Goal: Task Accomplishment & Management: Use online tool/utility

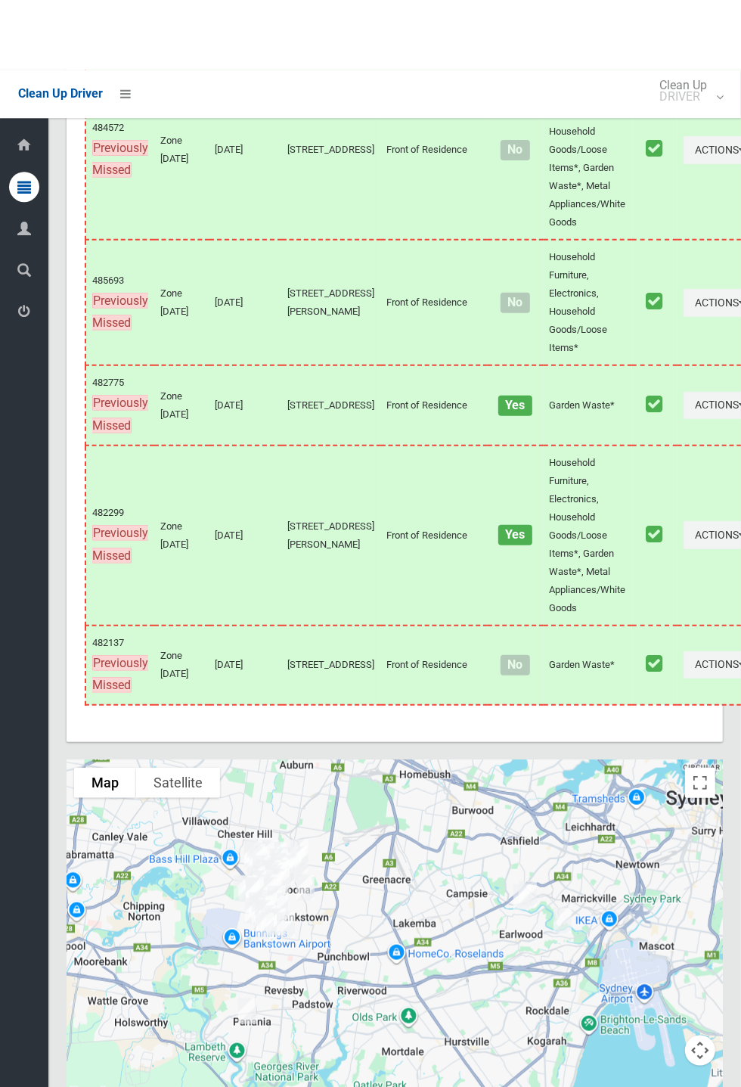
scroll to position [9233, 0]
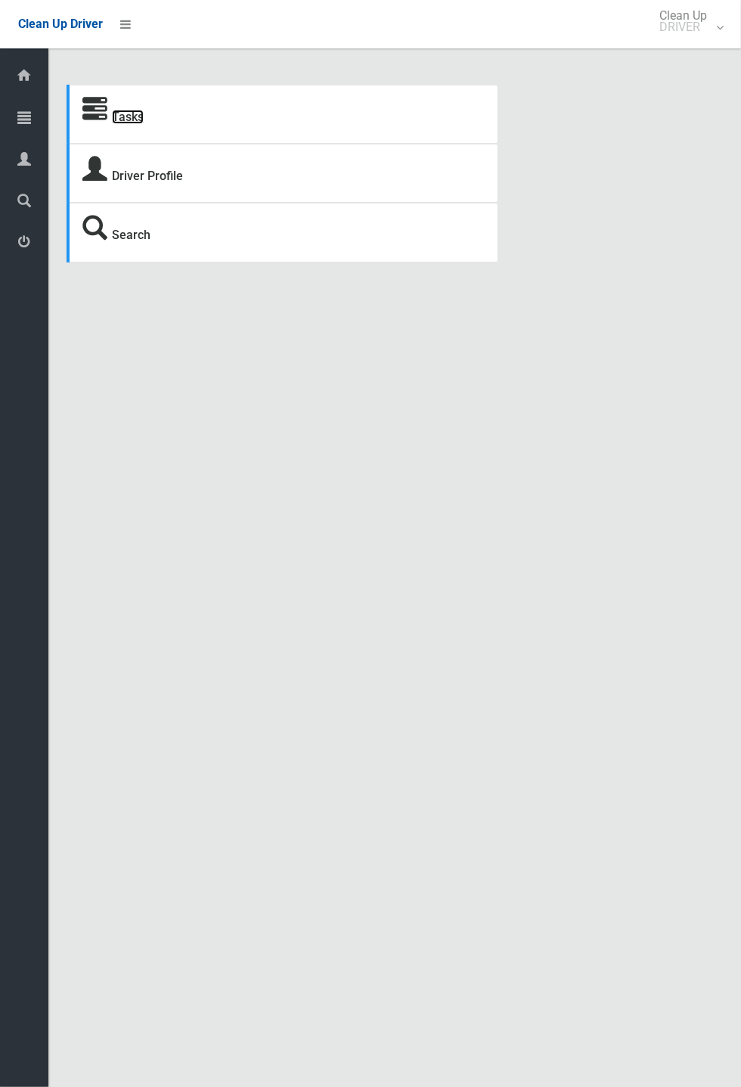
click at [132, 111] on link "Tasks" at bounding box center [128, 117] width 32 height 14
click at [96, 113] on icon at bounding box center [94, 110] width 25 height 25
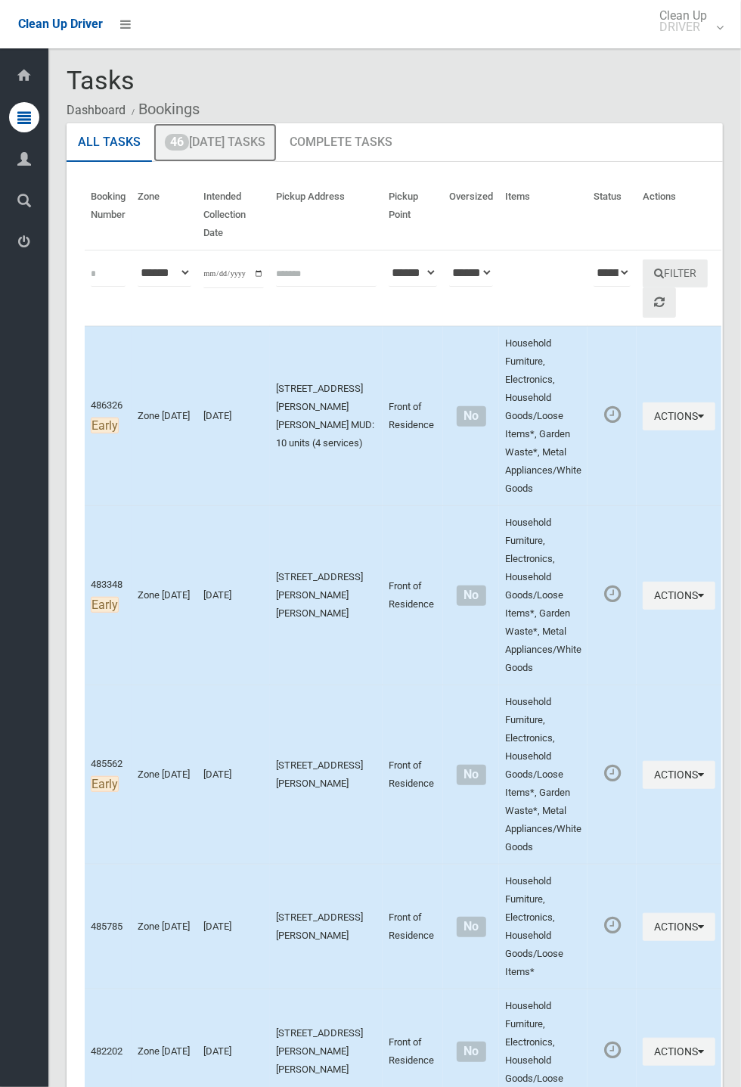
click at [213, 136] on link "46 Today's Tasks" at bounding box center [215, 142] width 123 height 39
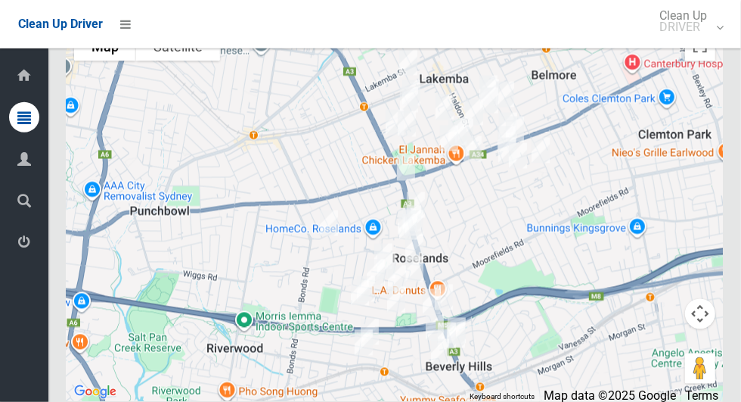
scroll to position [7349, 0]
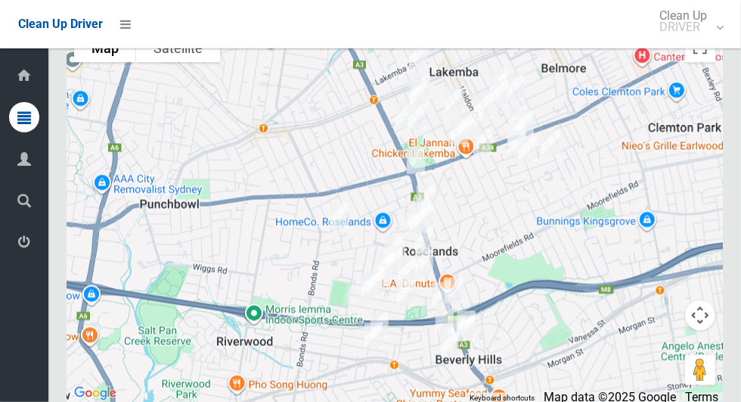
click at [203, 185] on div at bounding box center [395, 214] width 657 height 378
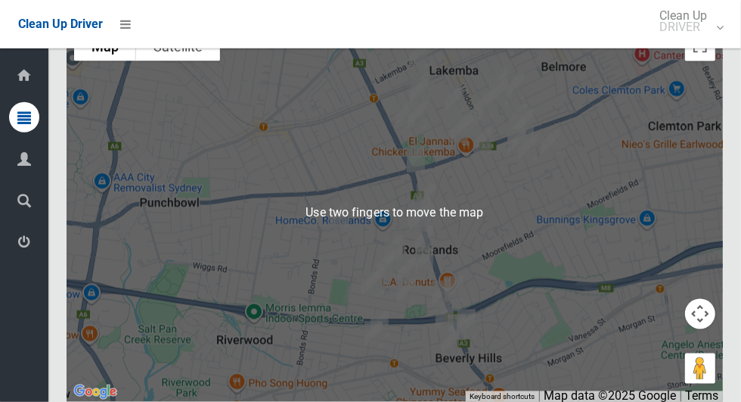
scroll to position [7349, 0]
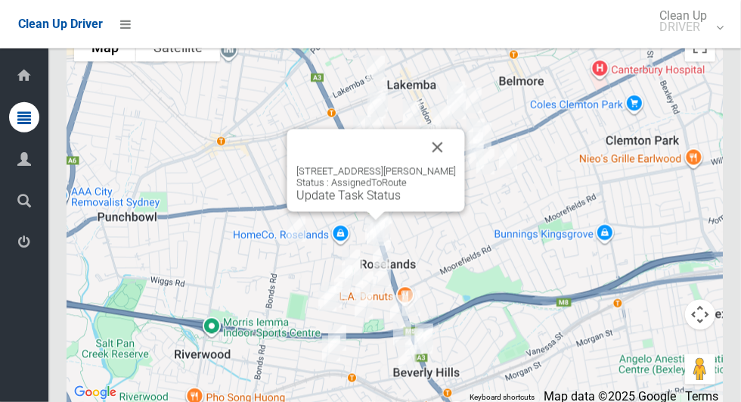
click at [456, 160] on button "Close" at bounding box center [438, 147] width 36 height 36
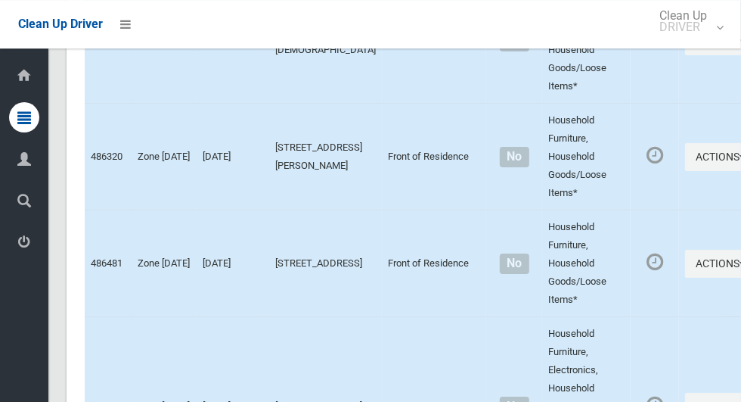
scroll to position [0, 0]
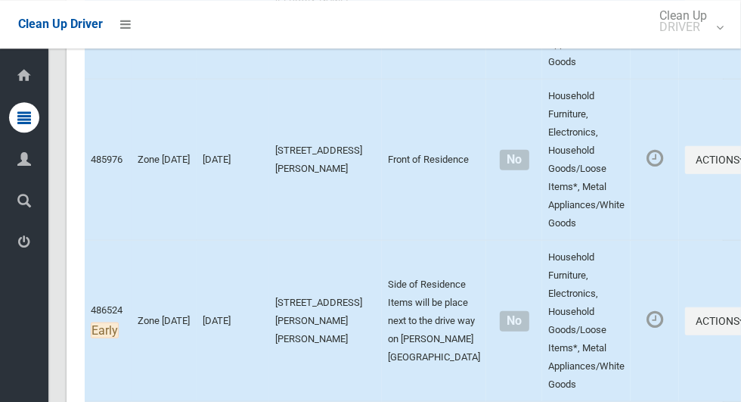
scroll to position [6577, 0]
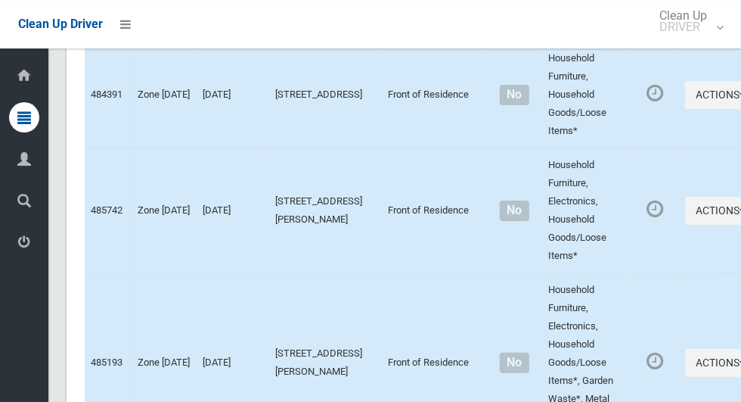
click at [542, 221] on td "Household Furniture, Electronics, Household Goods/Loose Items*" at bounding box center [586, 210] width 88 height 125
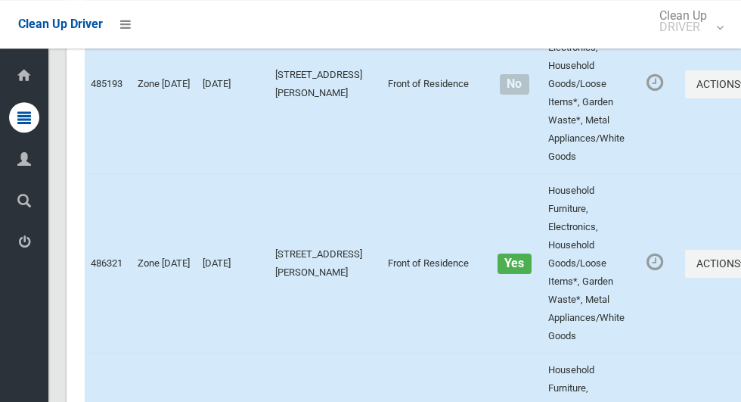
scroll to position [7350, 0]
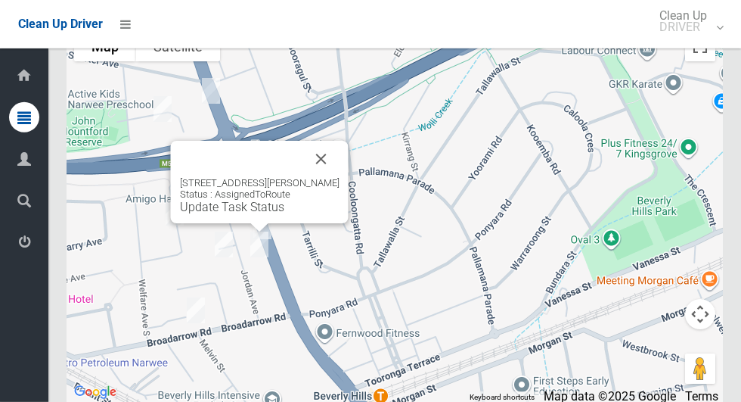
click at [340, 177] on button "Close" at bounding box center [321, 159] width 36 height 36
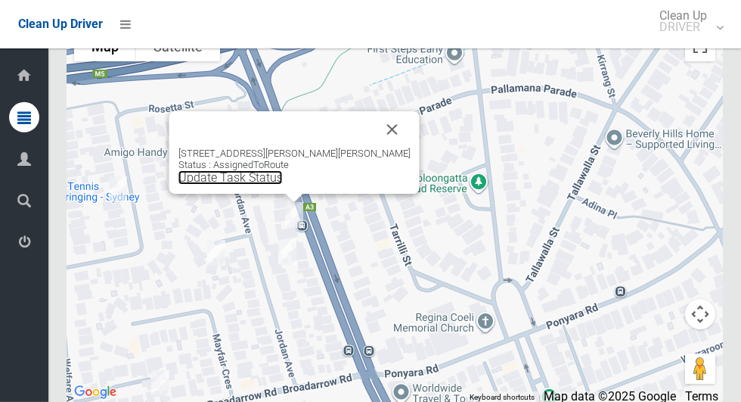
click at [271, 185] on link "Update Task Status" at bounding box center [230, 177] width 104 height 14
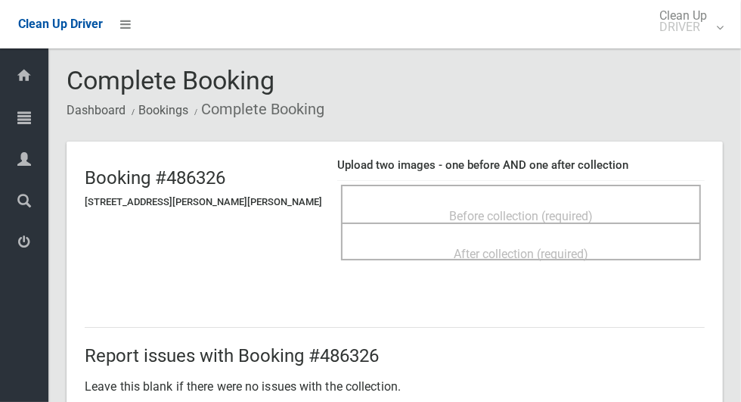
click at [583, 201] on div "Before collection (required)" at bounding box center [521, 215] width 327 height 28
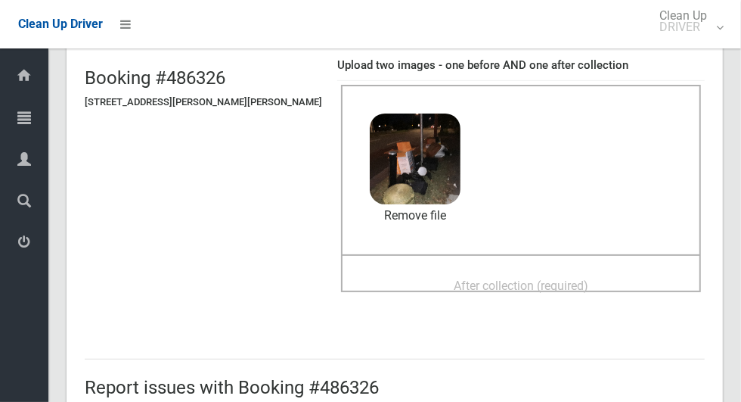
scroll to position [182, 0]
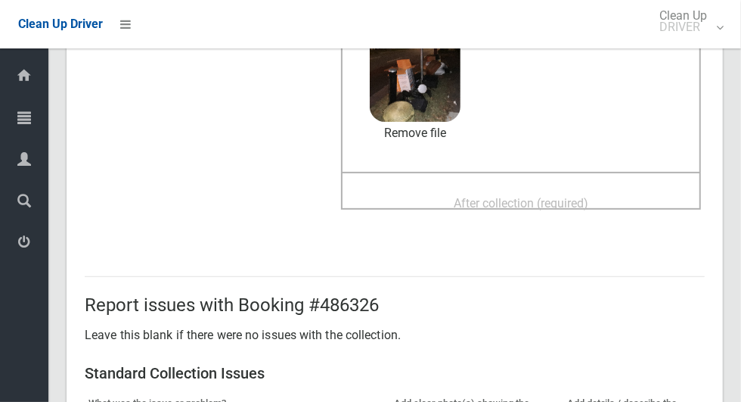
click at [602, 192] on div "After collection (required)" at bounding box center [521, 202] width 327 height 28
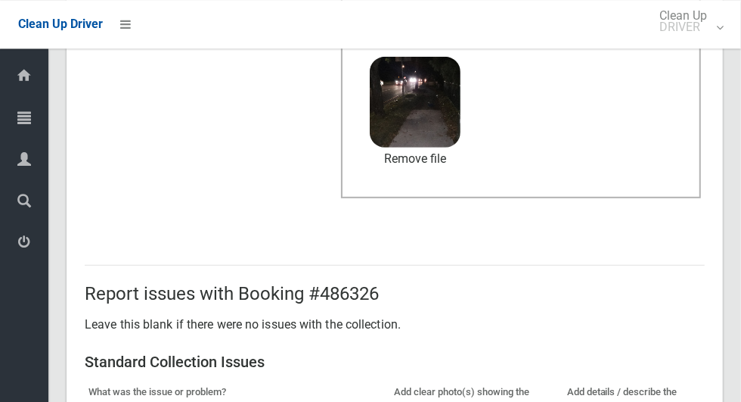
scroll to position [781, 0]
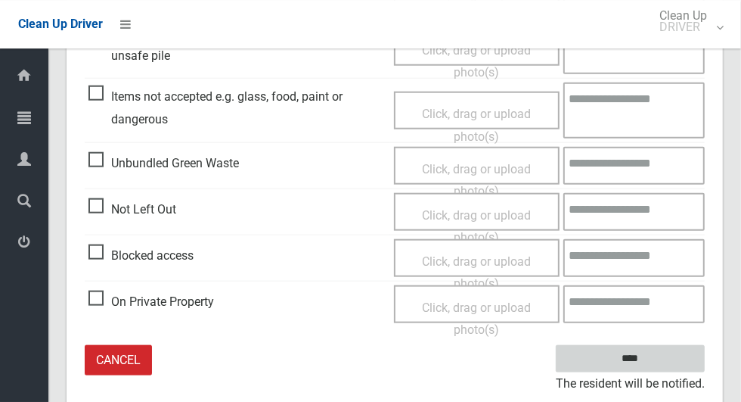
click at [657, 365] on input "****" at bounding box center [630, 359] width 149 height 28
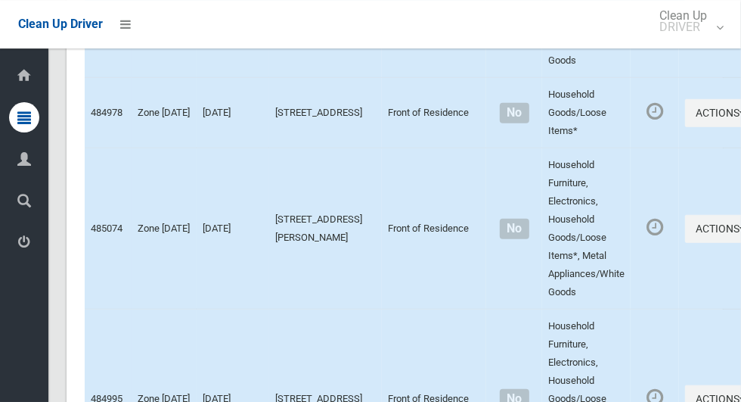
scroll to position [7350, 0]
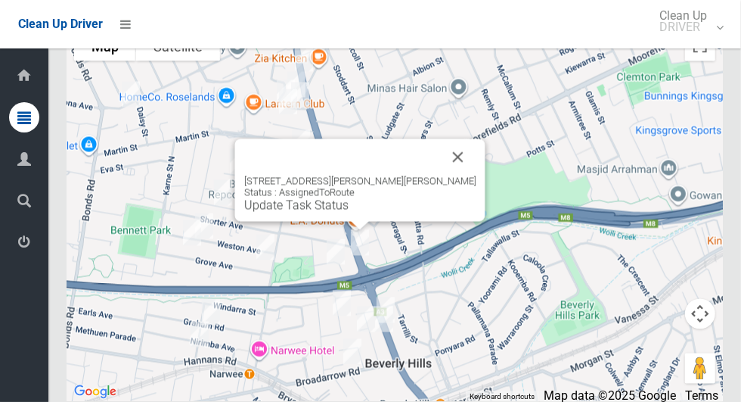
click at [456, 175] on button "Close" at bounding box center [458, 157] width 36 height 36
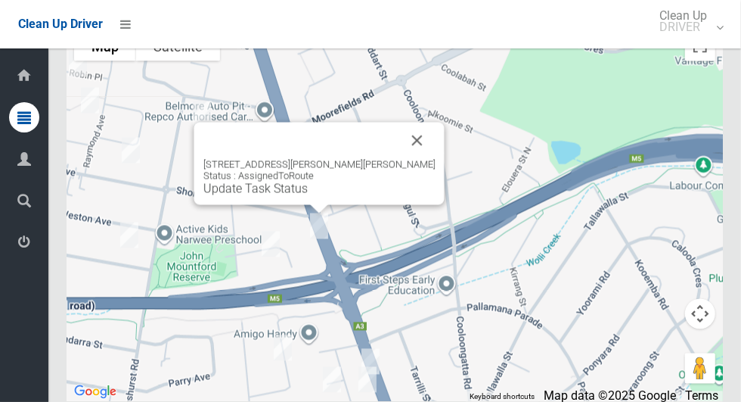
click at [291, 196] on link "Update Task Status" at bounding box center [255, 189] width 104 height 14
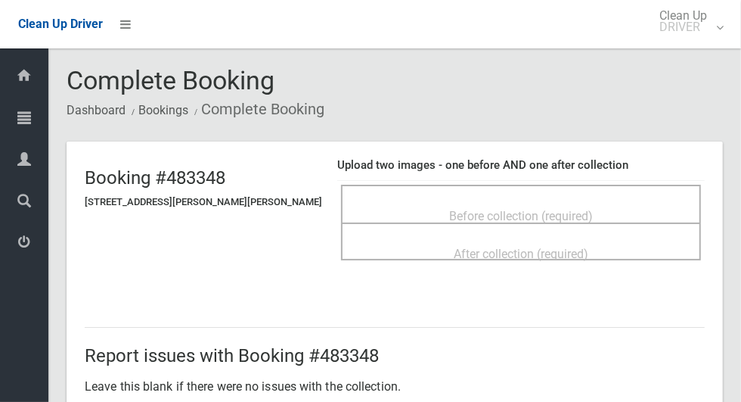
click at [473, 201] on div "Before collection (required)" at bounding box center [521, 215] width 327 height 28
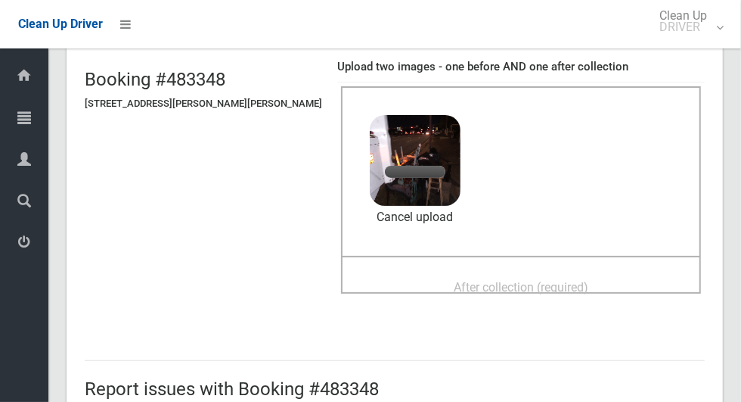
scroll to position [112, 0]
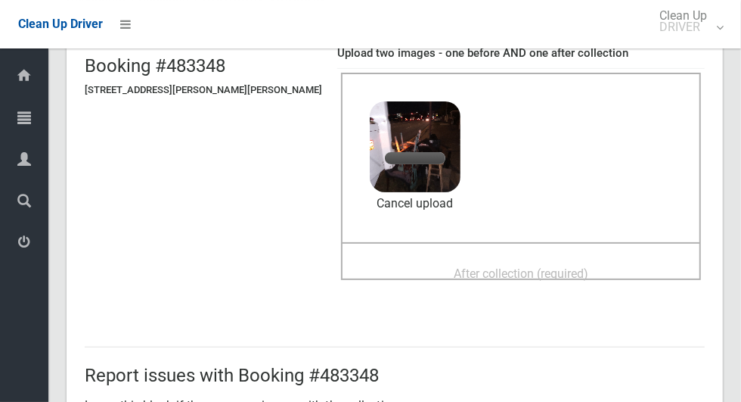
click at [525, 266] on span "After collection (required)" at bounding box center [521, 273] width 135 height 14
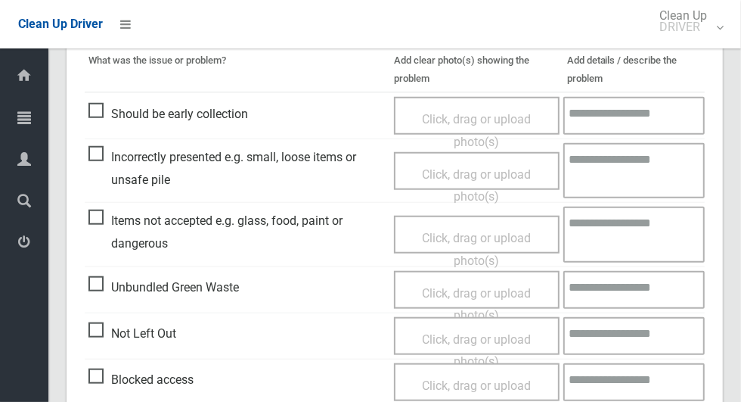
scroll to position [1237, 0]
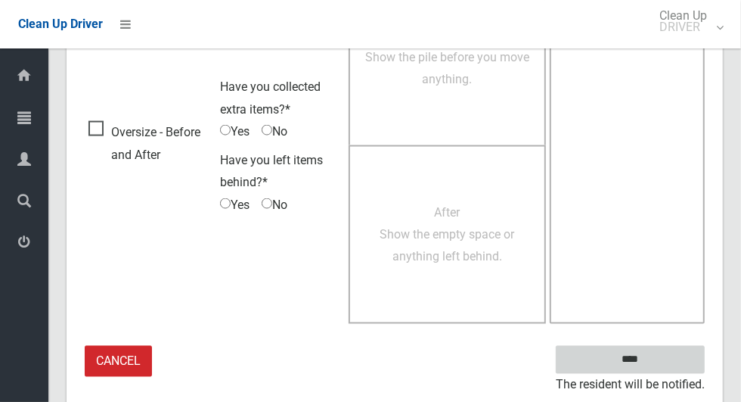
click at [657, 366] on input "****" at bounding box center [630, 360] width 149 height 28
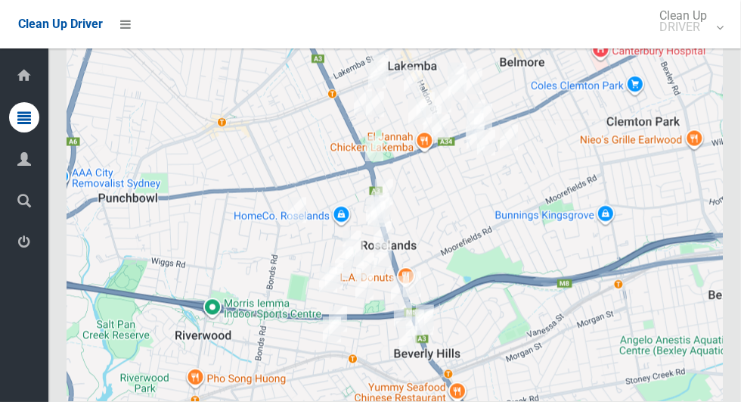
scroll to position [7350, 0]
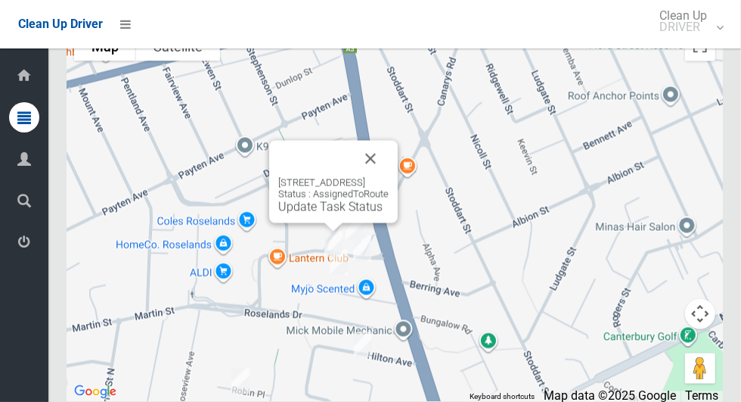
click at [389, 172] on button "Close" at bounding box center [370, 159] width 36 height 36
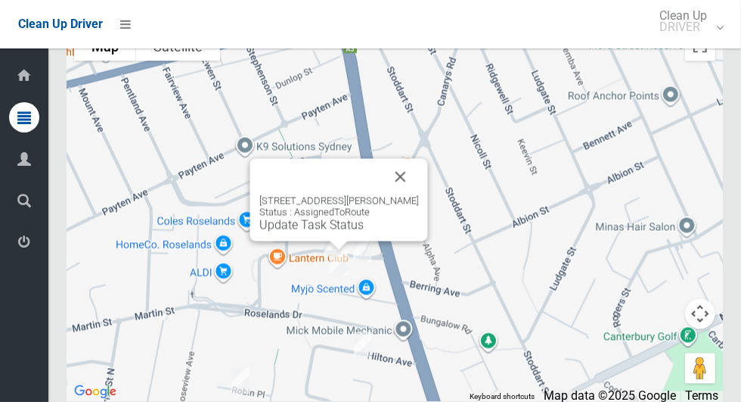
click at [419, 195] on button "Close" at bounding box center [401, 177] width 36 height 36
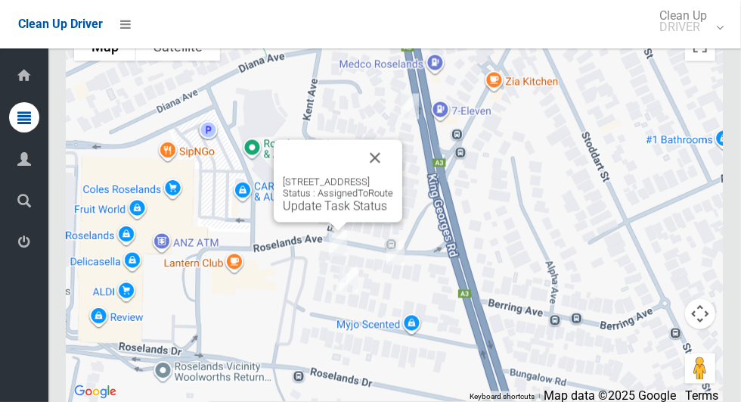
click at [393, 176] on button "Close" at bounding box center [375, 158] width 36 height 36
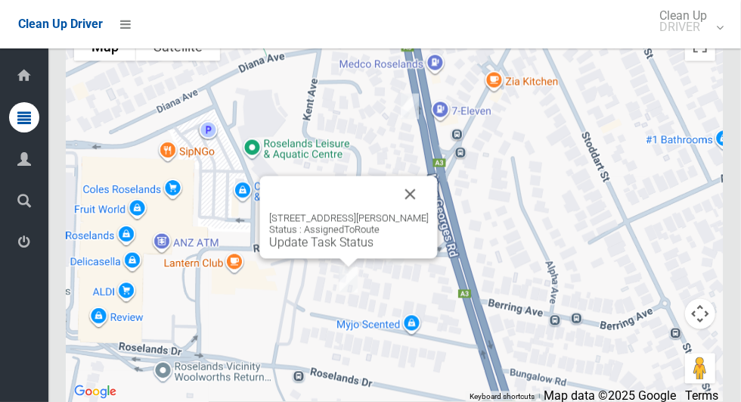
click at [421, 213] on button "Close" at bounding box center [411, 194] width 36 height 36
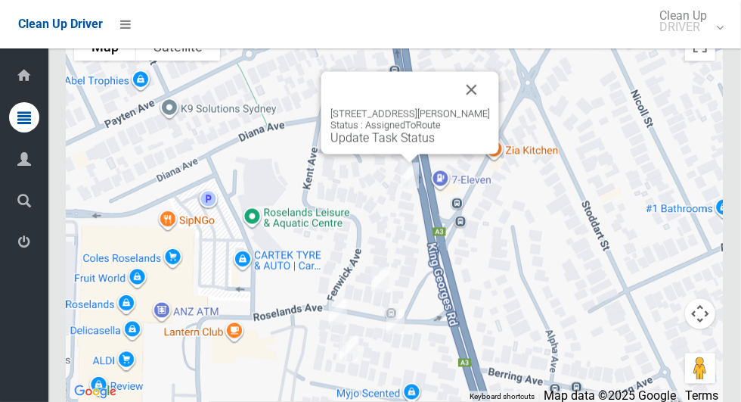
click at [490, 108] on button "Close" at bounding box center [472, 90] width 36 height 36
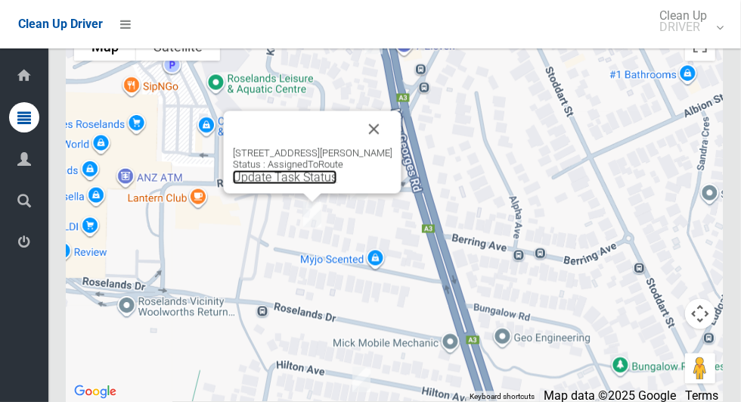
click at [303, 185] on link "Update Task Status" at bounding box center [285, 177] width 104 height 14
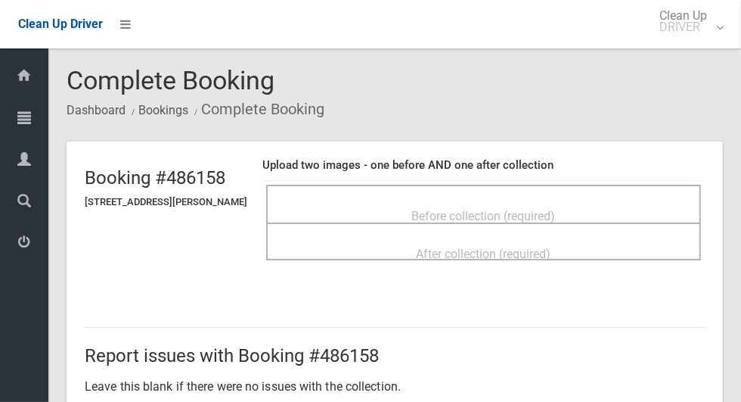
click at [595, 204] on div "Before collection (required)" at bounding box center [484, 215] width 402 height 28
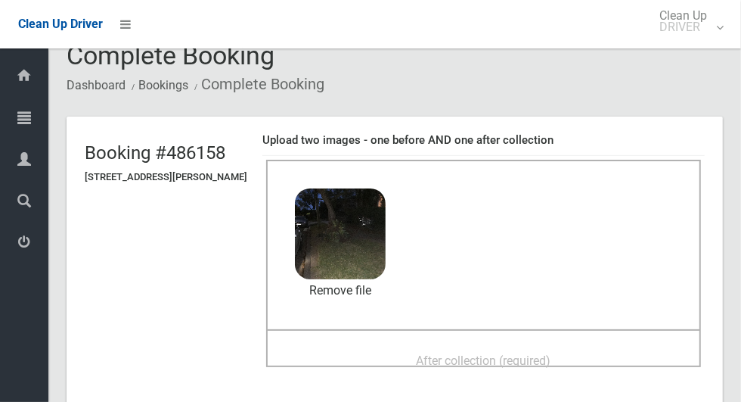
scroll to position [29, 0]
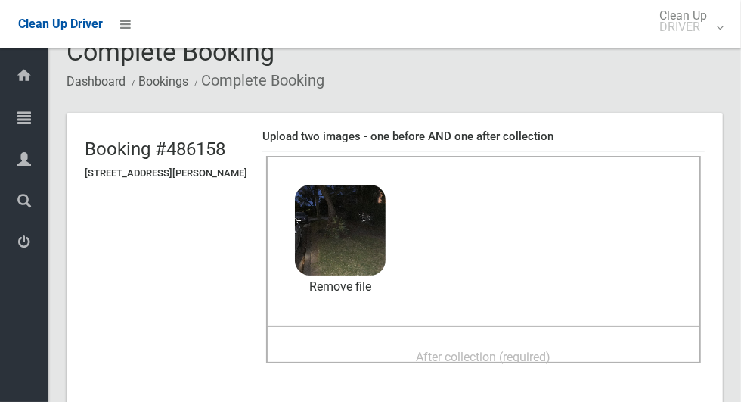
click at [588, 342] on div "After collection (required)" at bounding box center [484, 356] width 402 height 28
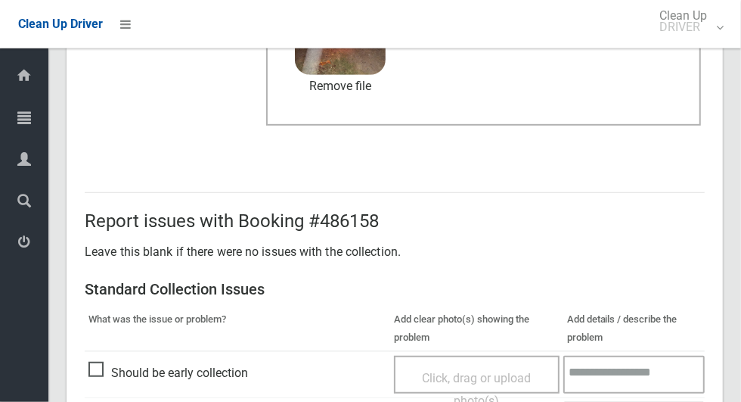
scroll to position [1237, 0]
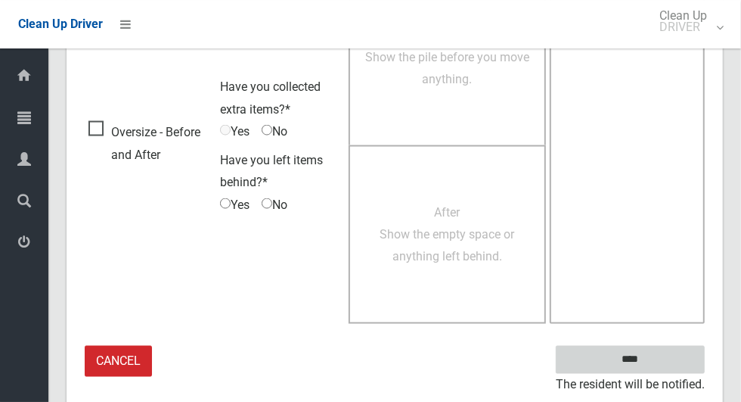
click at [652, 368] on input "****" at bounding box center [630, 360] width 149 height 28
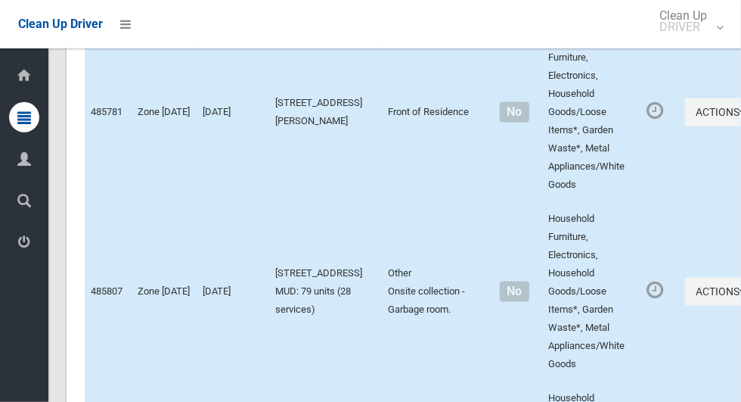
scroll to position [7350, 0]
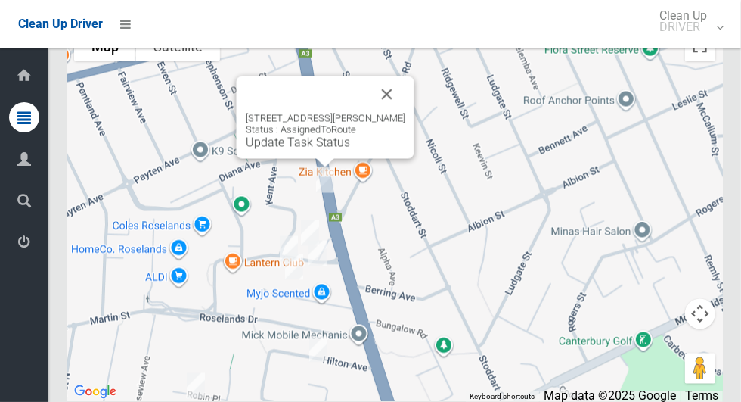
click at [296, 150] on link "Update Task Status" at bounding box center [298, 142] width 104 height 14
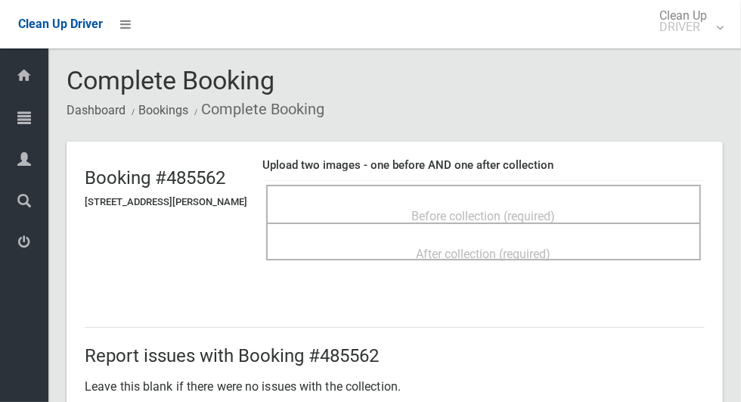
click at [556, 209] on span "Before collection (required)" at bounding box center [484, 216] width 144 height 14
click at [544, 209] on span "Before collection (required)" at bounding box center [484, 216] width 144 height 14
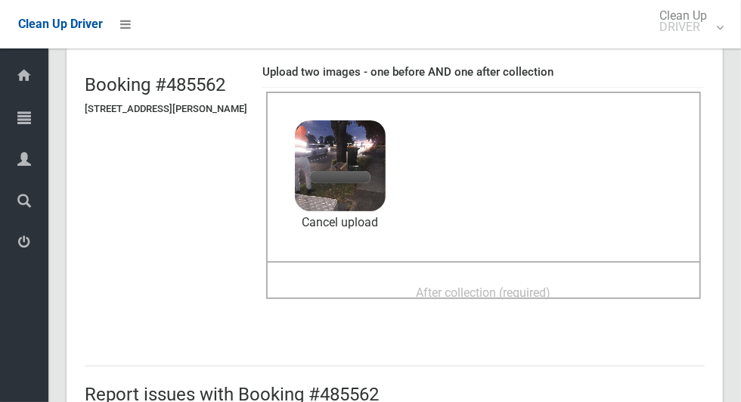
scroll to position [113, 0]
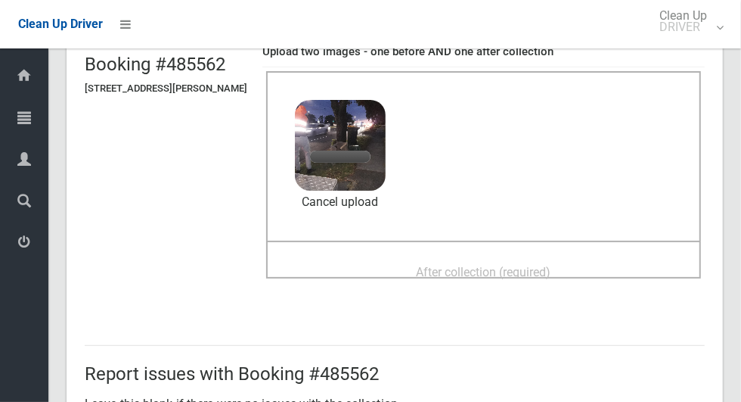
click at [551, 265] on span "After collection (required)" at bounding box center [484, 272] width 135 height 14
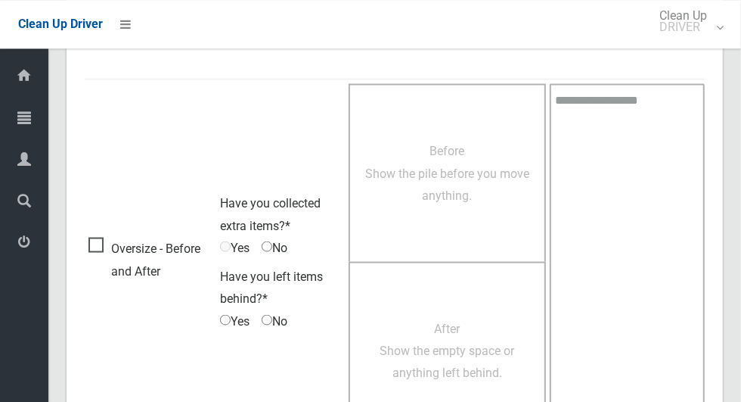
scroll to position [1237, 0]
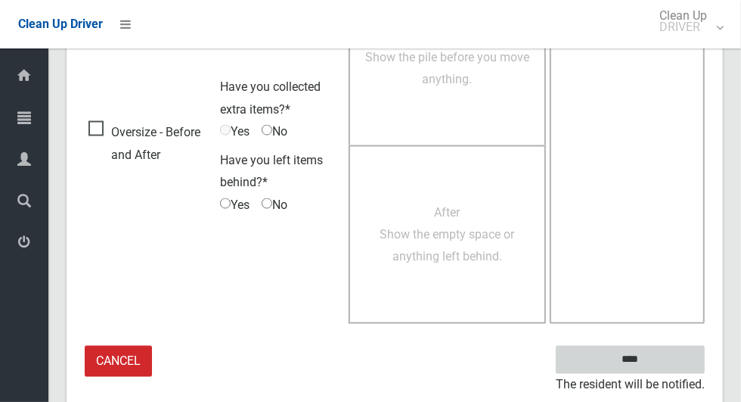
click at [653, 368] on input "****" at bounding box center [630, 360] width 149 height 28
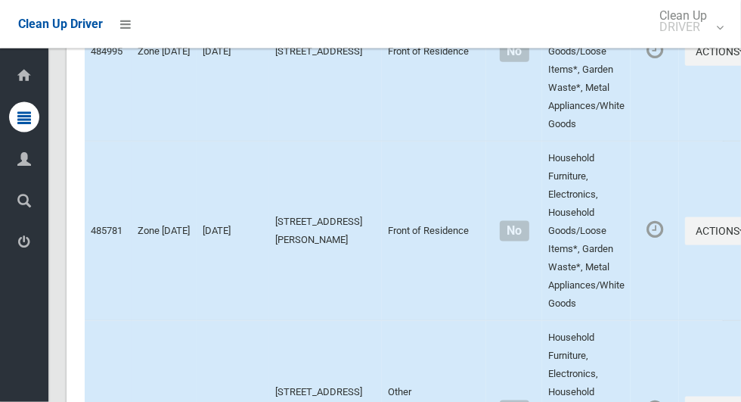
scroll to position [7350, 0]
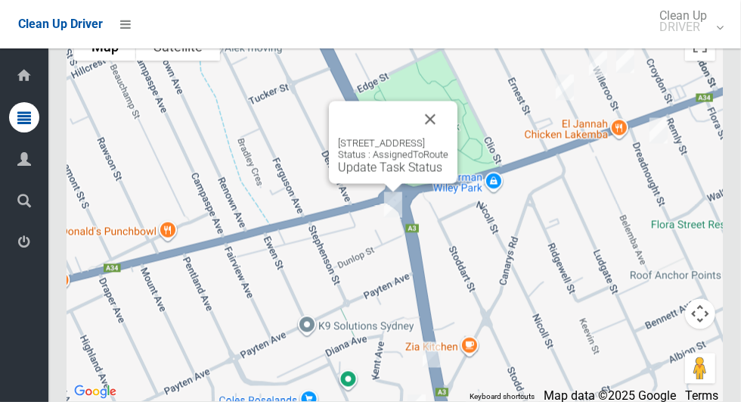
click at [449, 138] on button "Close" at bounding box center [430, 119] width 36 height 36
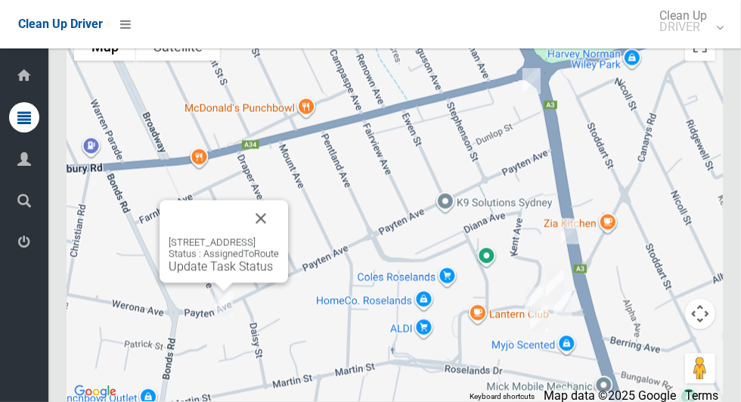
click at [279, 233] on button "Close" at bounding box center [261, 218] width 36 height 36
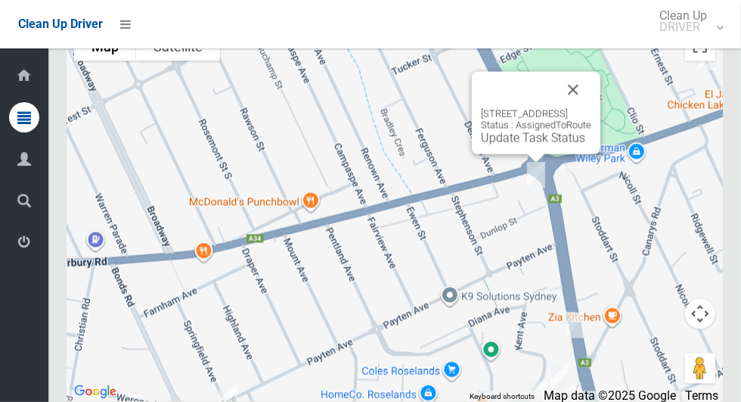
click at [523, 145] on link "Update Task Status" at bounding box center [533, 138] width 104 height 14
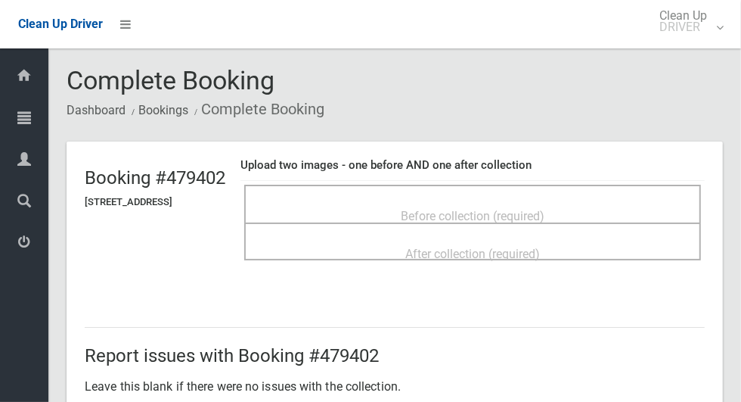
click at [443, 209] on span "Before collection (required)" at bounding box center [473, 216] width 144 height 14
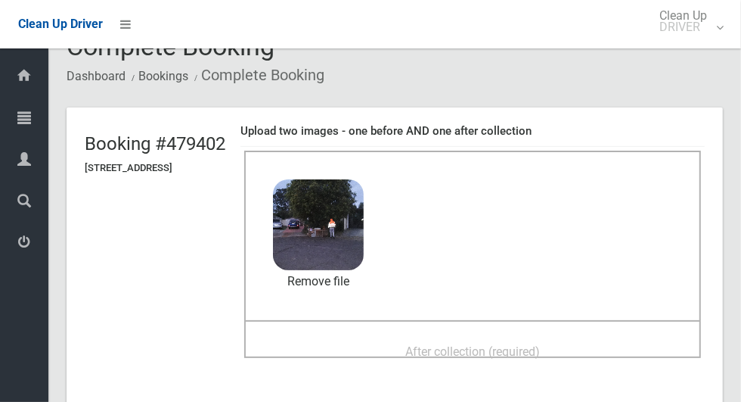
scroll to position [62, 0]
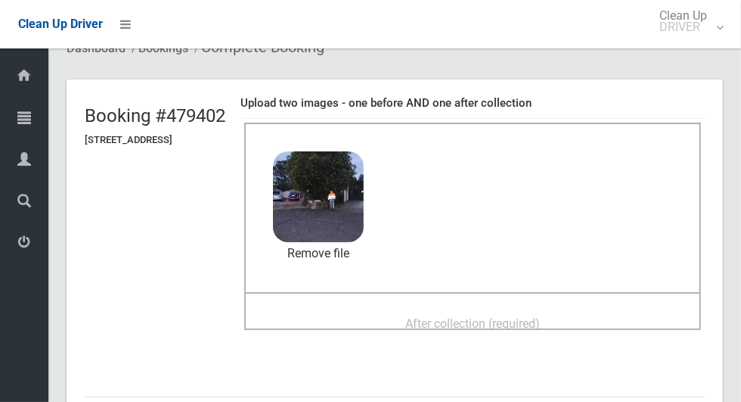
click at [540, 316] on span "After collection (required)" at bounding box center [472, 323] width 135 height 14
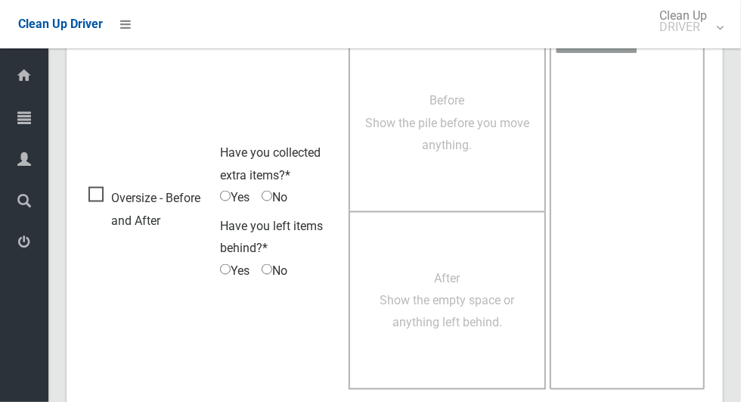
scroll to position [1237, 0]
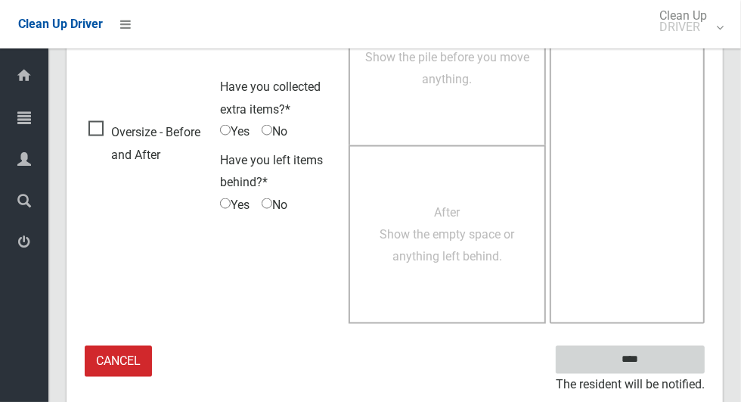
click at [657, 365] on input "****" at bounding box center [630, 360] width 149 height 28
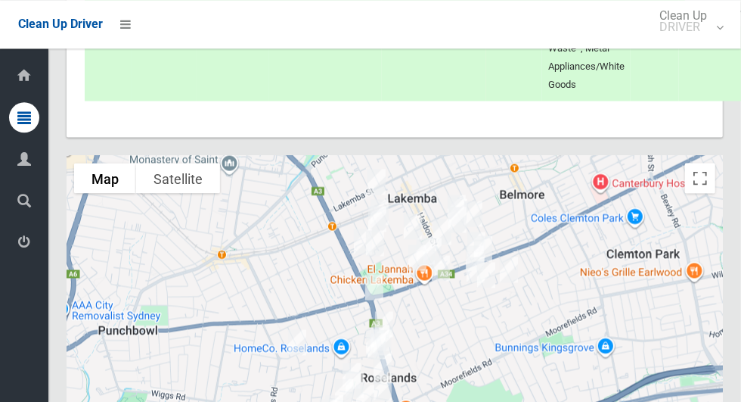
scroll to position [7350, 0]
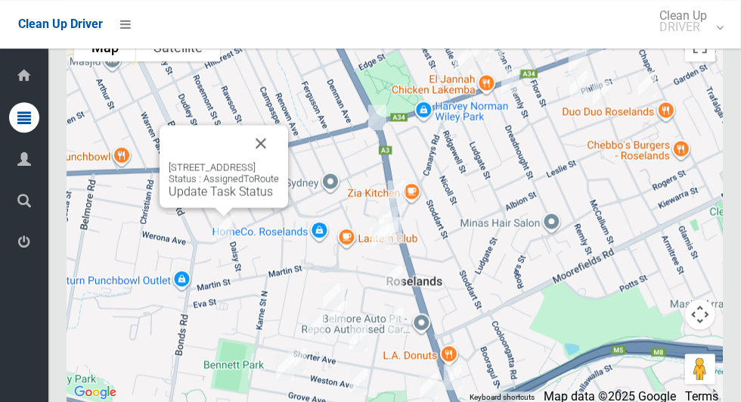
click at [213, 198] on link "Update Task Status" at bounding box center [221, 191] width 104 height 14
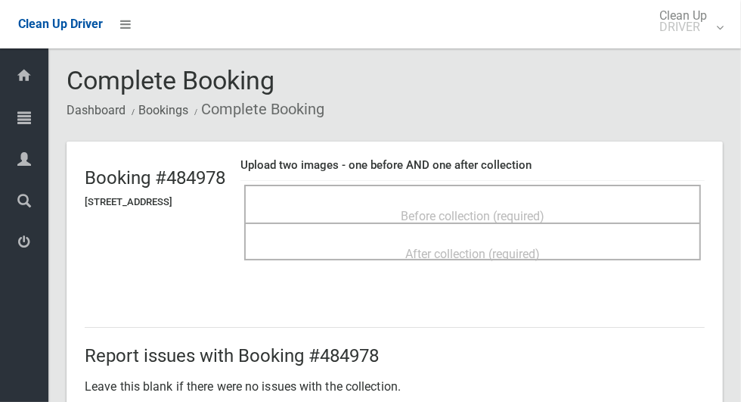
click at [555, 201] on div "Before collection (required)" at bounding box center [473, 215] width 424 height 28
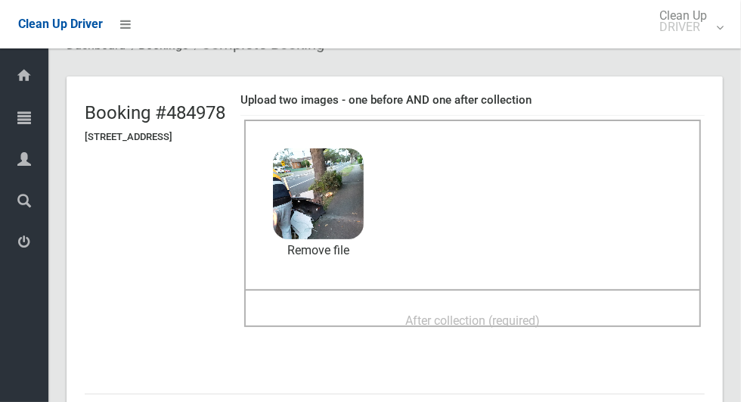
scroll to position [66, 0]
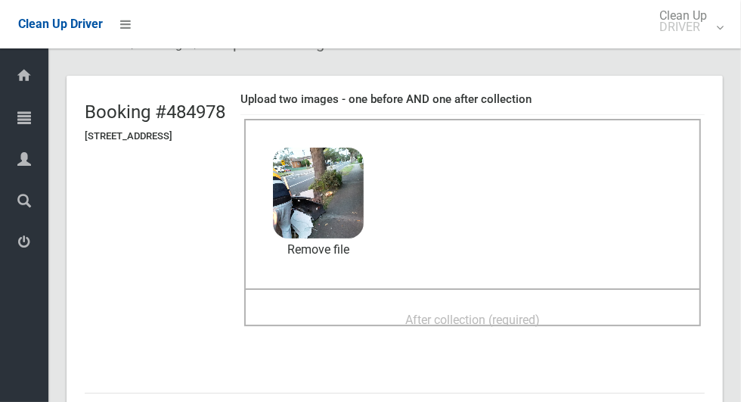
click at [540, 312] on span "After collection (required)" at bounding box center [472, 319] width 135 height 14
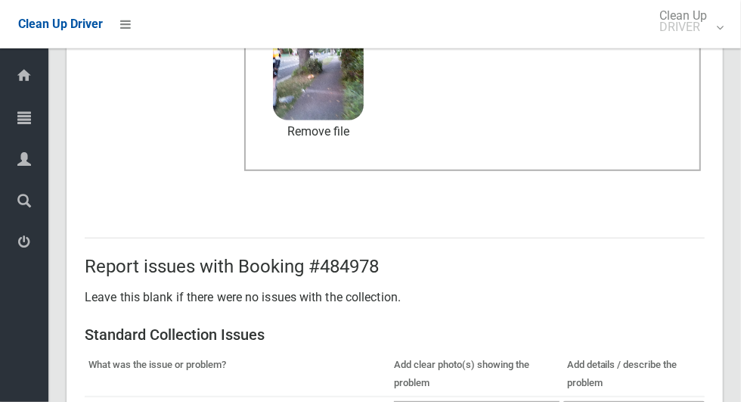
scroll to position [1237, 0]
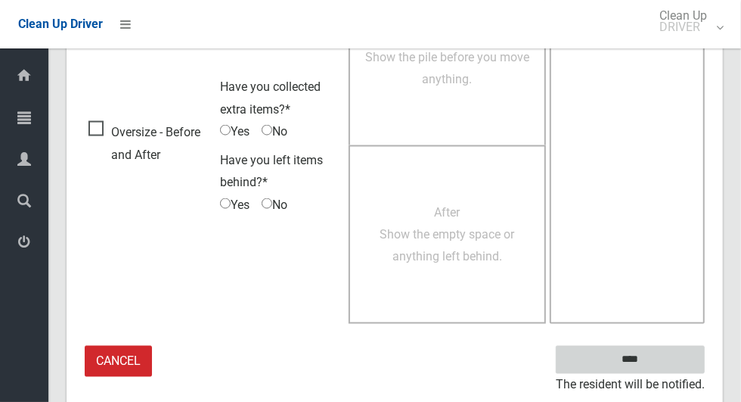
click at [657, 367] on input "****" at bounding box center [630, 360] width 149 height 28
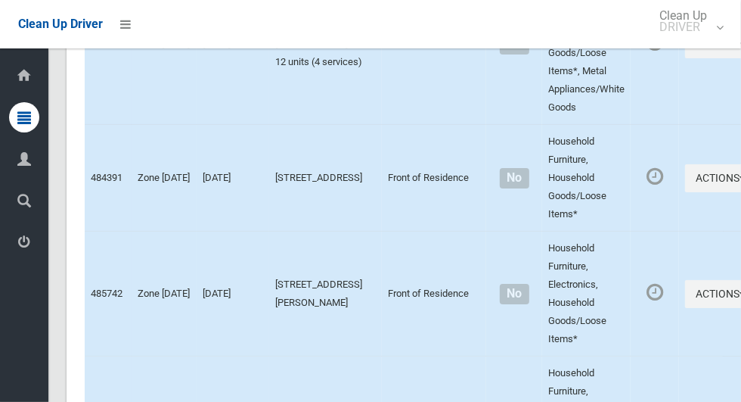
scroll to position [7350, 0]
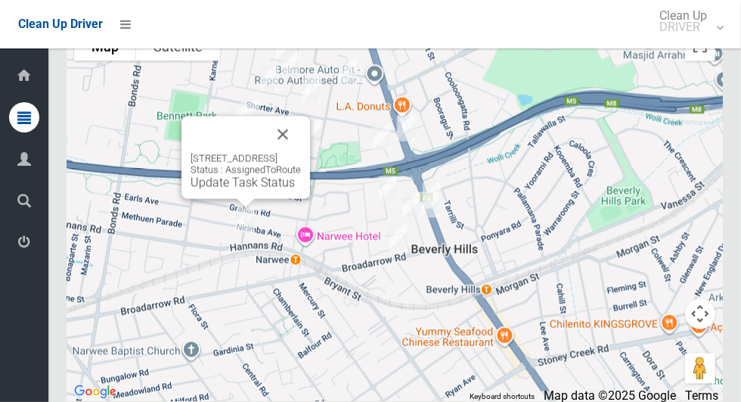
click at [231, 190] on link "Update Task Status" at bounding box center [243, 182] width 104 height 14
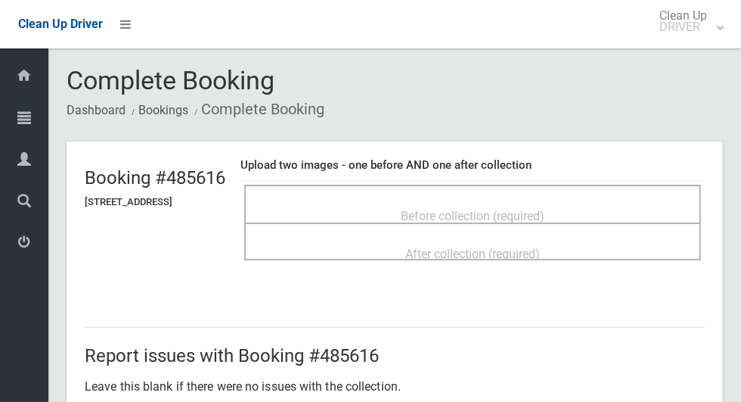
click at [521, 210] on span "Before collection (required)" at bounding box center [473, 216] width 144 height 14
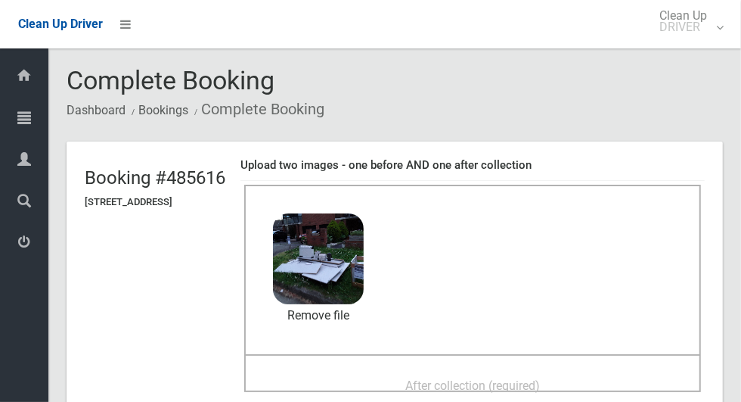
scroll to position [107, 0]
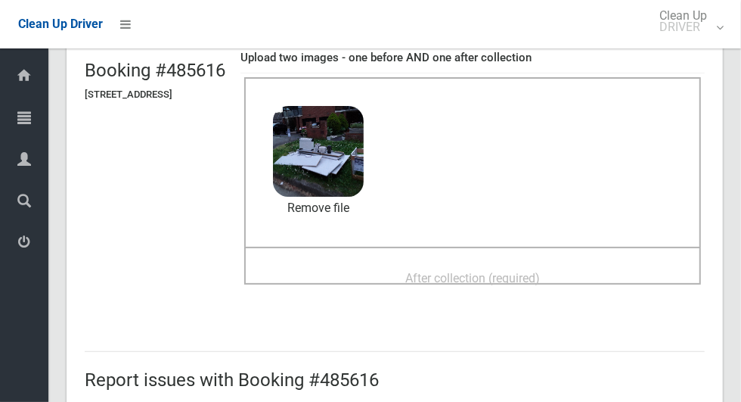
click at [540, 275] on span "After collection (required)" at bounding box center [472, 278] width 135 height 14
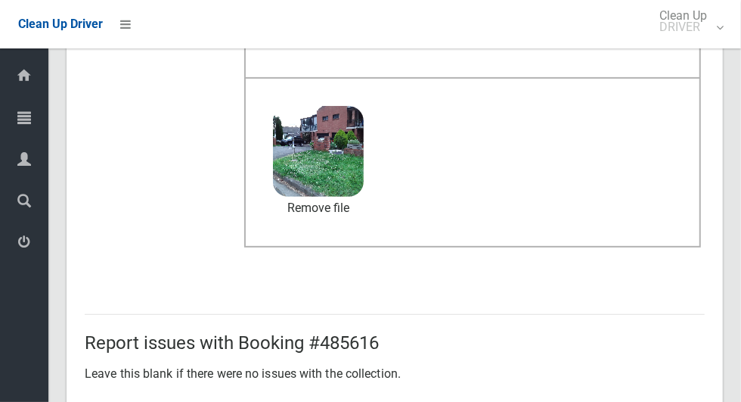
scroll to position [1237, 0]
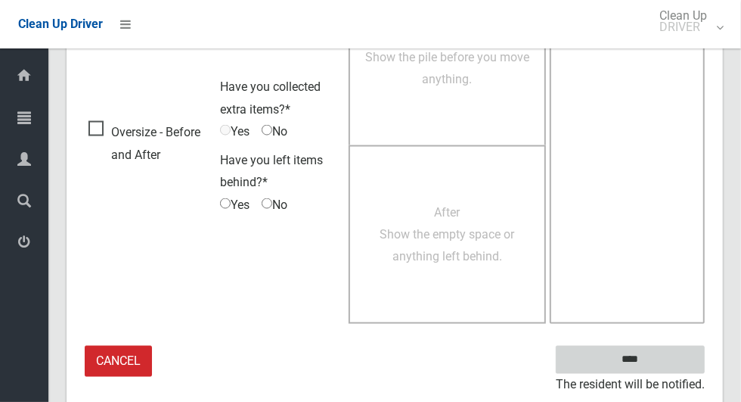
click at [657, 362] on input "****" at bounding box center [630, 360] width 149 height 28
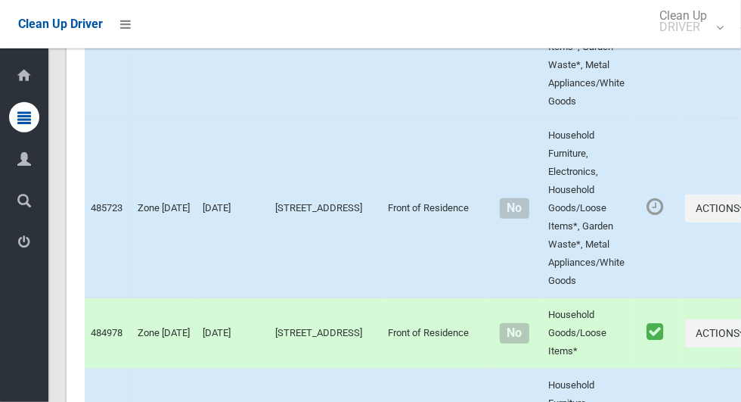
scroll to position [7350, 0]
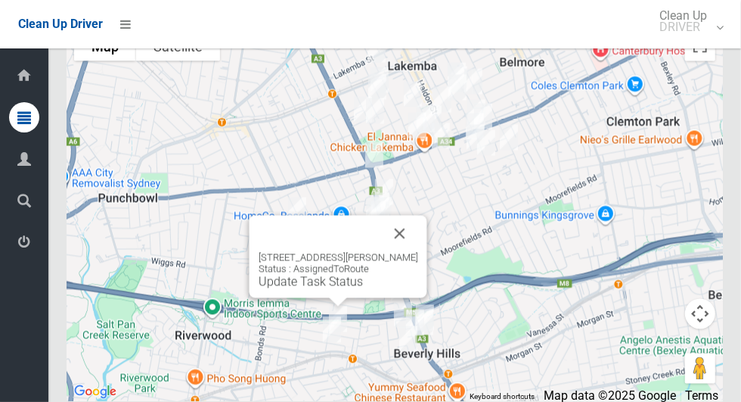
click at [410, 252] on button "Close" at bounding box center [400, 234] width 36 height 36
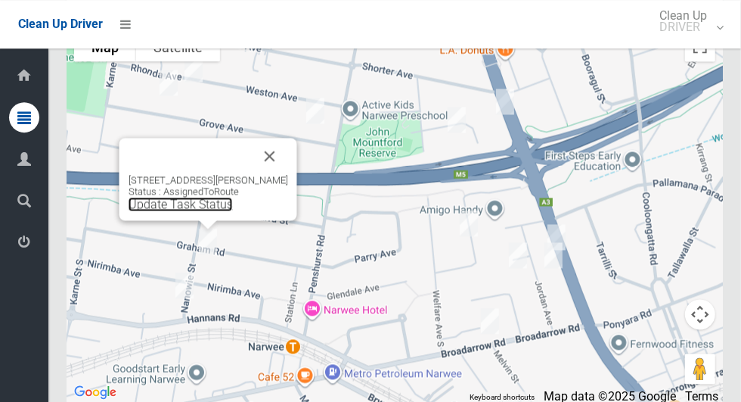
click at [208, 211] on link "Update Task Status" at bounding box center [181, 204] width 104 height 14
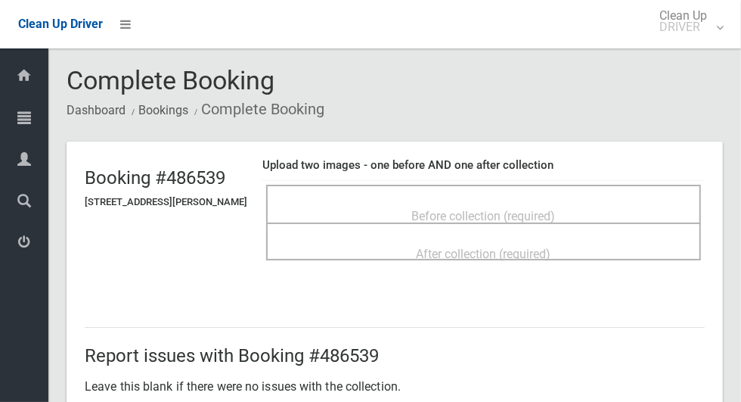
click at [514, 201] on div "Before collection (required)" at bounding box center [484, 215] width 402 height 28
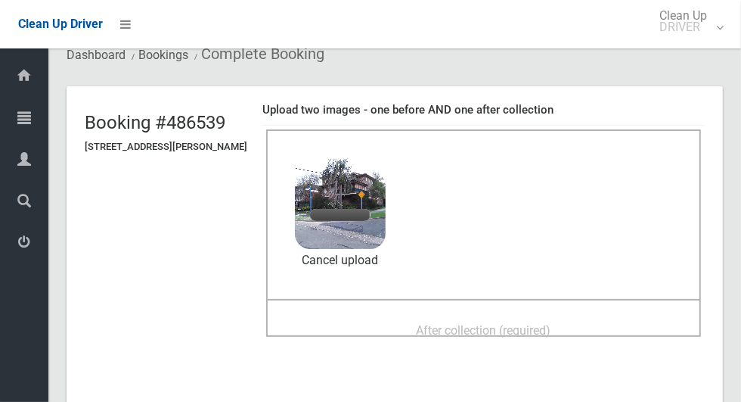
scroll to position [60, 0]
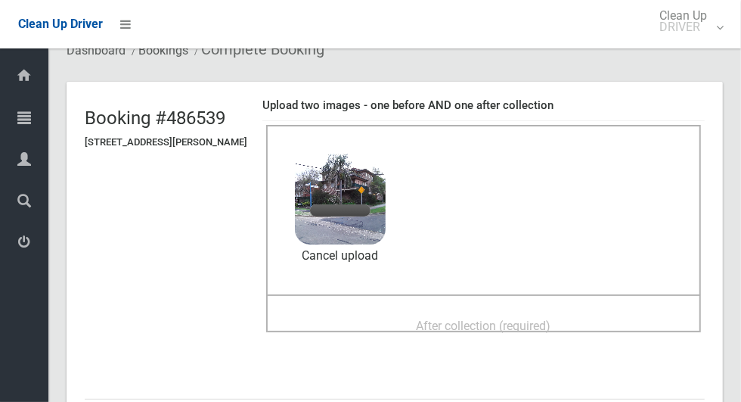
click at [463, 318] on span "After collection (required)" at bounding box center [484, 325] width 135 height 14
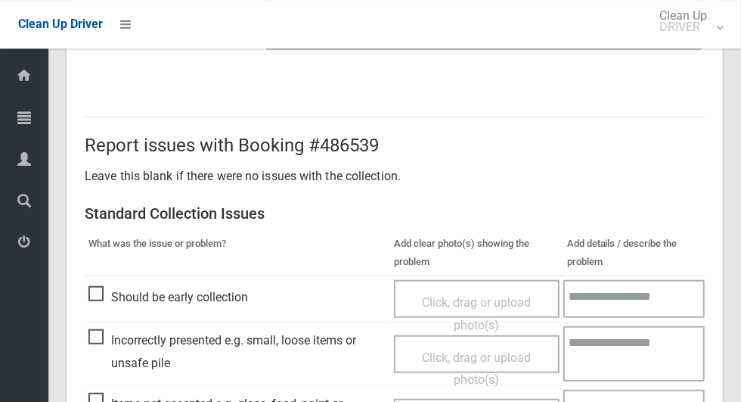
scroll to position [1237, 0]
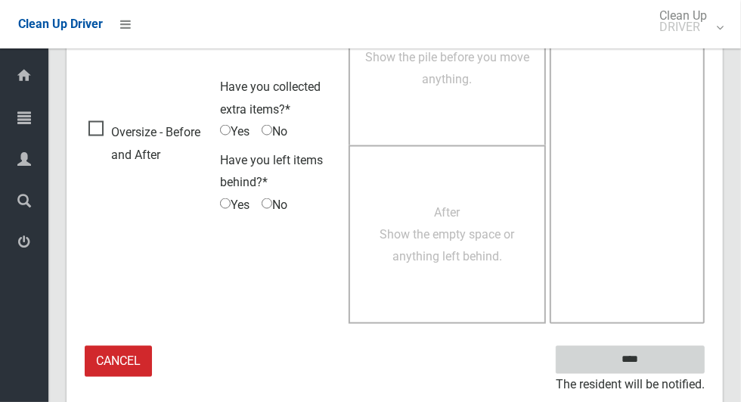
click at [638, 355] on input "****" at bounding box center [630, 360] width 149 height 28
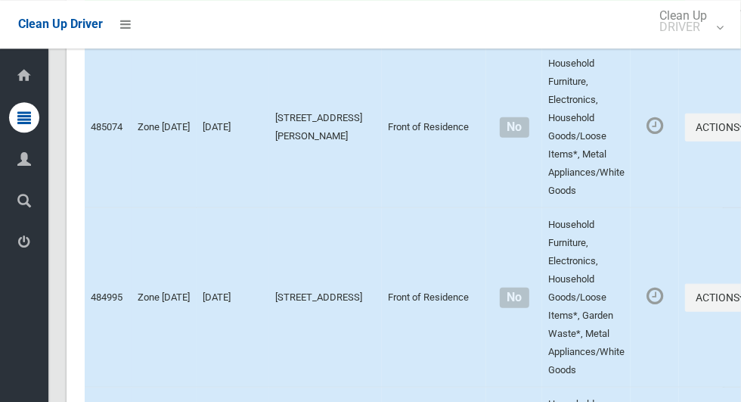
scroll to position [7350, 0]
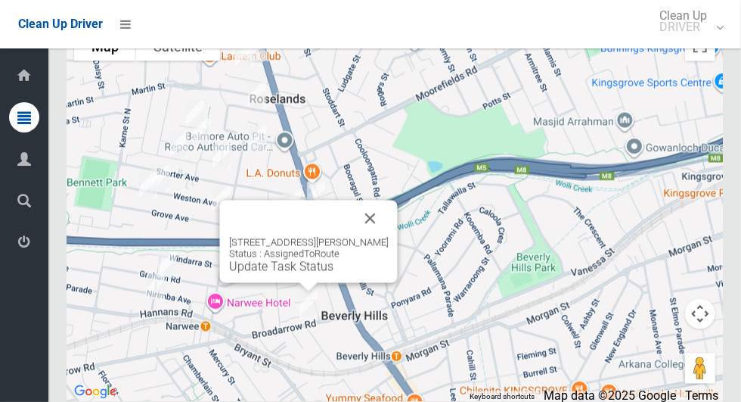
click at [389, 237] on button "Close" at bounding box center [370, 218] width 36 height 36
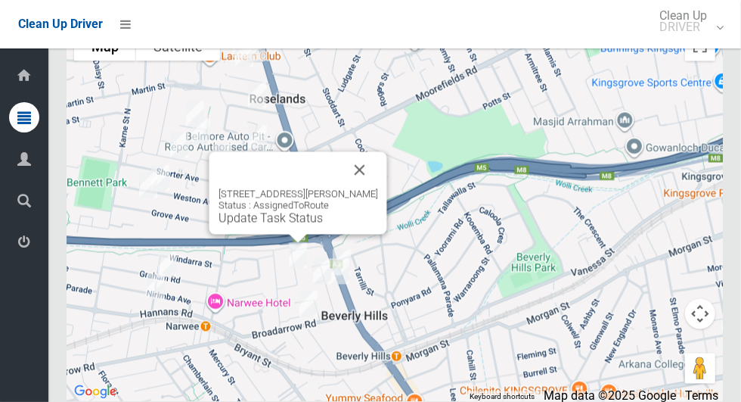
click at [378, 188] on button "Close" at bounding box center [360, 170] width 36 height 36
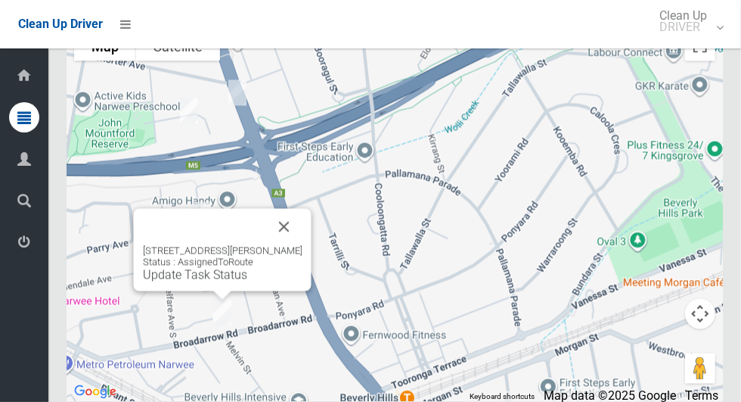
click at [303, 245] on button "Close" at bounding box center [284, 227] width 36 height 36
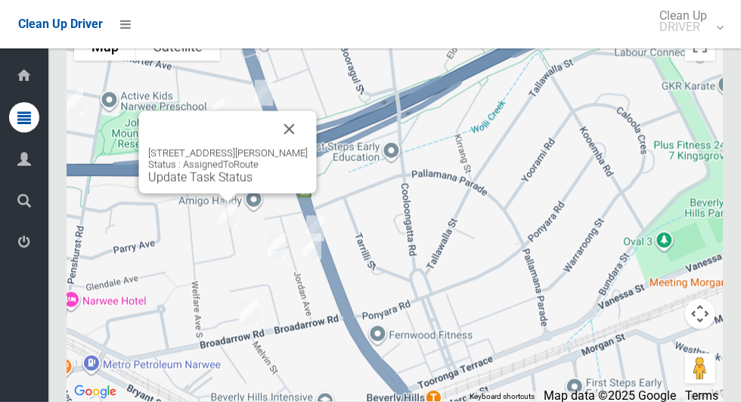
click at [197, 185] on link "Update Task Status" at bounding box center [200, 177] width 104 height 14
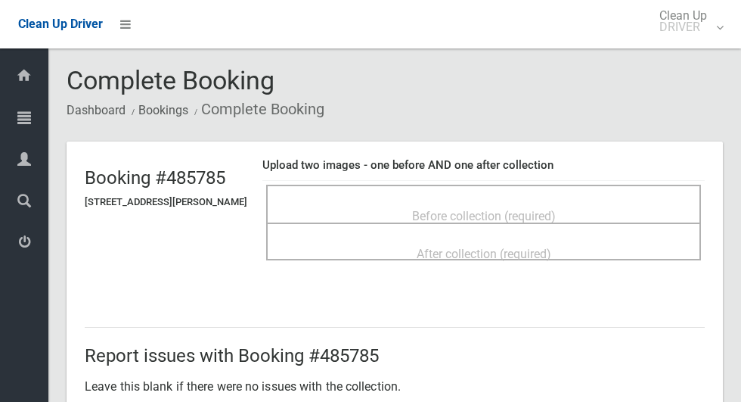
click at [418, 210] on div "Before collection (required)" at bounding box center [484, 215] width 402 height 28
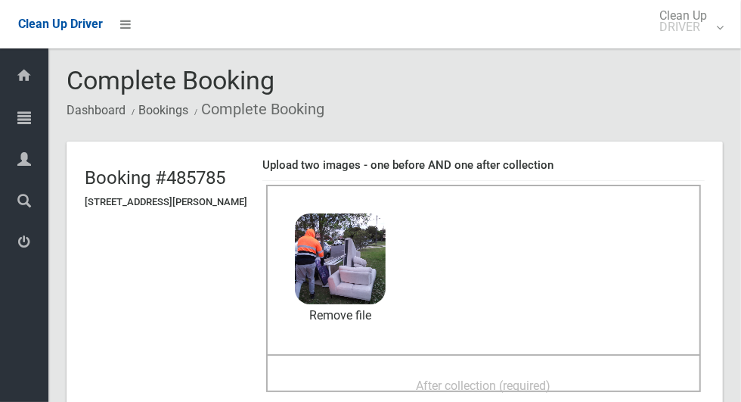
click at [612, 371] on div "After collection (required)" at bounding box center [484, 385] width 402 height 28
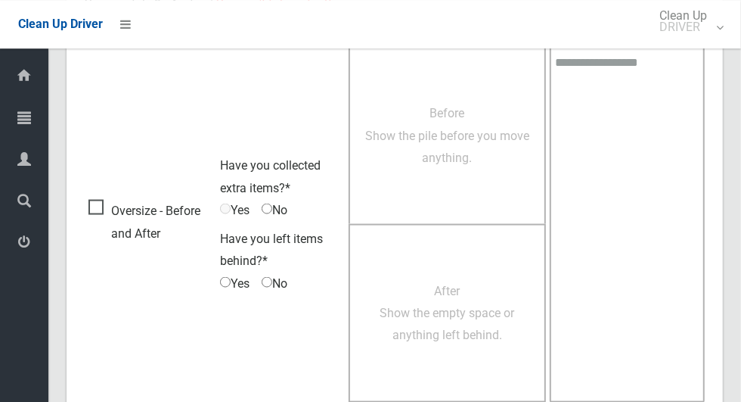
scroll to position [1237, 0]
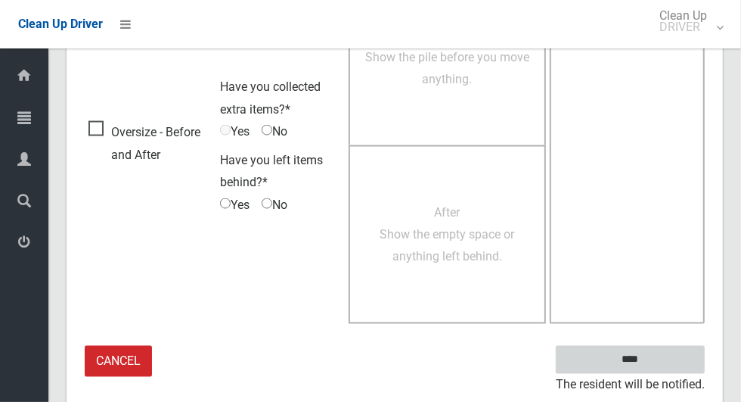
click at [657, 368] on input "****" at bounding box center [630, 360] width 149 height 28
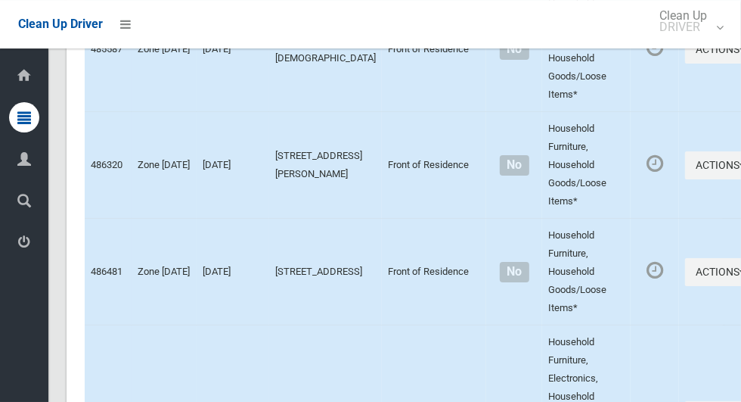
scroll to position [7350, 0]
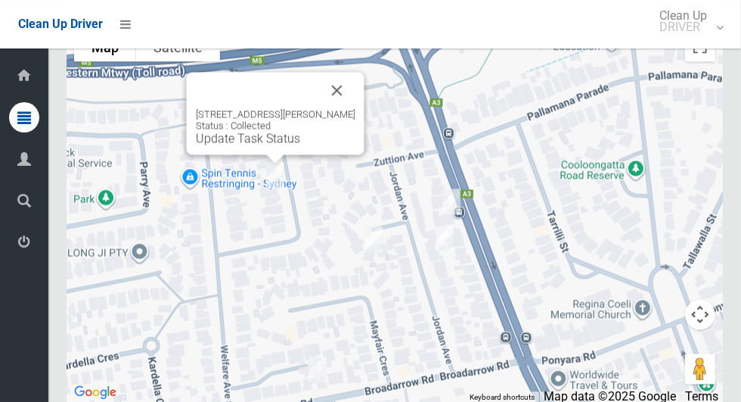
click at [355, 108] on button "Close" at bounding box center [337, 90] width 36 height 36
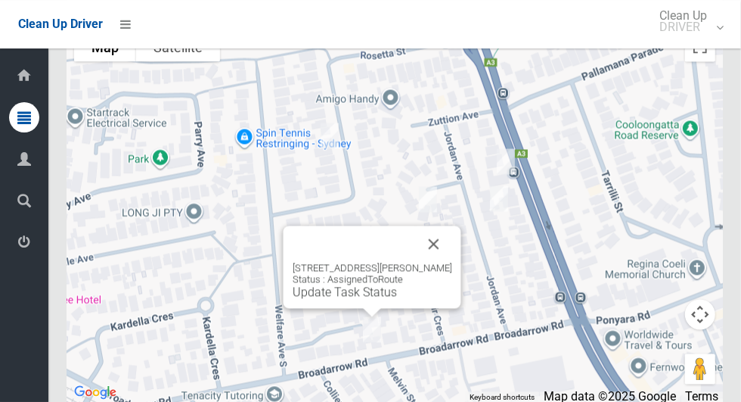
click at [452, 253] on button "Close" at bounding box center [434, 243] width 36 height 36
click at [452, 262] on button "Close" at bounding box center [434, 243] width 36 height 36
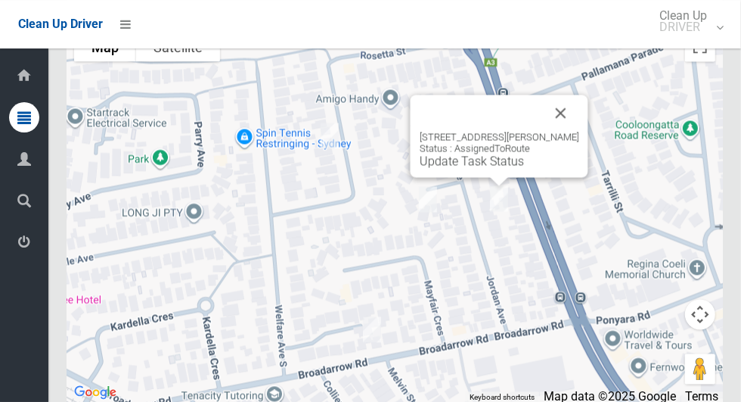
click at [575, 131] on button "Close" at bounding box center [561, 113] width 36 height 36
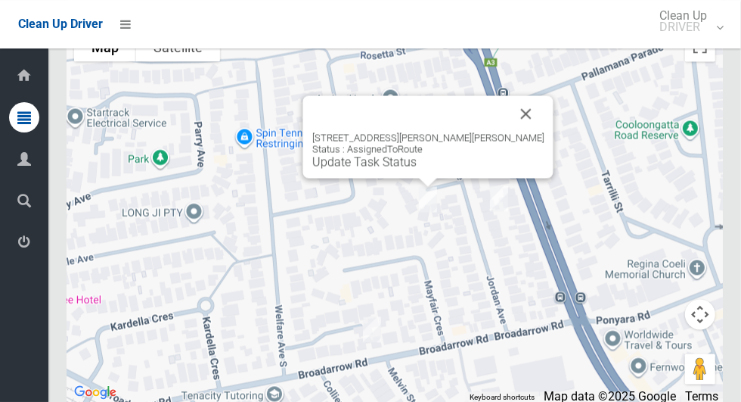
click at [508, 132] on button "Close" at bounding box center [526, 113] width 36 height 36
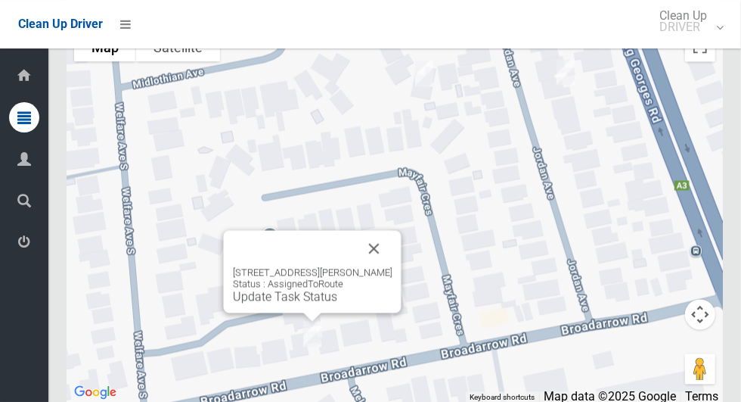
click at [305, 312] on div "9 Broadarrow Road, BEVERLY HILLS NSW 2209 Status : AssignedToRoute Update Task …" at bounding box center [313, 271] width 178 height 82
click at [299, 303] on link "Update Task Status" at bounding box center [285, 296] width 104 height 14
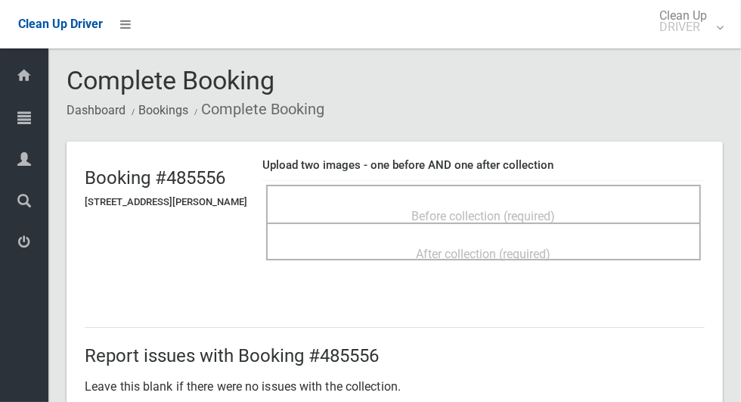
click at [434, 210] on span "Before collection (required)" at bounding box center [484, 216] width 144 height 14
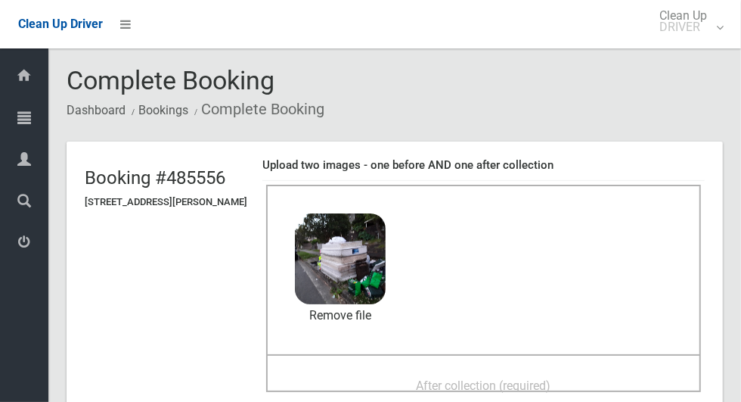
click at [489, 371] on div "After collection (required)" at bounding box center [484, 385] width 402 height 28
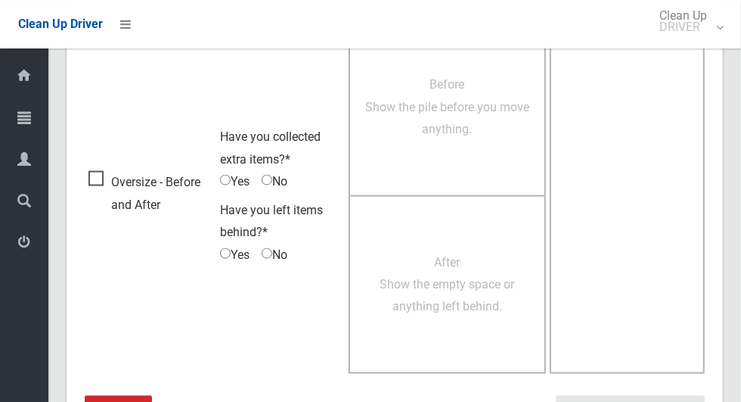
scroll to position [1237, 0]
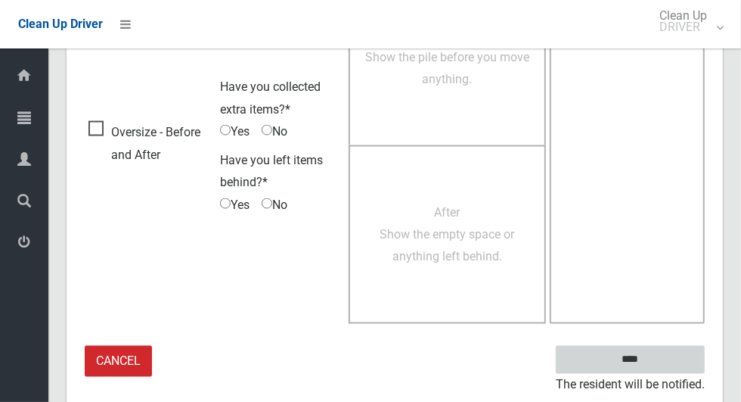
click at [657, 366] on input "****" at bounding box center [630, 360] width 149 height 28
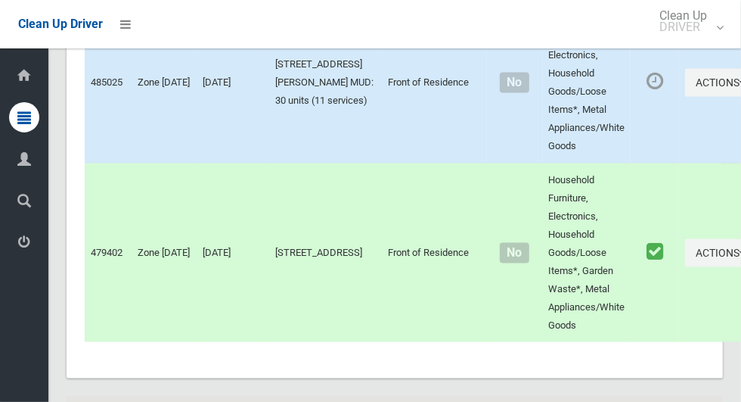
scroll to position [7350, 0]
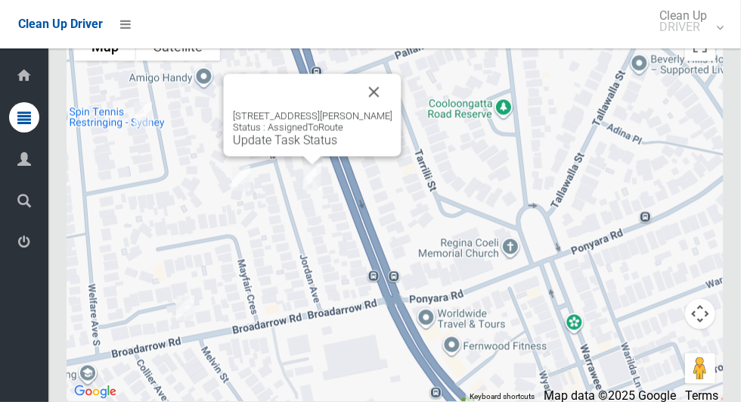
click at [393, 110] on button "Close" at bounding box center [374, 92] width 36 height 36
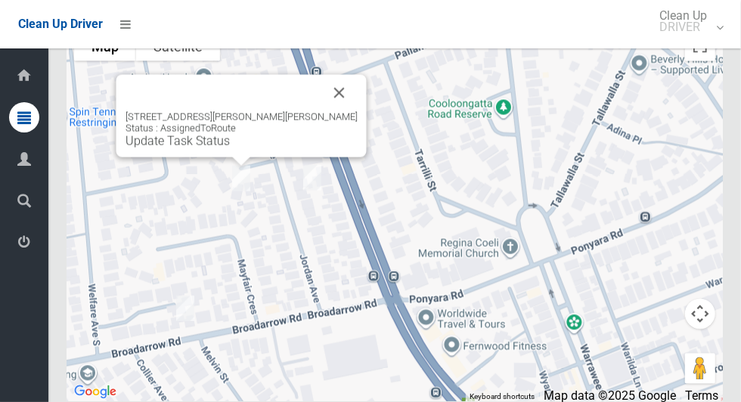
click at [322, 111] on button "Close" at bounding box center [339, 93] width 36 height 36
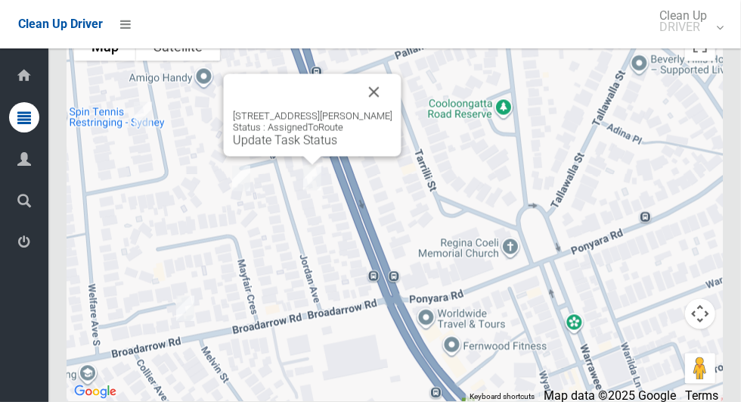
click at [300, 147] on link "Update Task Status" at bounding box center [285, 140] width 104 height 14
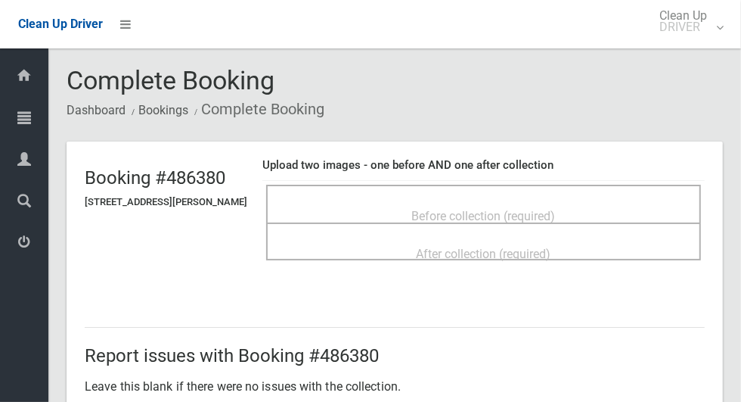
click at [433, 209] on span "Before collection (required)" at bounding box center [484, 216] width 144 height 14
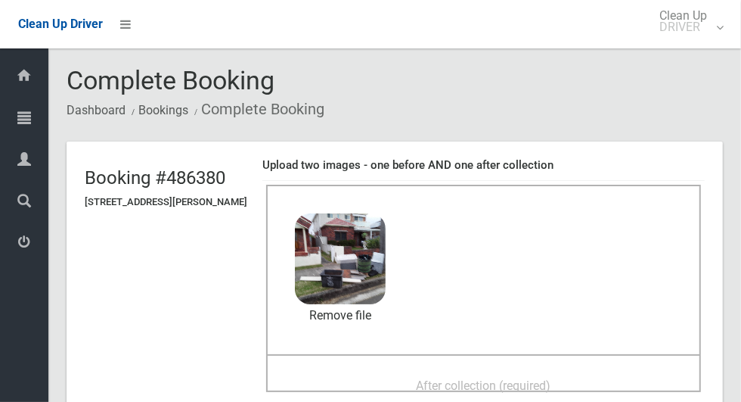
click at [551, 378] on span "After collection (required)" at bounding box center [484, 385] width 135 height 14
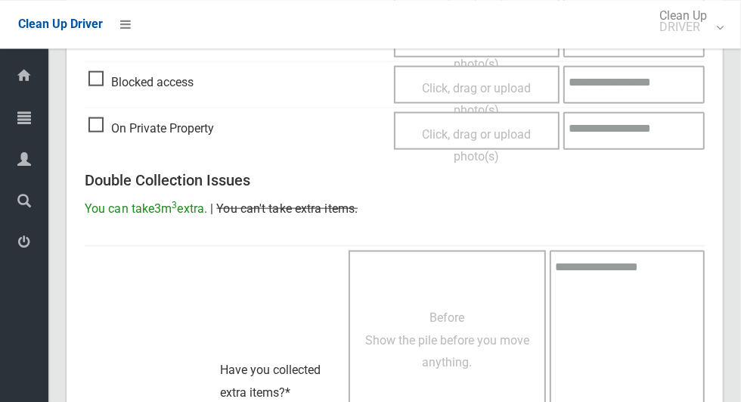
scroll to position [1237, 0]
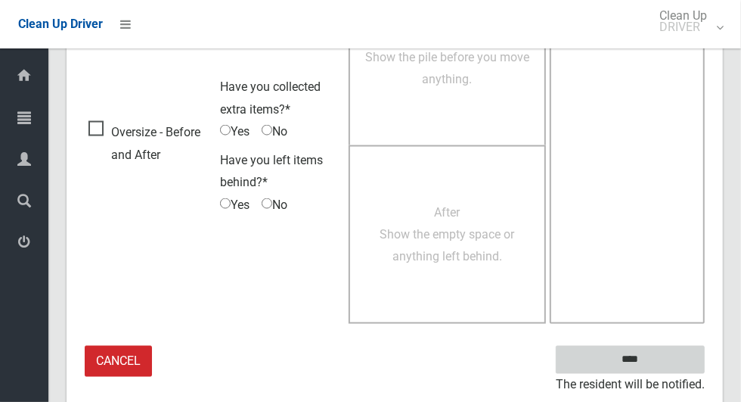
click at [657, 368] on input "****" at bounding box center [630, 360] width 149 height 28
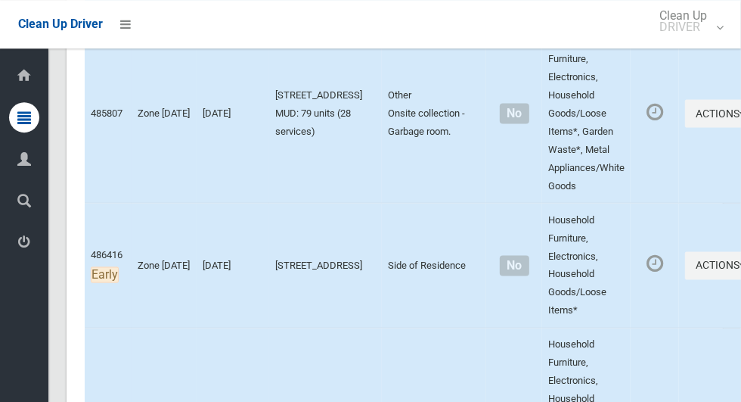
scroll to position [7350, 0]
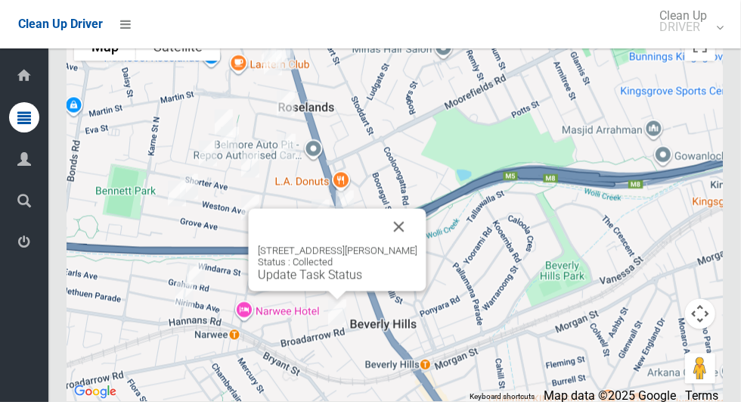
click at [418, 245] on button "Close" at bounding box center [399, 227] width 36 height 36
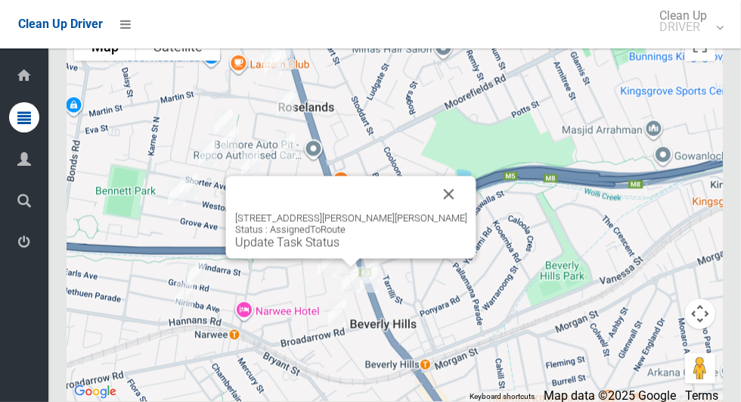
click at [431, 213] on button "Close" at bounding box center [449, 194] width 36 height 36
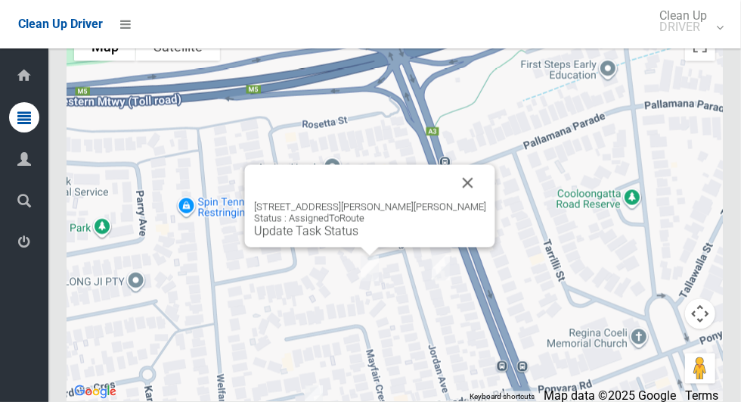
click at [359, 238] on link "Update Task Status" at bounding box center [306, 231] width 104 height 14
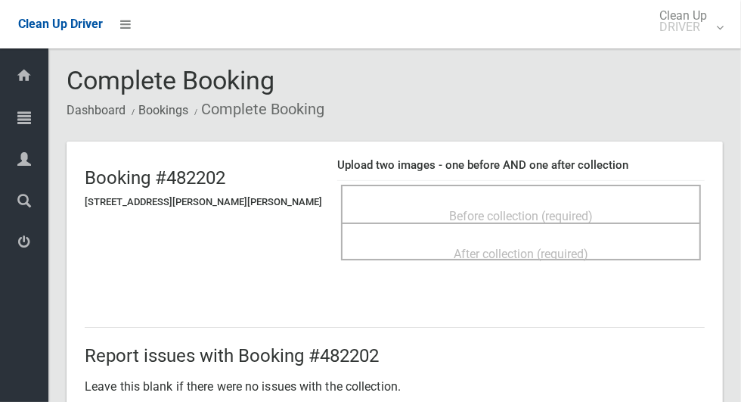
click at [604, 207] on div "Before collection (required)" at bounding box center [521, 215] width 327 height 28
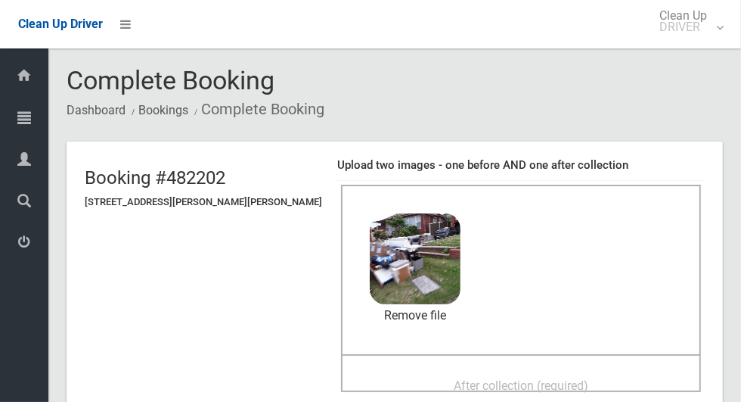
click at [381, 386] on div "After collection (required)" at bounding box center [521, 385] width 327 height 28
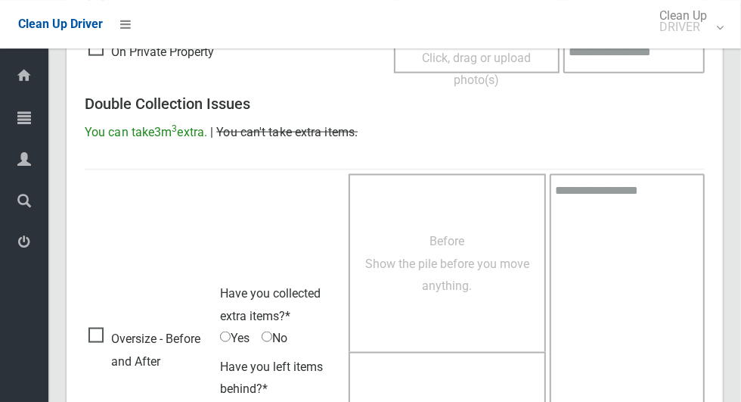
scroll to position [1237, 0]
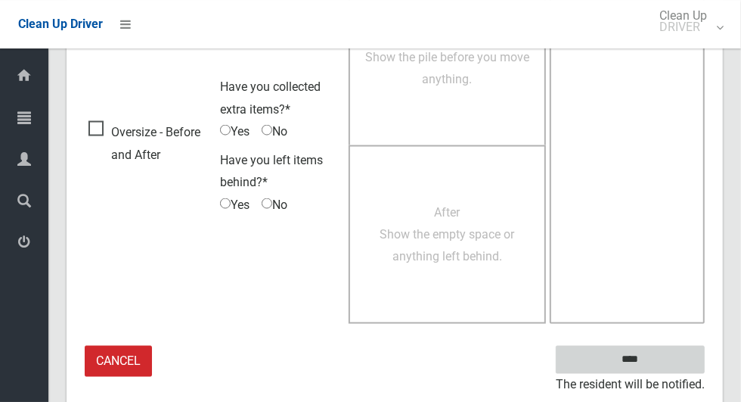
click at [647, 368] on input "****" at bounding box center [630, 360] width 149 height 28
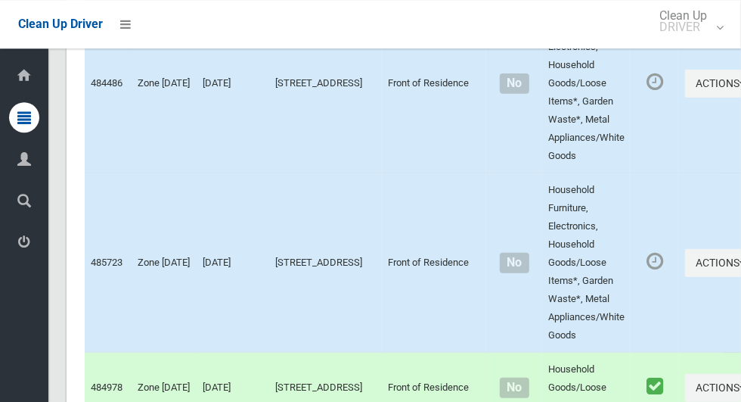
scroll to position [7350, 0]
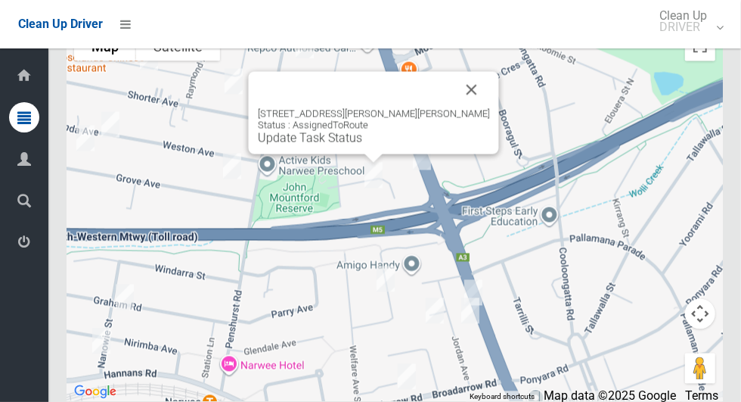
click at [455, 108] on button "Close" at bounding box center [472, 90] width 36 height 36
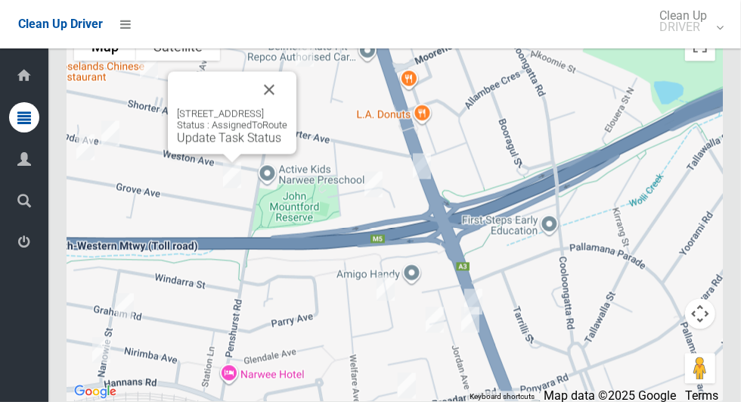
click at [287, 108] on button "Close" at bounding box center [269, 90] width 36 height 36
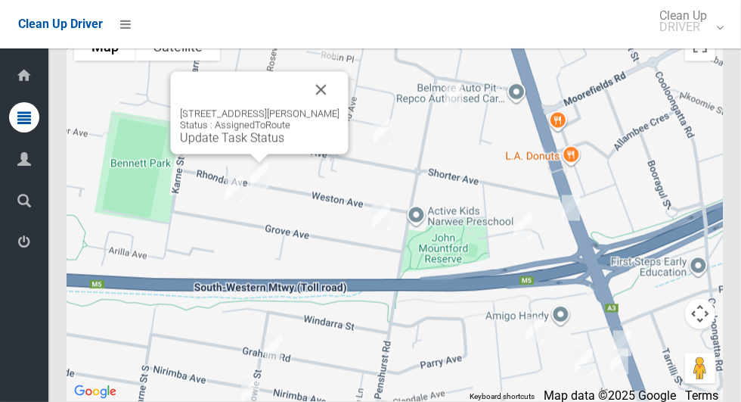
click at [327, 108] on button "Close" at bounding box center [321, 90] width 36 height 36
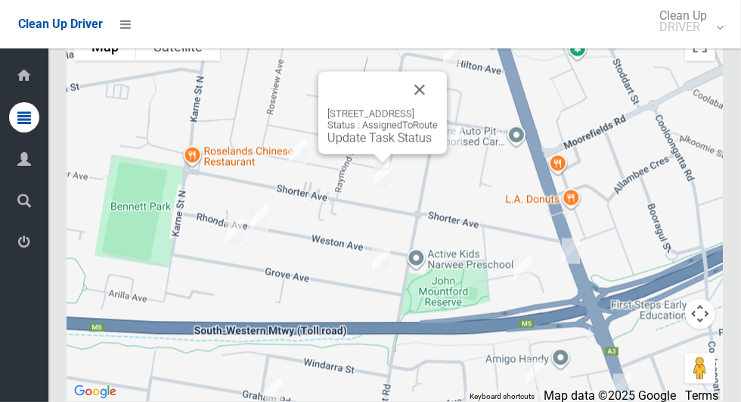
click at [438, 108] on button "Close" at bounding box center [420, 90] width 36 height 36
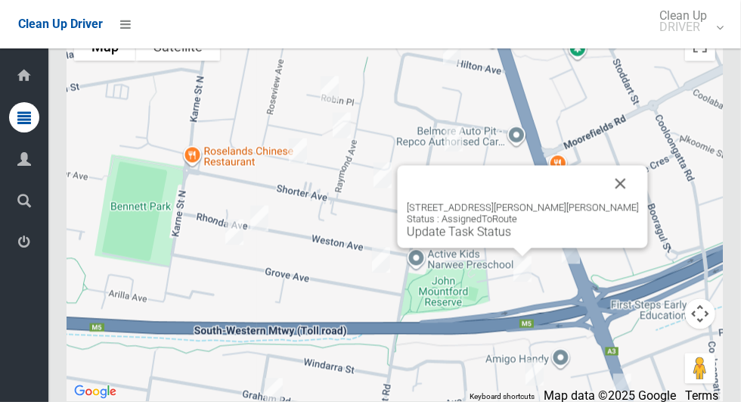
click at [612, 202] on button "Close" at bounding box center [621, 184] width 36 height 36
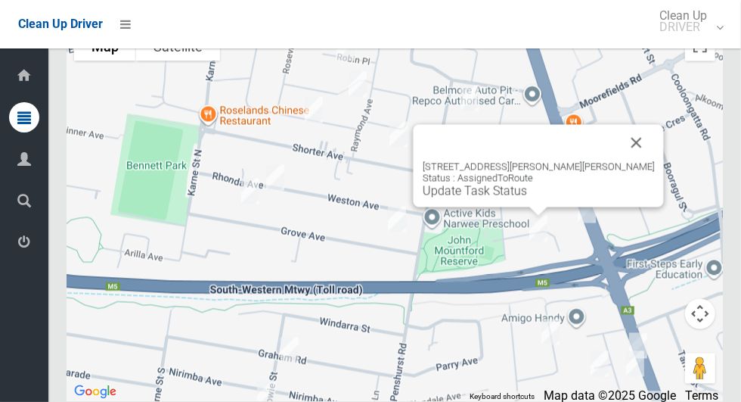
click at [519, 198] on link "Update Task Status" at bounding box center [475, 191] width 104 height 14
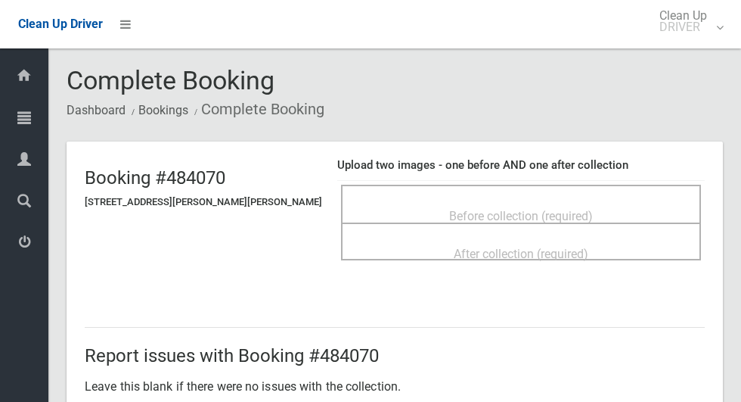
click at [491, 209] on span "Before collection (required)" at bounding box center [521, 216] width 144 height 14
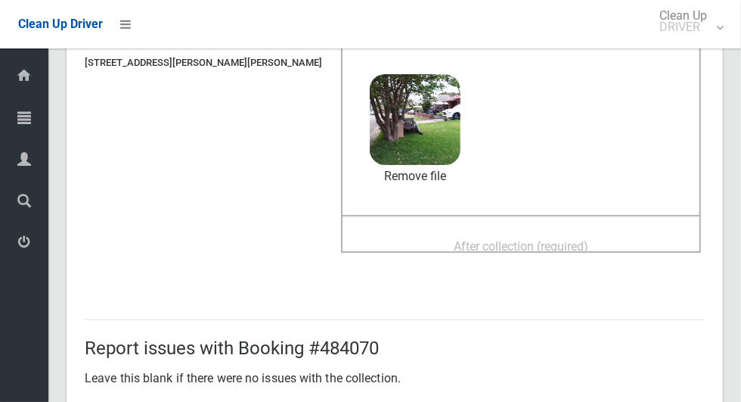
scroll to position [138, 0]
click at [561, 240] on span "After collection (required)" at bounding box center [521, 247] width 135 height 14
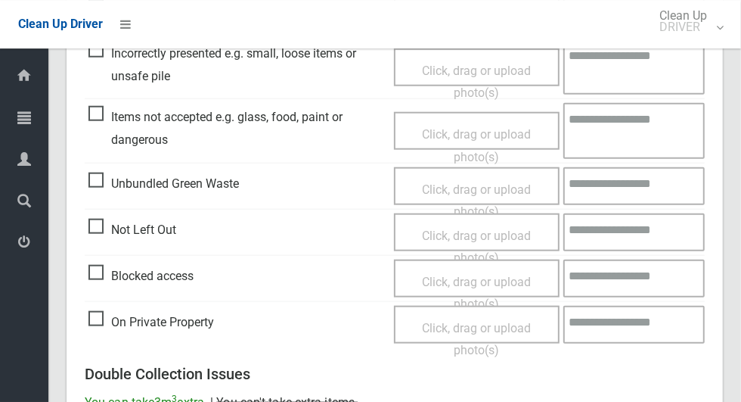
scroll to position [1237, 0]
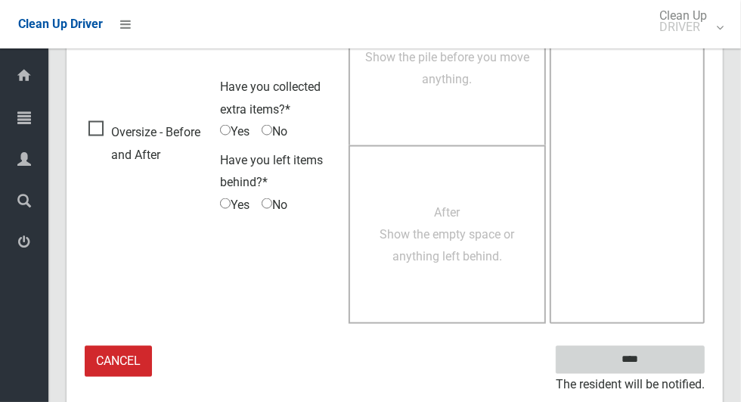
click at [640, 356] on input "****" at bounding box center [630, 360] width 149 height 28
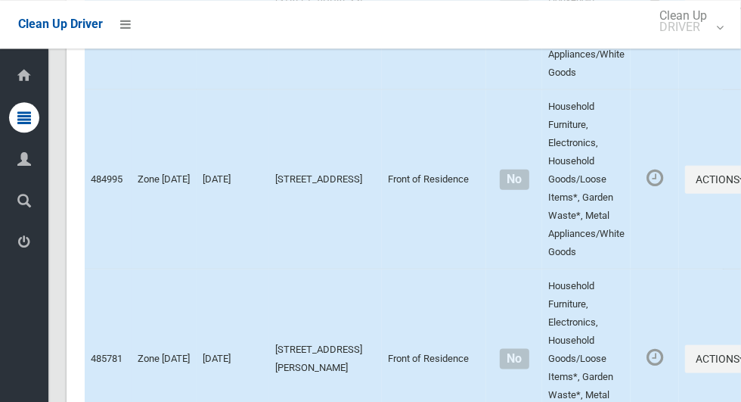
scroll to position [7350, 0]
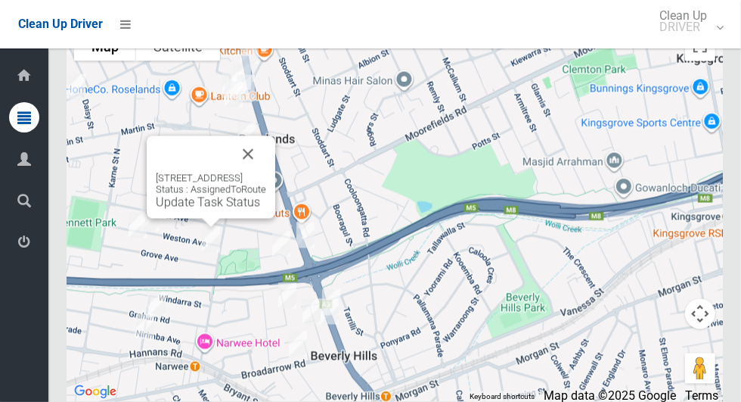
click at [266, 172] on button "Close" at bounding box center [248, 154] width 36 height 36
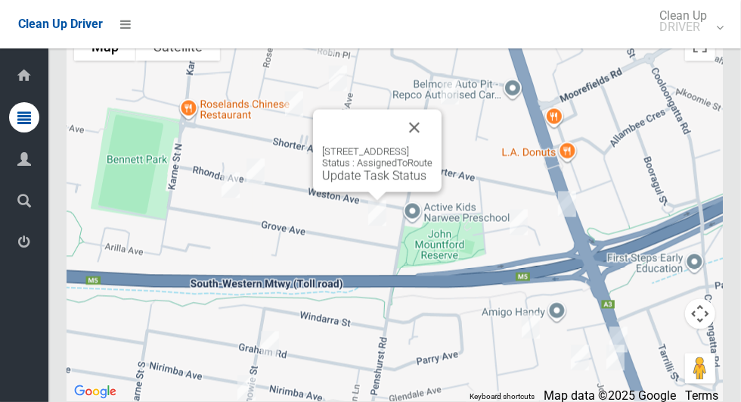
click at [433, 146] on button "Close" at bounding box center [414, 128] width 36 height 36
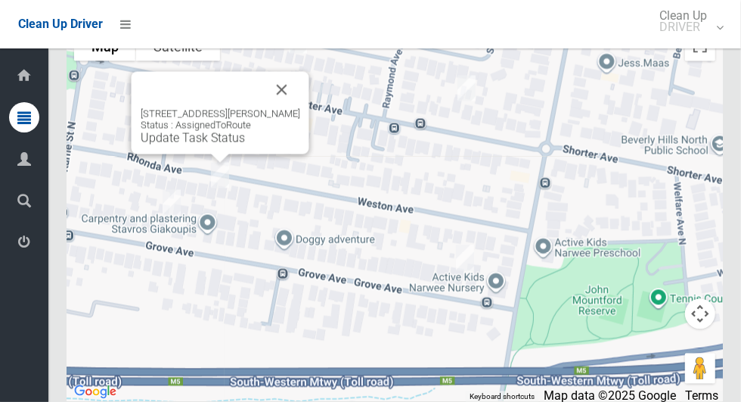
click at [290, 108] on button "Close" at bounding box center [282, 90] width 36 height 36
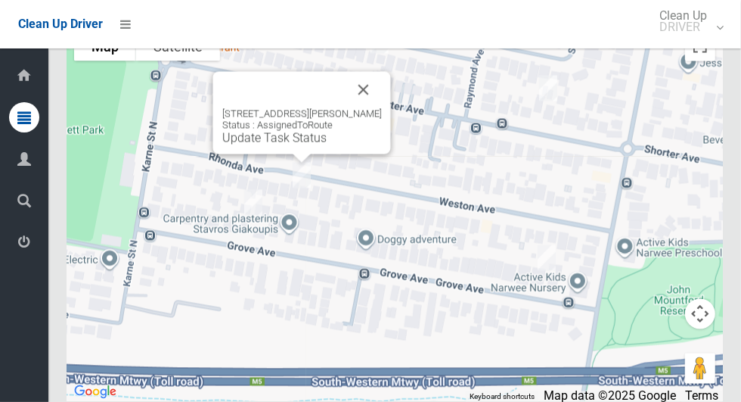
click at [382, 108] on button "Close" at bounding box center [364, 90] width 36 height 36
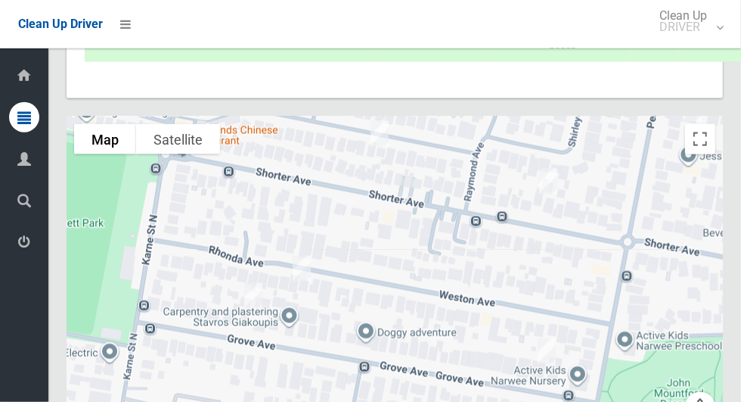
scroll to position [7260, 0]
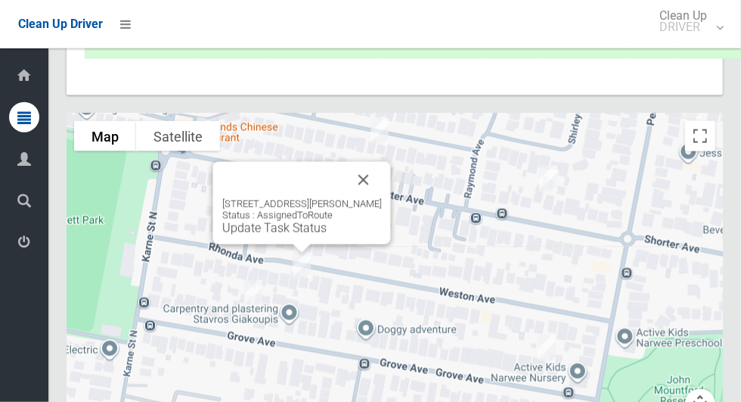
click at [303, 235] on link "Update Task Status" at bounding box center [274, 228] width 104 height 14
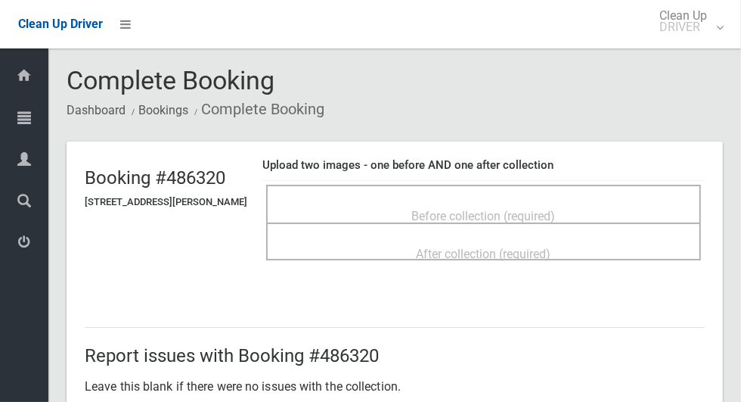
click at [556, 209] on span "Before collection (required)" at bounding box center [484, 216] width 144 height 14
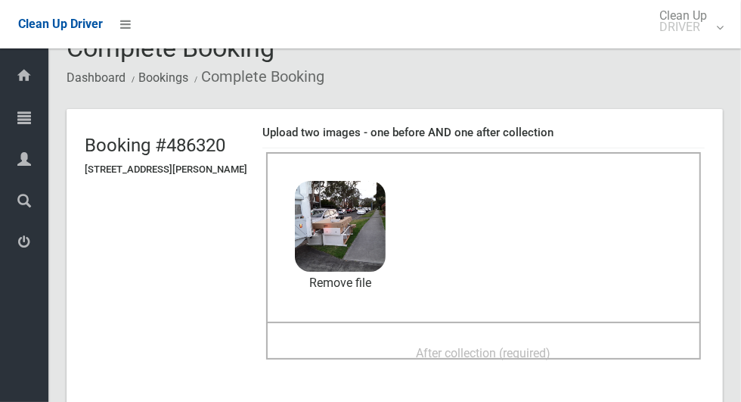
scroll to position [58, 0]
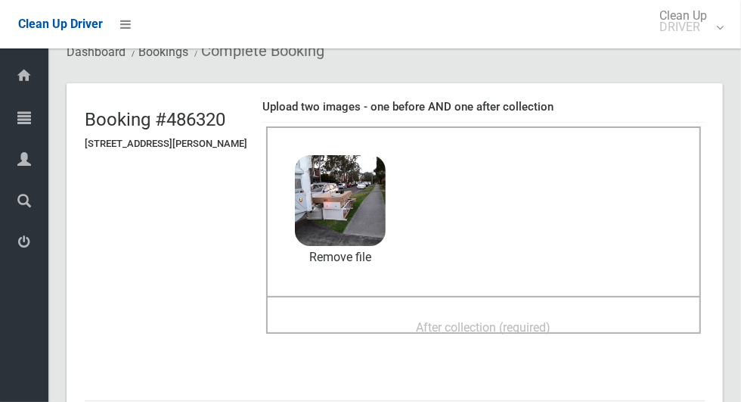
click at [551, 320] on span "After collection (required)" at bounding box center [484, 327] width 135 height 14
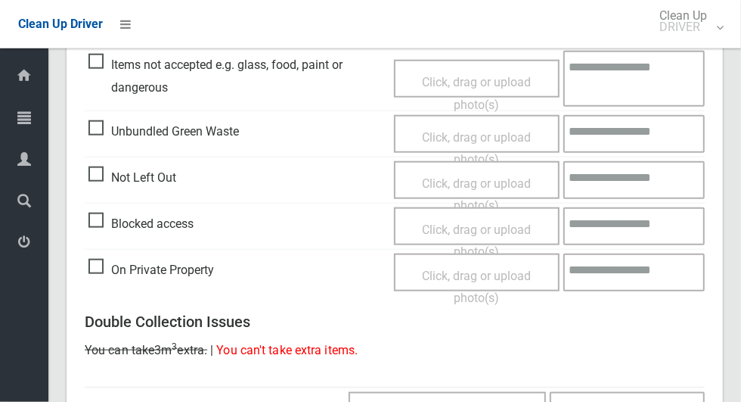
scroll to position [1237, 0]
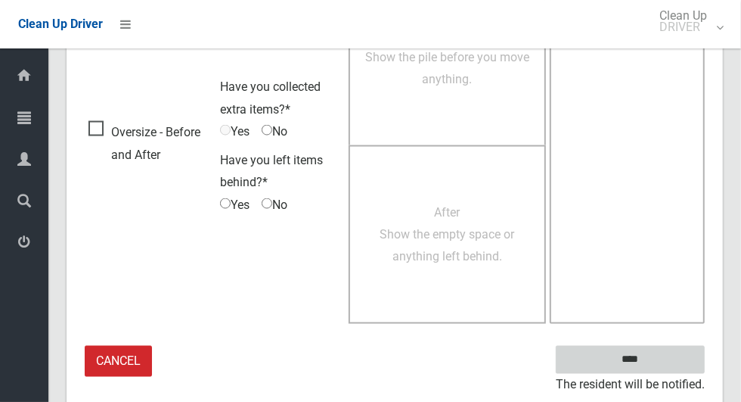
click at [663, 350] on input "****" at bounding box center [630, 360] width 149 height 28
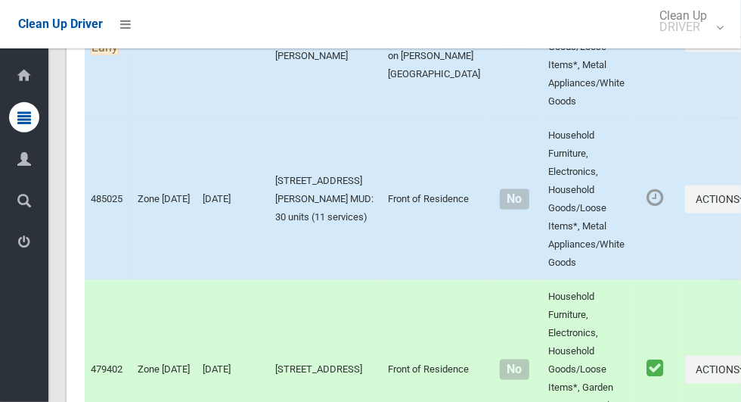
scroll to position [7350, 0]
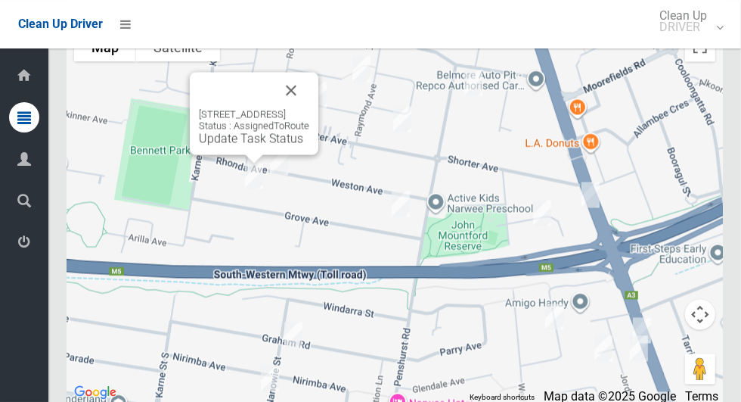
click at [233, 145] on link "Update Task Status" at bounding box center [251, 138] width 104 height 14
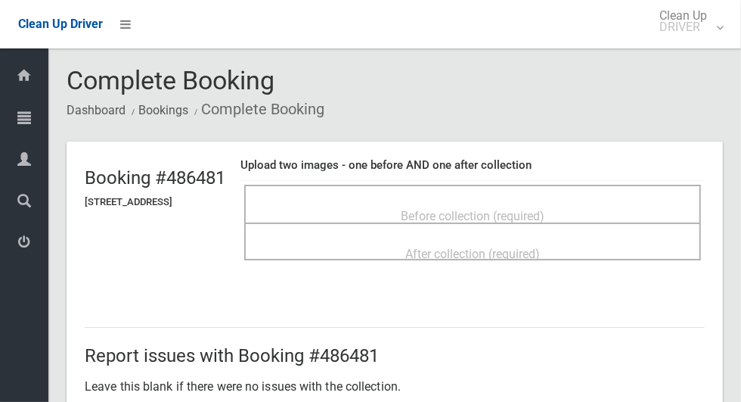
click at [485, 211] on span "Before collection (required)" at bounding box center [473, 216] width 144 height 14
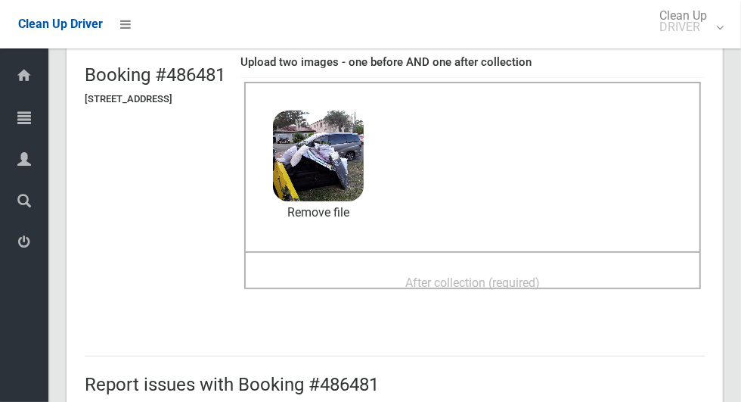
scroll to position [104, 0]
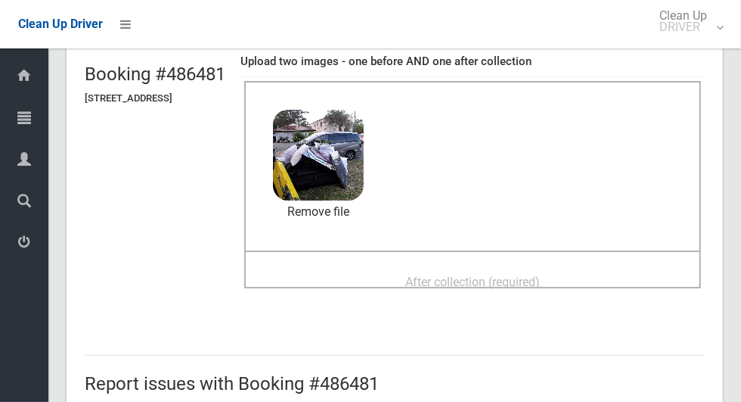
click at [570, 267] on div "After collection (required)" at bounding box center [473, 281] width 424 height 28
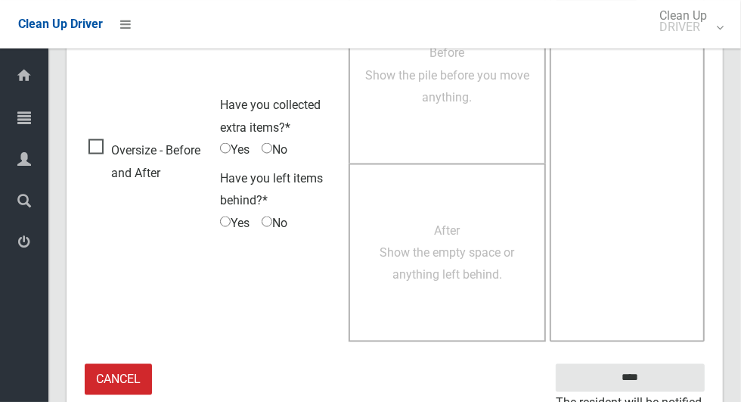
scroll to position [1237, 0]
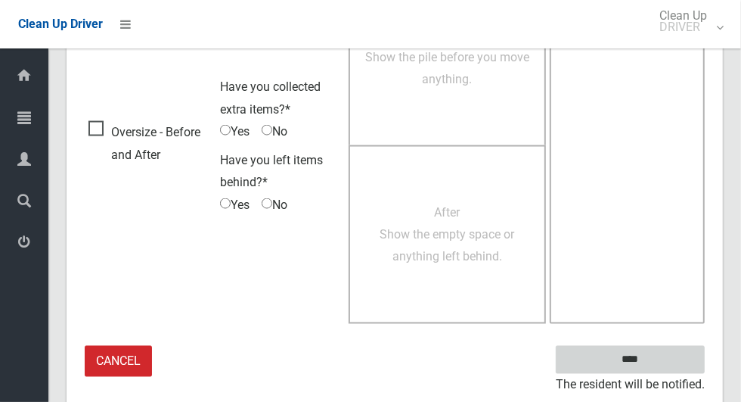
click at [657, 368] on input "****" at bounding box center [630, 360] width 149 height 28
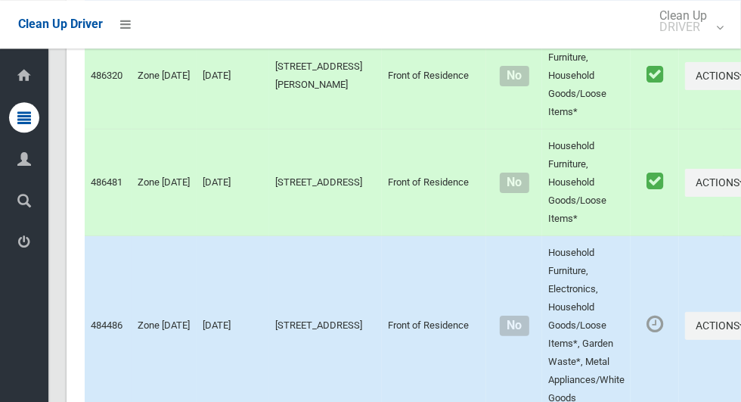
scroll to position [7350, 0]
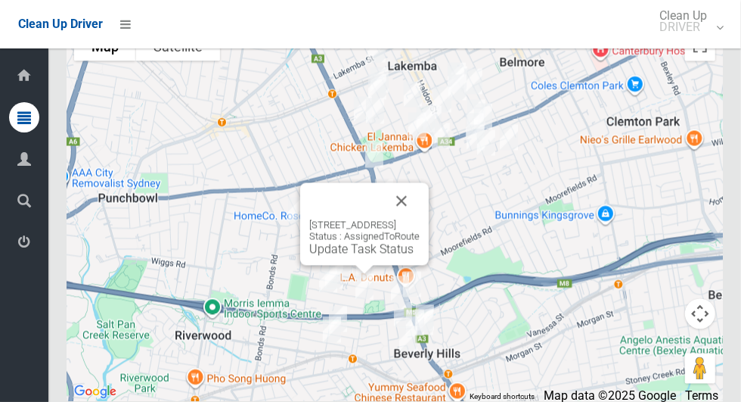
click at [420, 219] on button "Close" at bounding box center [401, 201] width 36 height 36
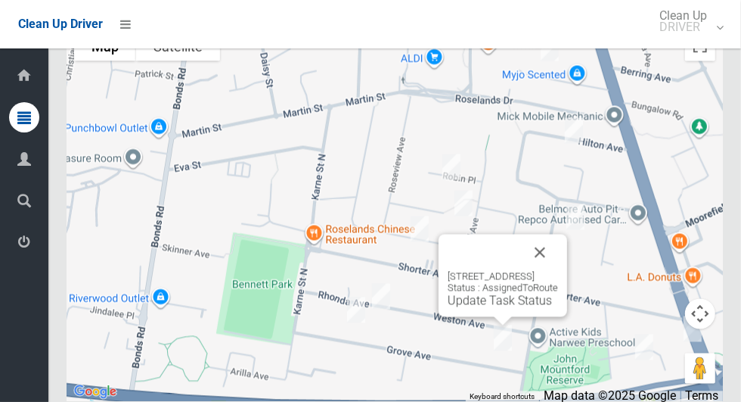
click at [504, 308] on link "Update Task Status" at bounding box center [500, 300] width 104 height 14
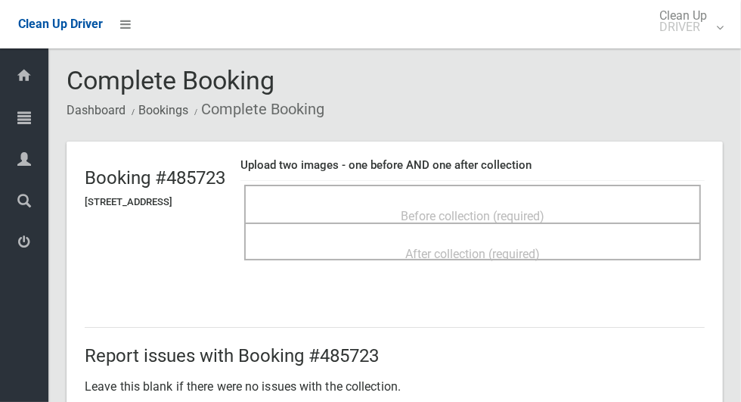
click at [582, 204] on div "Before collection (required)" at bounding box center [473, 215] width 424 height 28
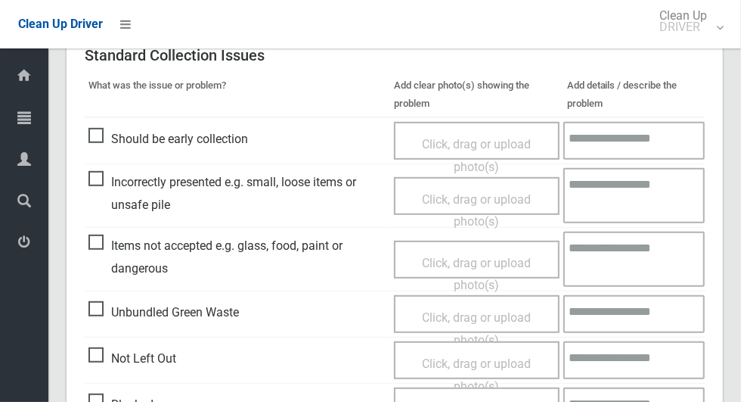
scroll to position [622, 0]
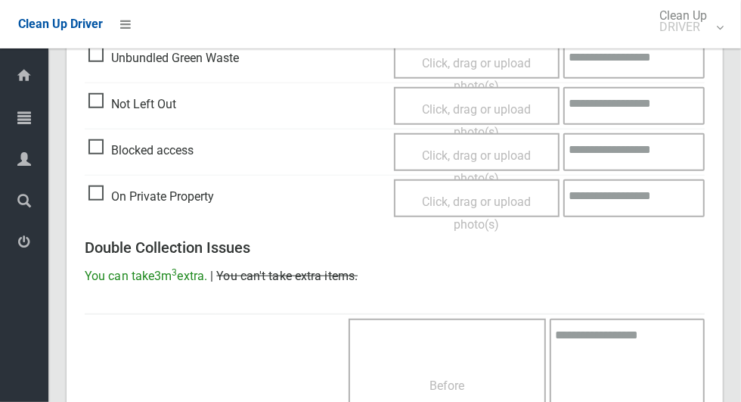
click at [90, 146] on span "Blocked access" at bounding box center [140, 150] width 105 height 23
click at [464, 148] on span "Click, drag or upload photo(s)" at bounding box center [476, 166] width 109 height 37
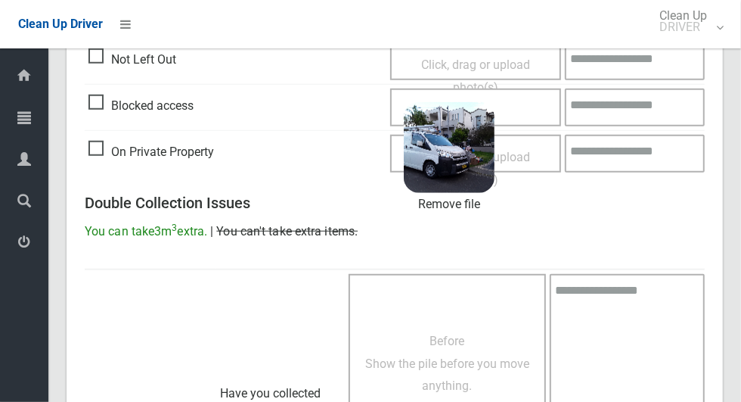
scroll to position [974, 0]
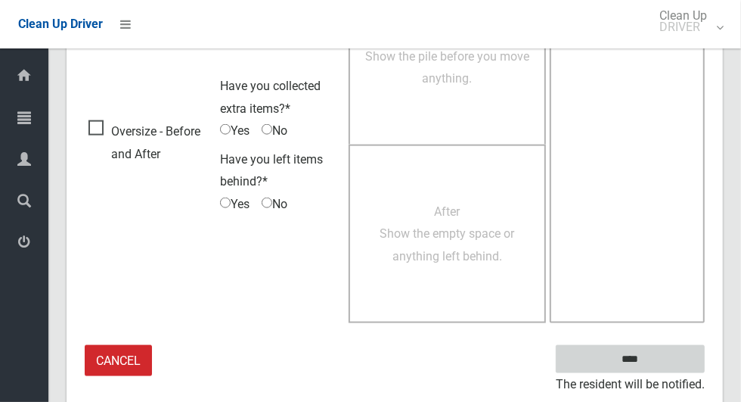
click at [641, 352] on input "****" at bounding box center [630, 359] width 149 height 28
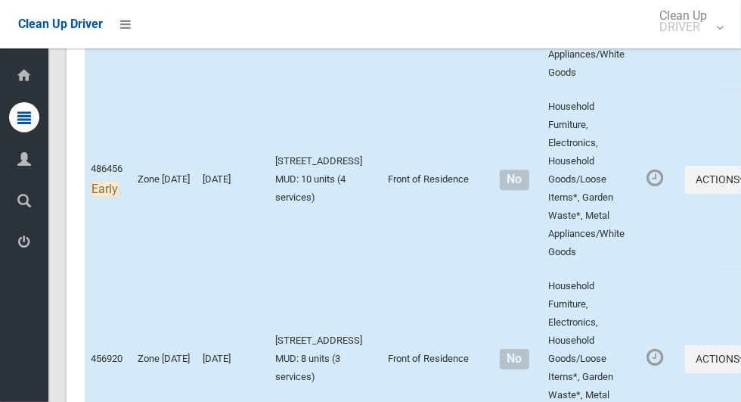
scroll to position [7350, 0]
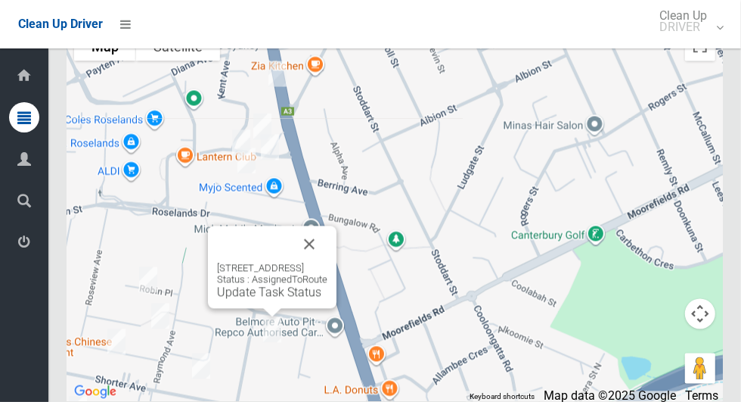
click at [327, 262] on button "Close" at bounding box center [309, 244] width 36 height 36
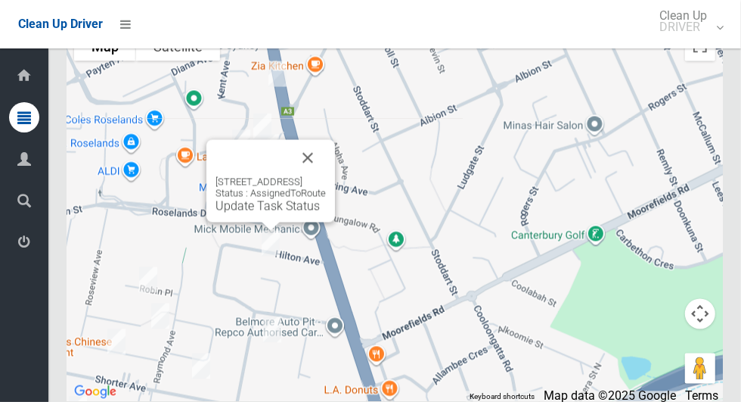
click at [326, 176] on button "Close" at bounding box center [308, 158] width 36 height 36
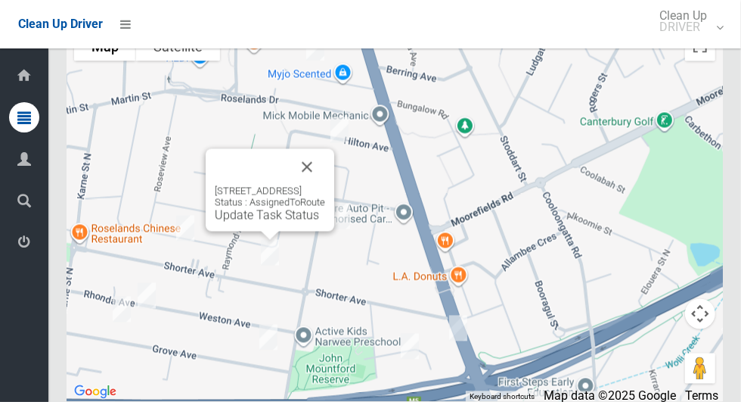
click at [325, 185] on button "Close" at bounding box center [307, 167] width 36 height 36
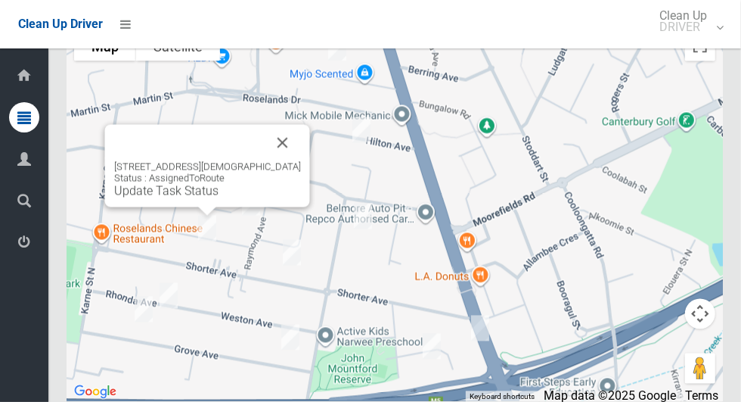
click at [275, 161] on button "Close" at bounding box center [283, 143] width 36 height 36
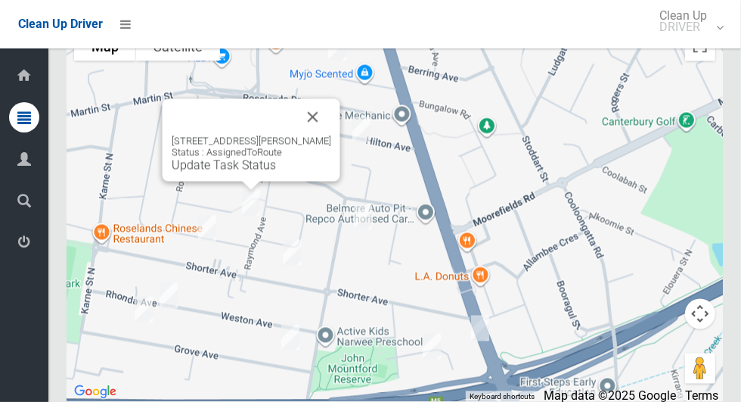
click at [331, 135] on button "Close" at bounding box center [313, 117] width 36 height 36
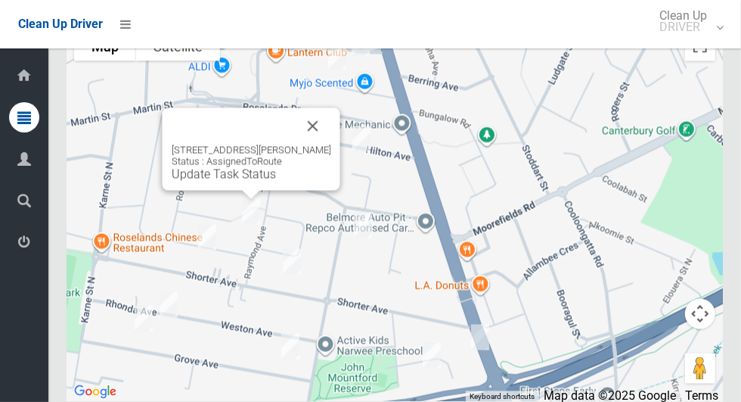
click at [331, 144] on button "Close" at bounding box center [313, 126] width 36 height 36
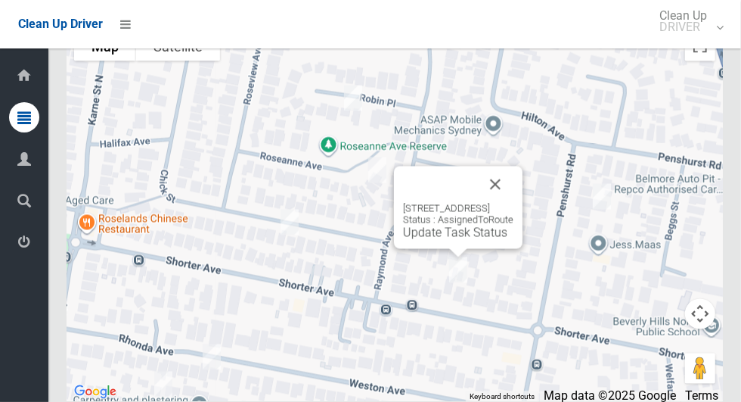
click at [514, 203] on button "Close" at bounding box center [495, 184] width 36 height 36
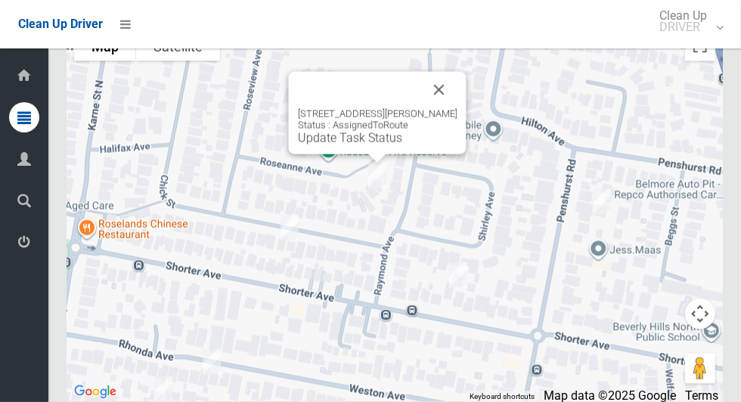
click at [458, 108] on button "Close" at bounding box center [439, 90] width 36 height 36
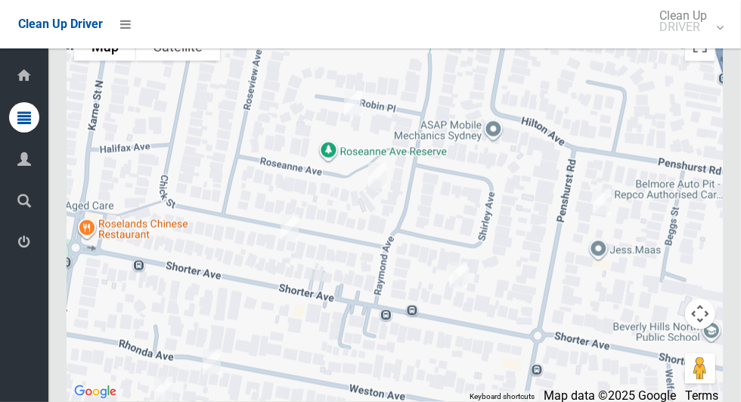
click at [401, 129] on div at bounding box center [395, 212] width 657 height 378
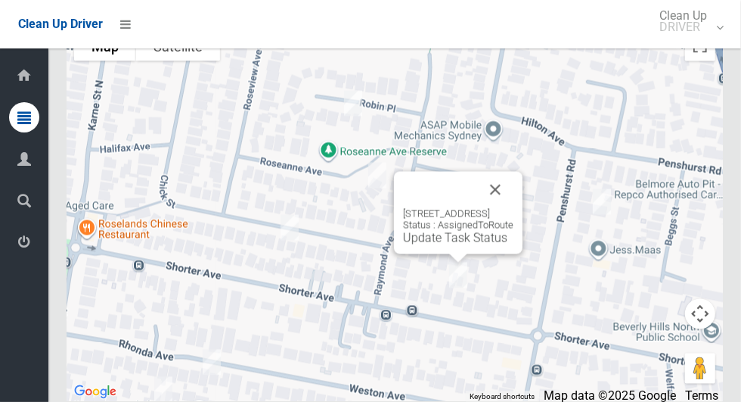
click at [514, 208] on button "Close" at bounding box center [495, 190] width 36 height 36
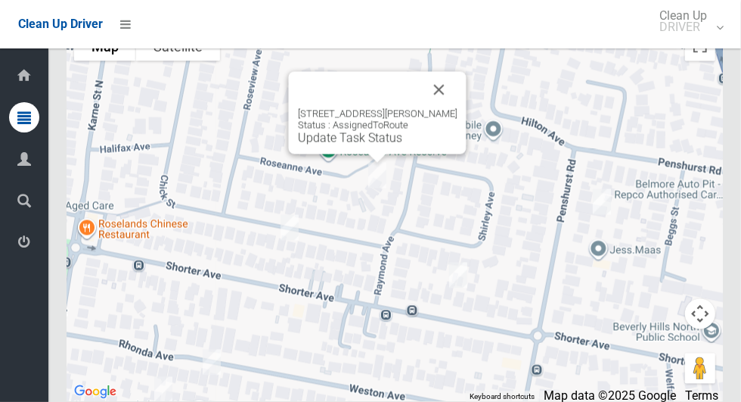
click at [458, 108] on button "Close" at bounding box center [439, 90] width 36 height 36
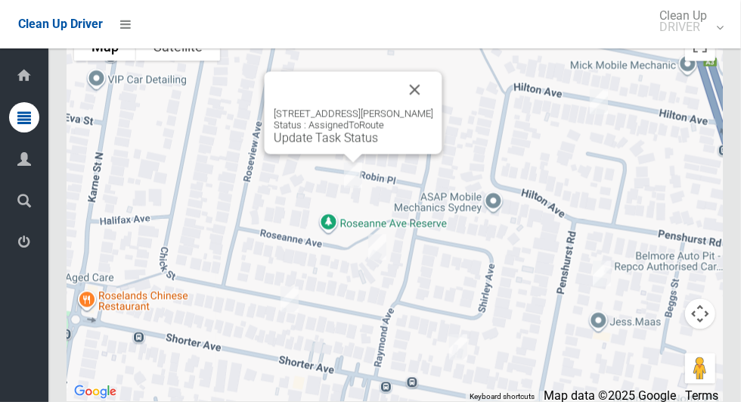
click at [426, 108] on button "Close" at bounding box center [415, 90] width 36 height 36
click at [358, 154] on div "6 Robin Place, ROSELANDS NSW 2196 Status : AssignedToRoute Update Task Status" at bounding box center [354, 113] width 178 height 82
click at [343, 154] on div "6 Robin Place, ROSELANDS NSW 2196 Status : AssignedToRoute Update Task Status" at bounding box center [354, 113] width 178 height 82
click at [340, 145] on link "Update Task Status" at bounding box center [326, 138] width 104 height 14
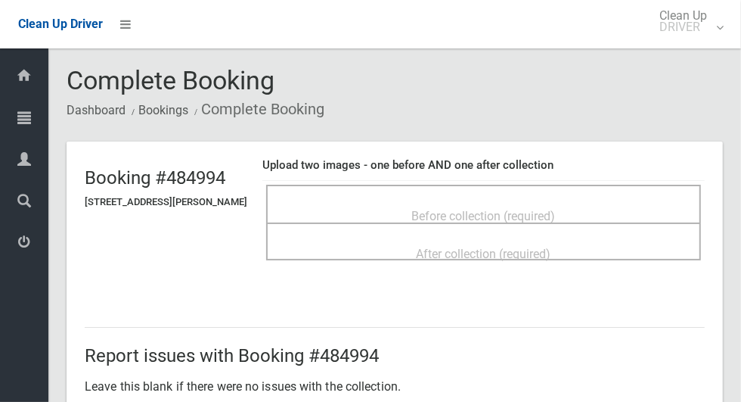
click at [543, 209] on span "Before collection (required)" at bounding box center [484, 216] width 144 height 14
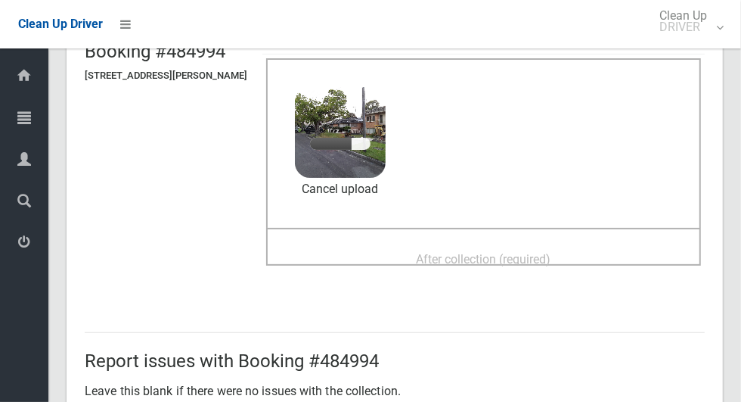
scroll to position [129, 0]
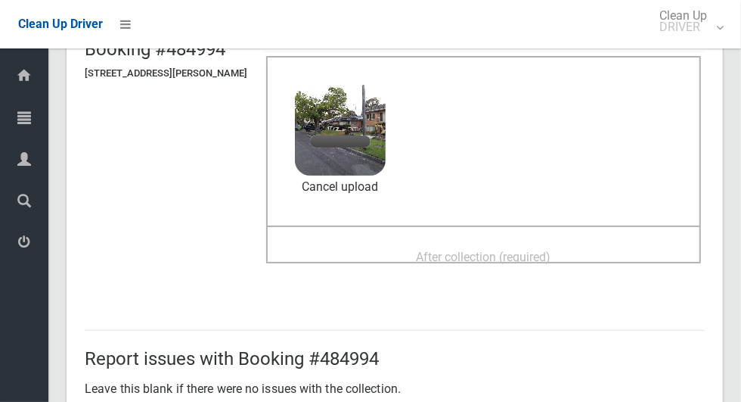
click at [501, 250] on span "After collection (required)" at bounding box center [484, 257] width 135 height 14
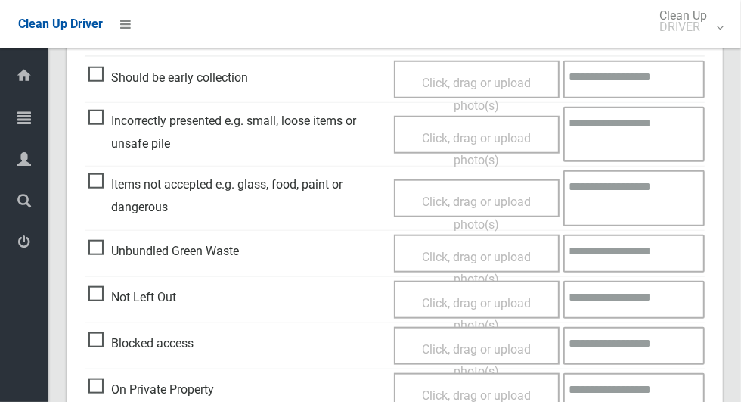
scroll to position [1237, 0]
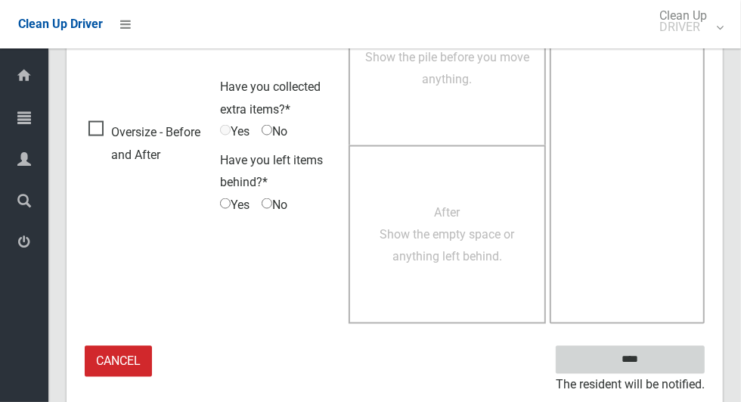
click at [657, 365] on input "****" at bounding box center [630, 360] width 149 height 28
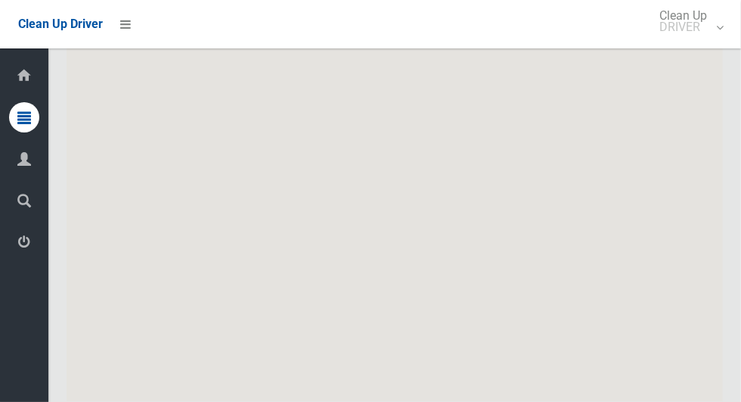
scroll to position [7350, 0]
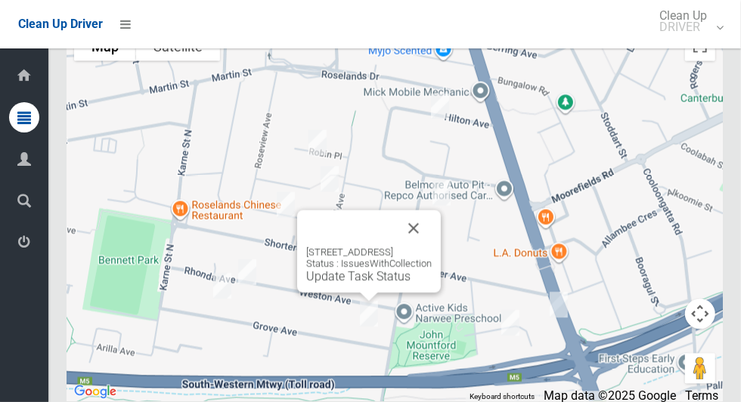
click at [430, 247] on button "Close" at bounding box center [414, 228] width 36 height 36
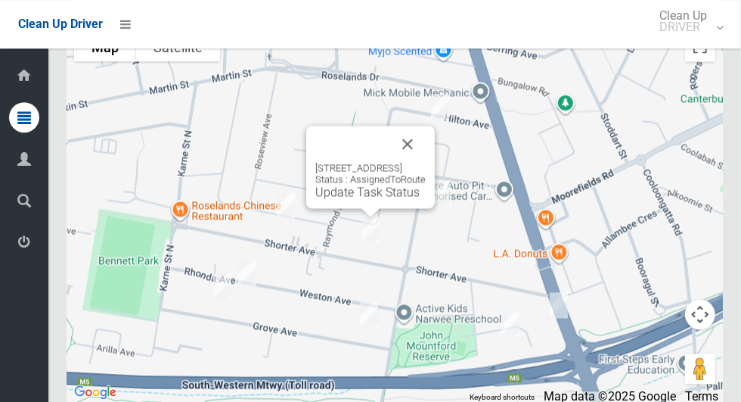
click at [426, 162] on button "Close" at bounding box center [408, 144] width 36 height 36
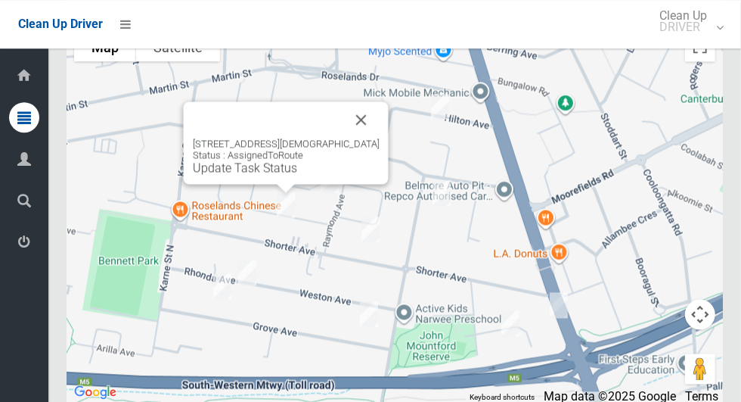
click at [352, 137] on button "Close" at bounding box center [361, 119] width 36 height 36
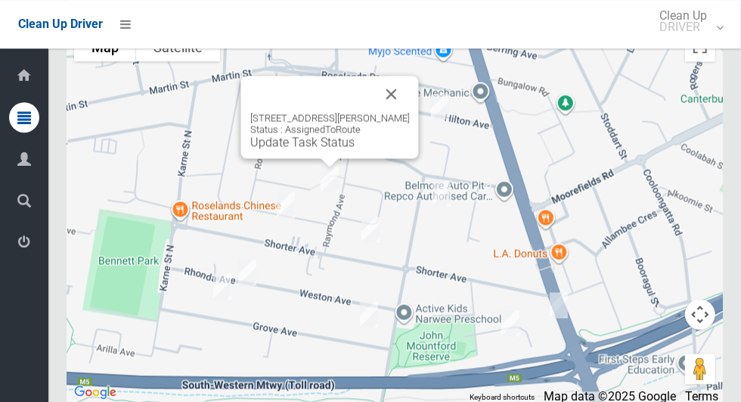
click at [410, 112] on button "Close" at bounding box center [392, 94] width 36 height 36
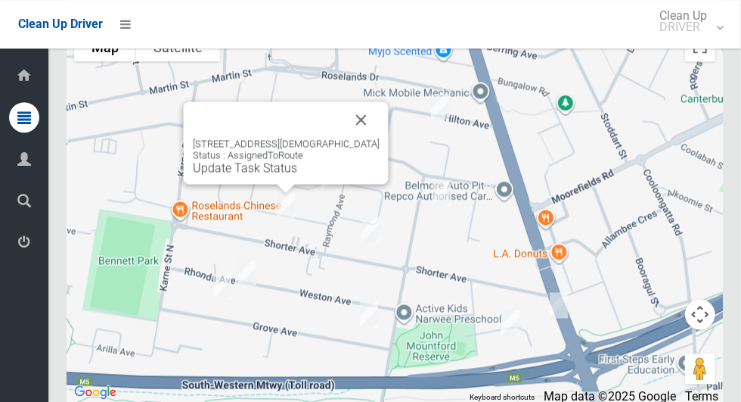
click at [296, 175] on link "Update Task Status" at bounding box center [245, 167] width 104 height 14
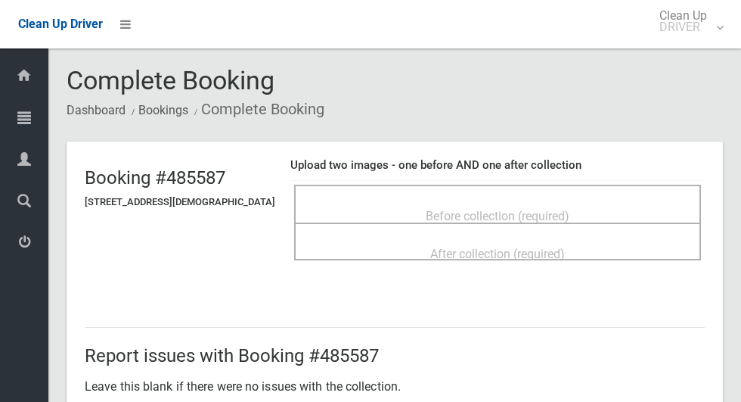
click at [638, 209] on div "Before collection (required)" at bounding box center [498, 215] width 374 height 28
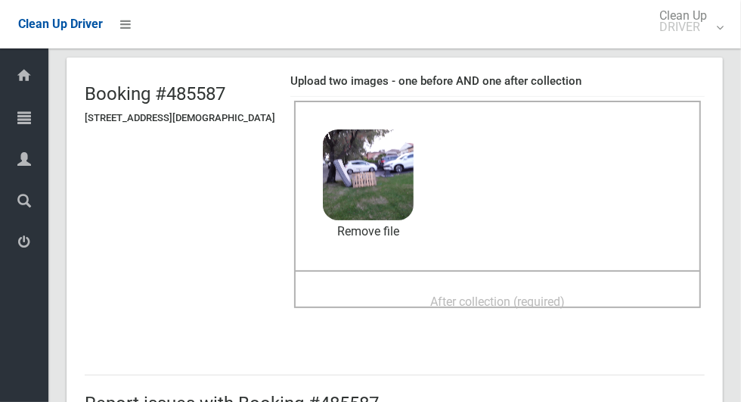
scroll to position [81, 0]
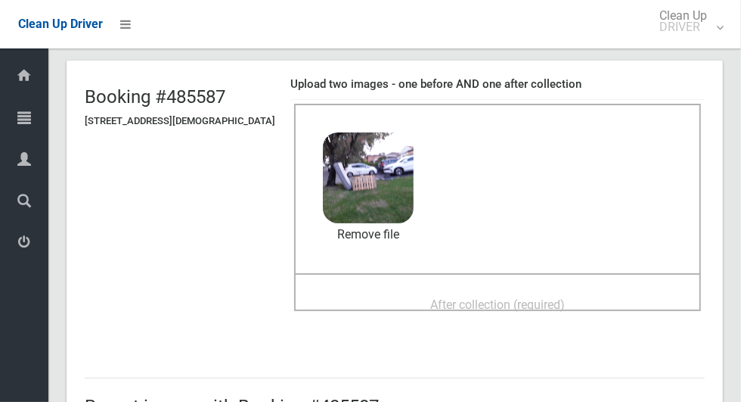
click at [592, 296] on div "After collection (required)" at bounding box center [498, 304] width 374 height 28
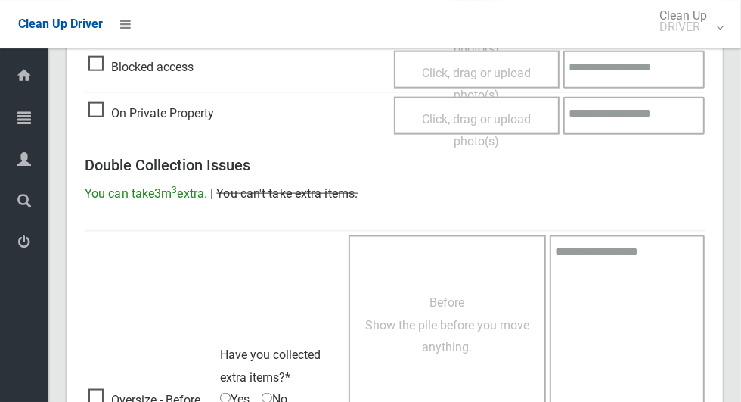
scroll to position [1237, 0]
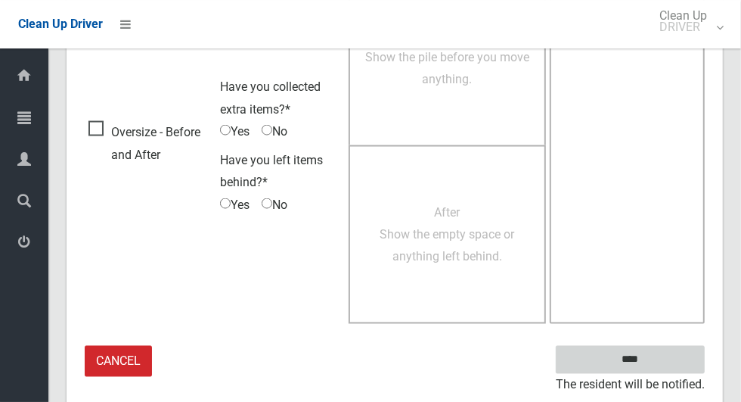
click at [657, 368] on input "****" at bounding box center [630, 360] width 149 height 28
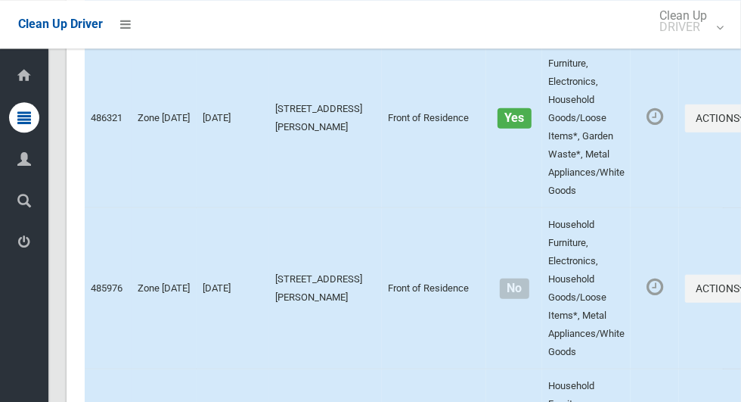
scroll to position [7350, 0]
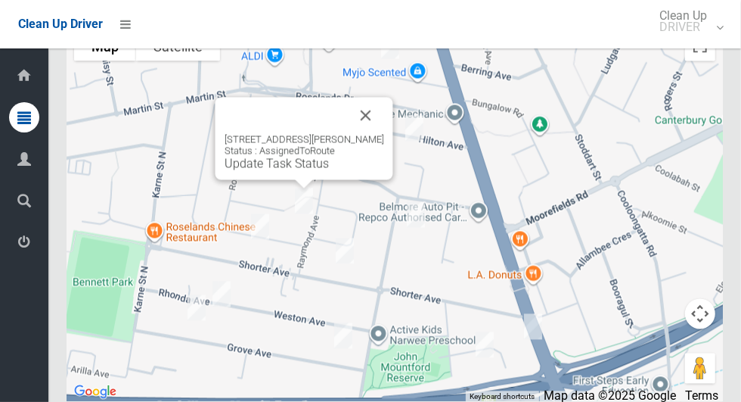
click at [384, 134] on button "Close" at bounding box center [366, 116] width 36 height 36
click at [278, 171] on link "Update Task Status" at bounding box center [277, 164] width 104 height 14
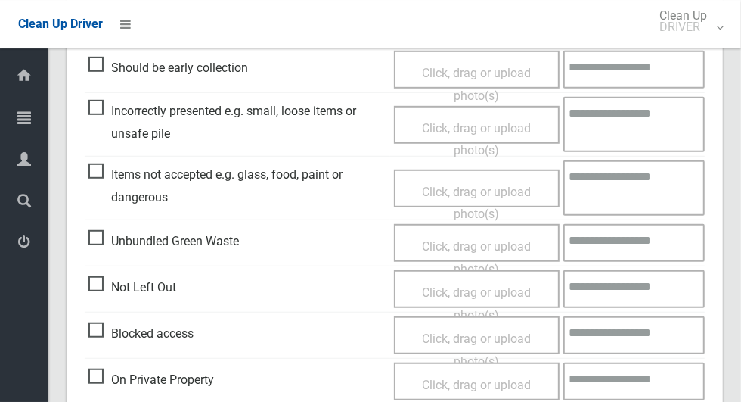
scroll to position [440, 0]
click at [93, 377] on span "On Private Property" at bounding box center [151, 379] width 126 height 23
click at [459, 381] on span "Click, drag or upload photo(s)" at bounding box center [476, 395] width 109 height 37
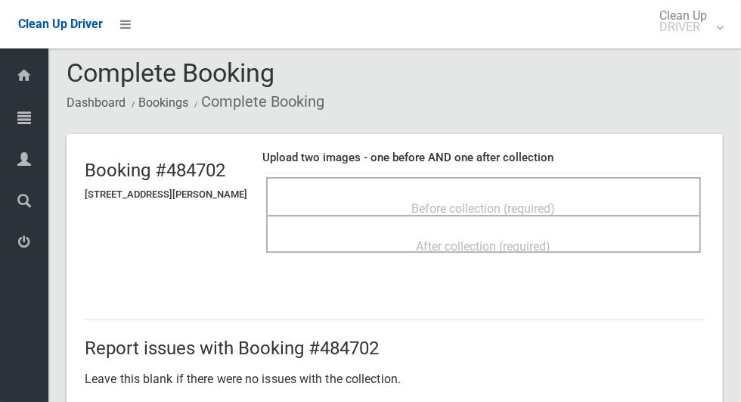
scroll to position [0, 0]
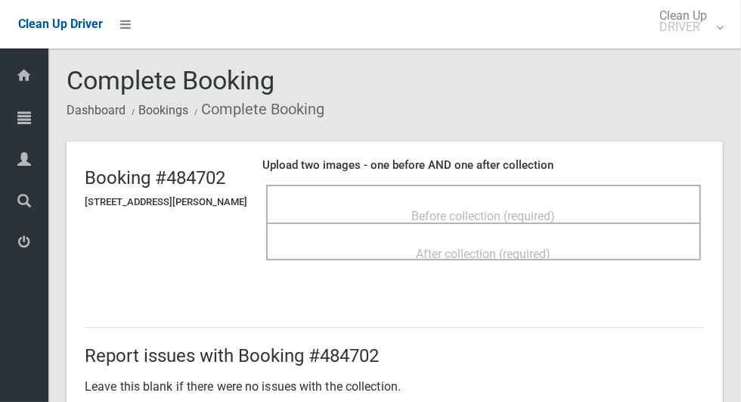
click at [486, 209] on span "Before collection (required)" at bounding box center [484, 216] width 144 height 14
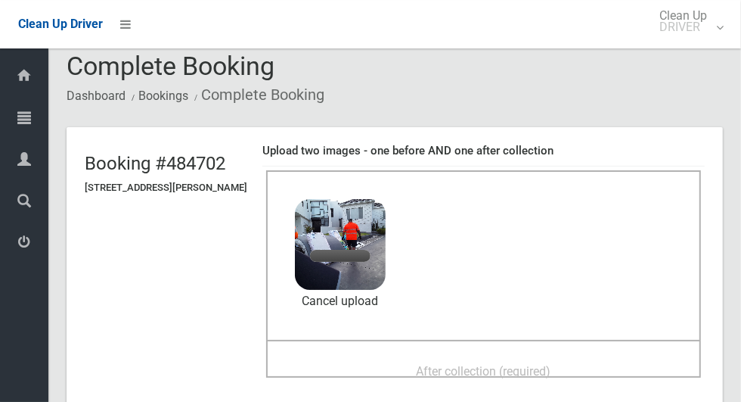
scroll to position [34, 0]
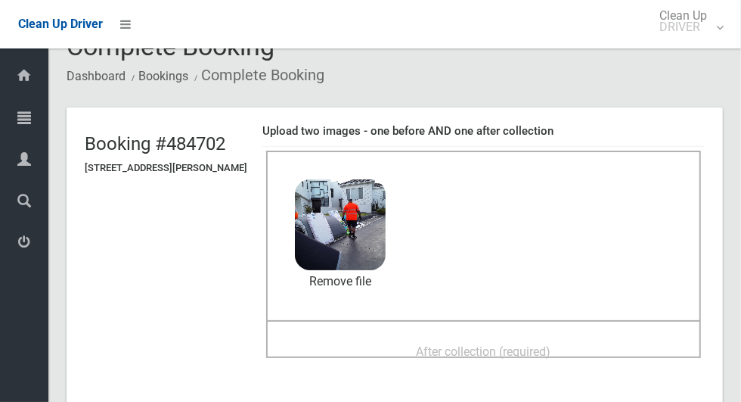
click at [519, 344] on span "After collection (required)" at bounding box center [484, 351] width 135 height 14
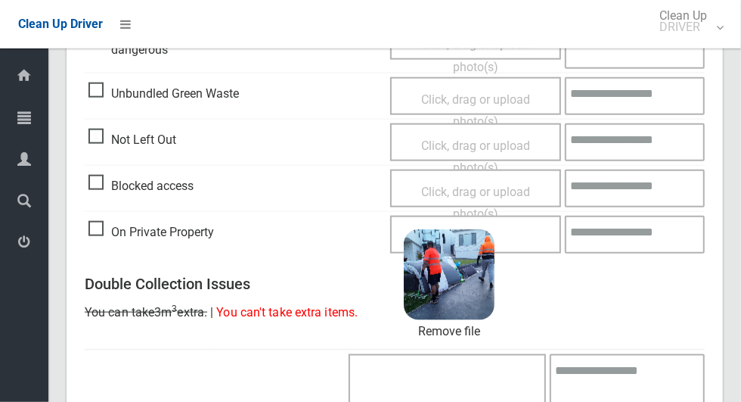
scroll to position [855, 0]
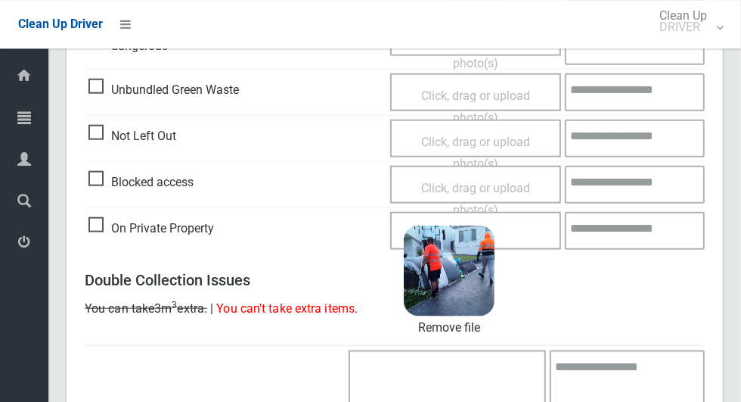
click at [611, 230] on textarea at bounding box center [635, 230] width 140 height 38
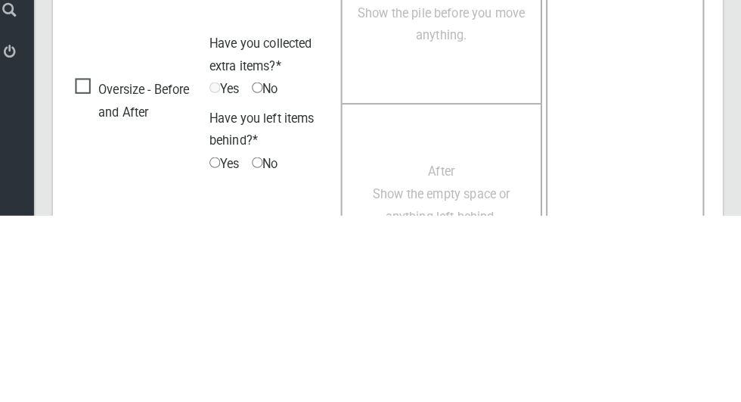
scroll to position [1280, 0]
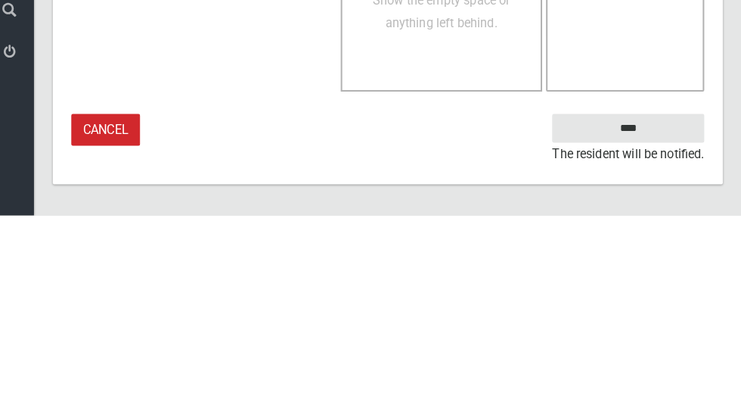
type textarea "**********"
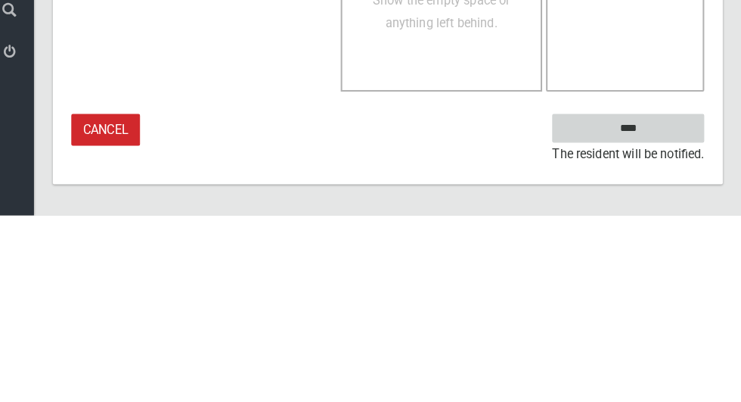
click at [657, 331] on input "****" at bounding box center [630, 317] width 149 height 28
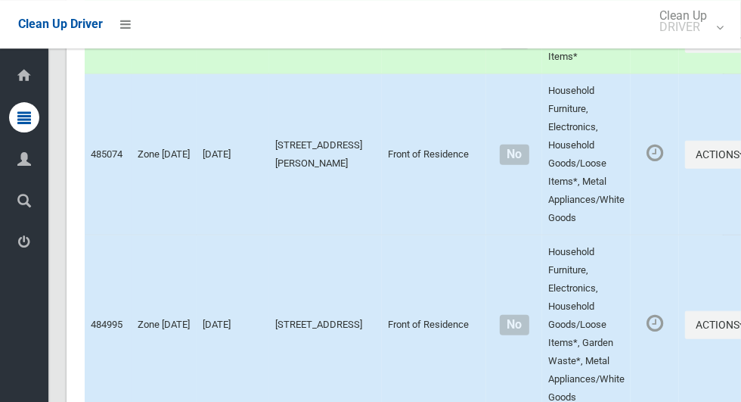
scroll to position [7350, 0]
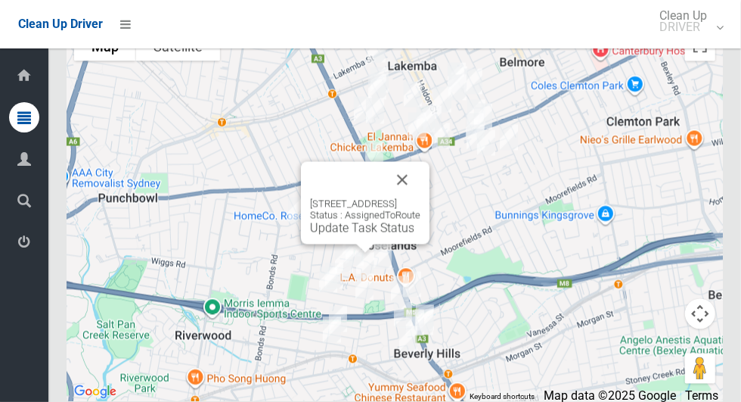
click at [372, 235] on link "Update Task Status" at bounding box center [362, 228] width 104 height 14
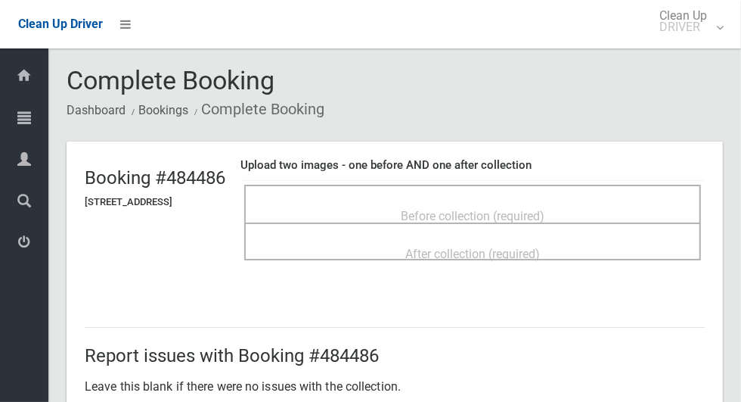
click at [585, 206] on div "Before collection (required)" at bounding box center [473, 215] width 424 height 28
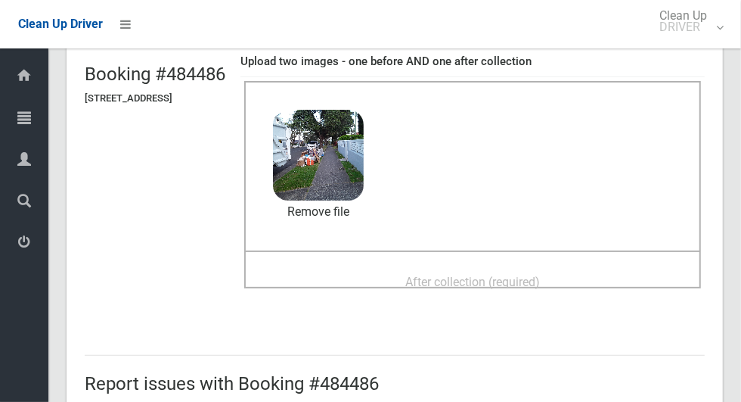
scroll to position [119, 0]
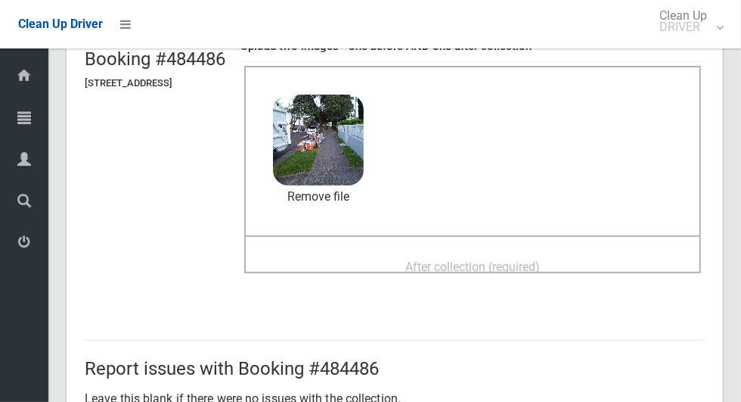
click at [599, 255] on div "After collection (required)" at bounding box center [473, 266] width 424 height 28
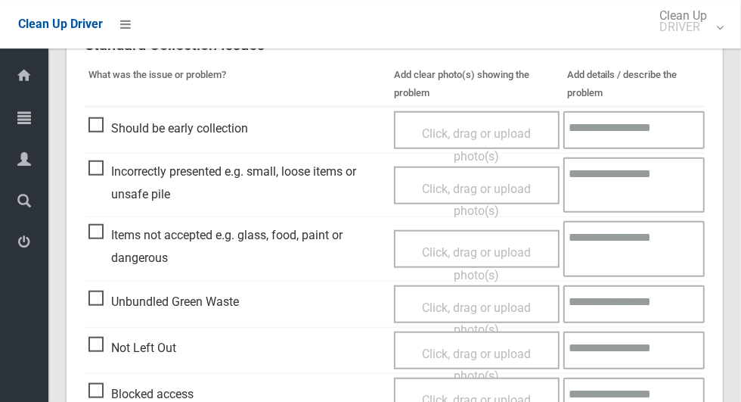
scroll to position [1237, 0]
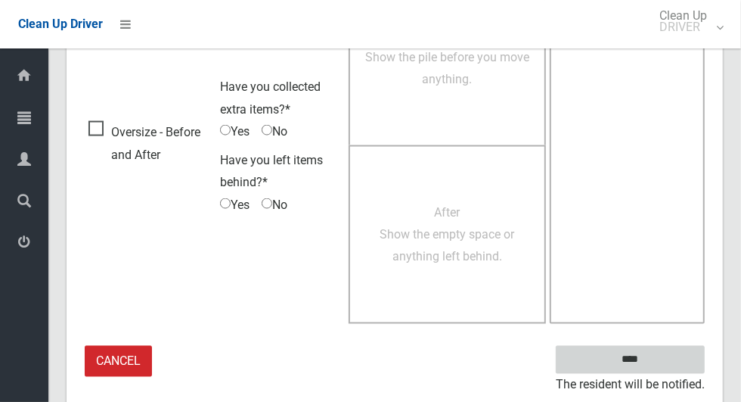
click at [641, 359] on input "****" at bounding box center [630, 360] width 149 height 28
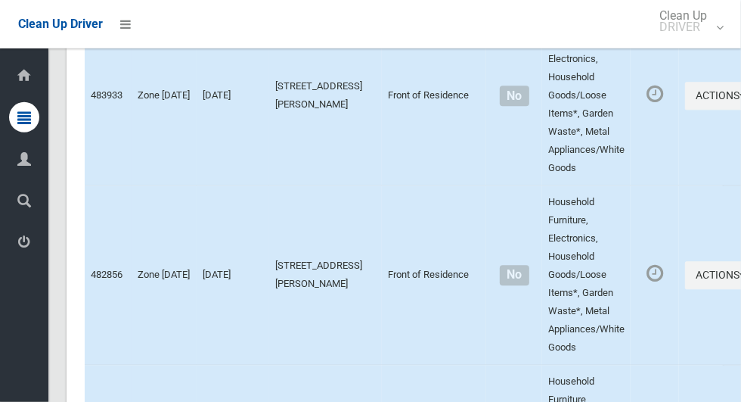
scroll to position [7350, 0]
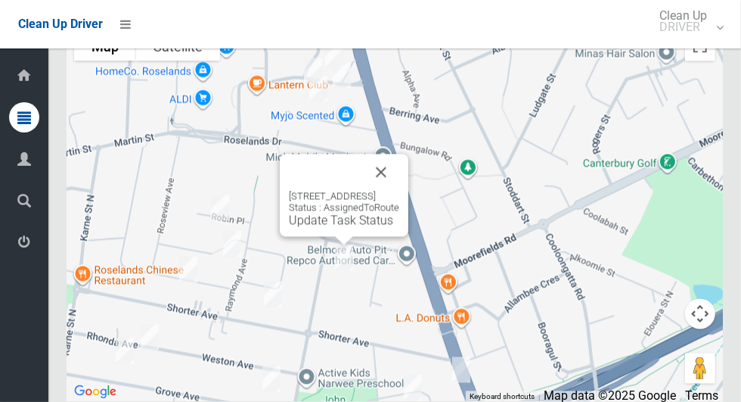
click at [399, 191] on button "Close" at bounding box center [381, 172] width 36 height 36
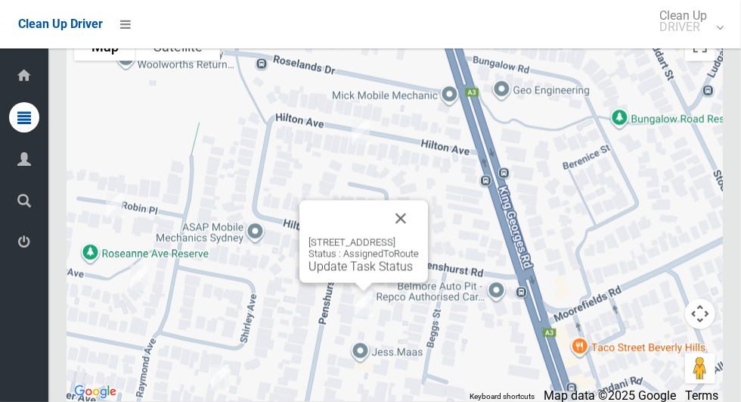
click at [344, 274] on link "Update Task Status" at bounding box center [361, 266] width 104 height 14
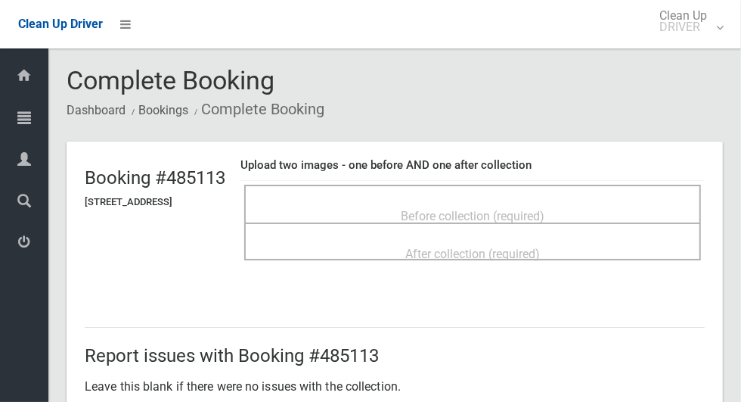
click at [545, 209] on span "Before collection (required)" at bounding box center [473, 216] width 144 height 14
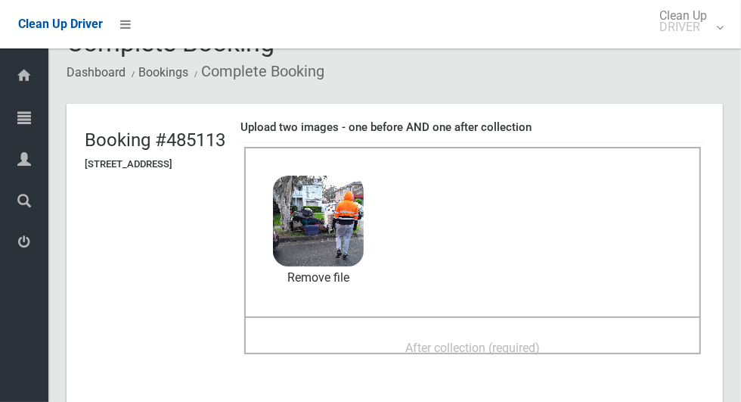
scroll to position [39, 0]
click at [540, 340] on span "After collection (required)" at bounding box center [472, 347] width 135 height 14
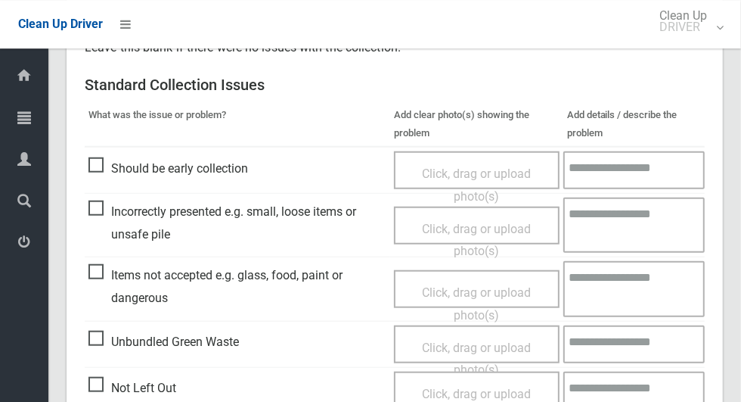
scroll to position [605, 0]
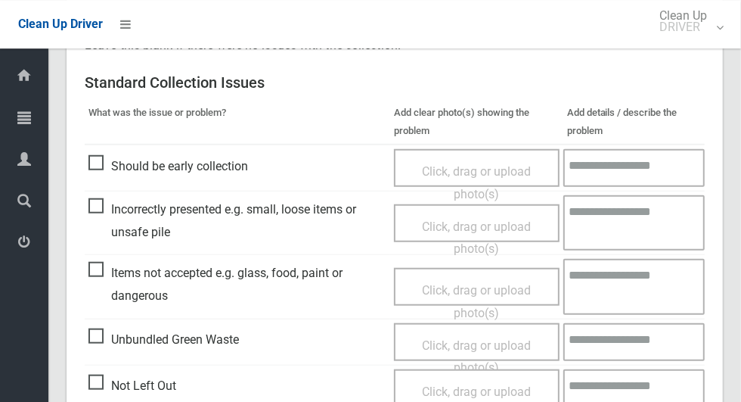
click at [100, 273] on span "Items not accepted e.g. glass, food, paint or dangerous" at bounding box center [237, 284] width 298 height 45
click at [466, 287] on span "Click, drag or upload photo(s)" at bounding box center [476, 301] width 109 height 37
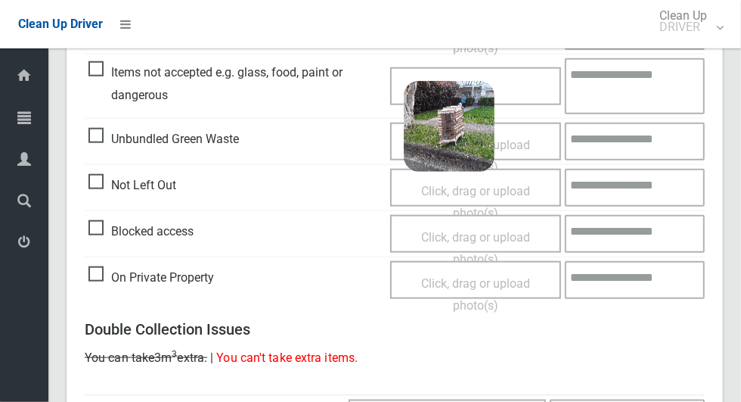
scroll to position [1237, 0]
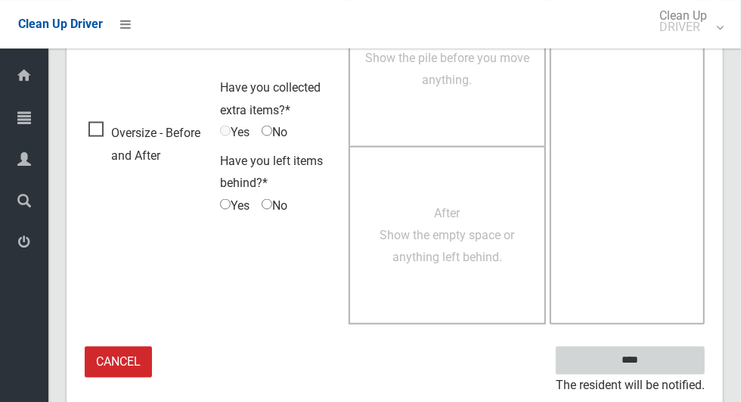
click at [657, 359] on input "****" at bounding box center [630, 360] width 149 height 28
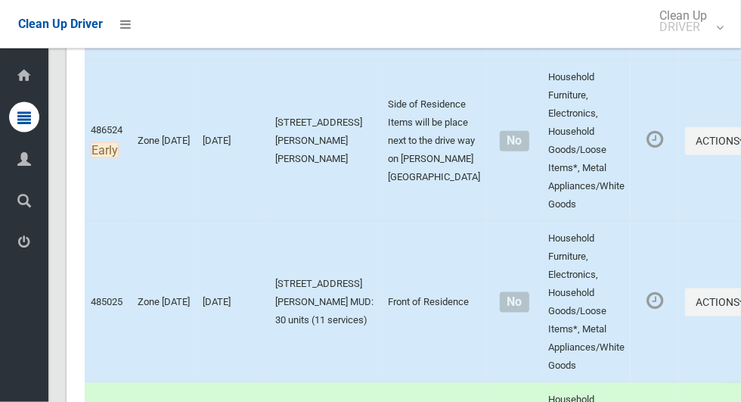
scroll to position [7350, 0]
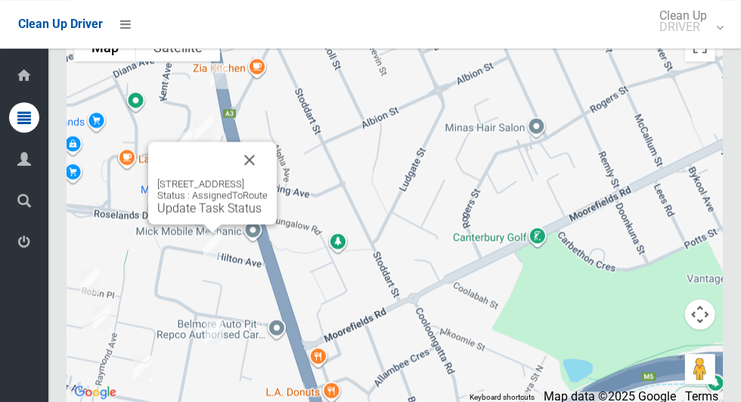
click at [210, 215] on link "Update Task Status" at bounding box center [209, 207] width 104 height 14
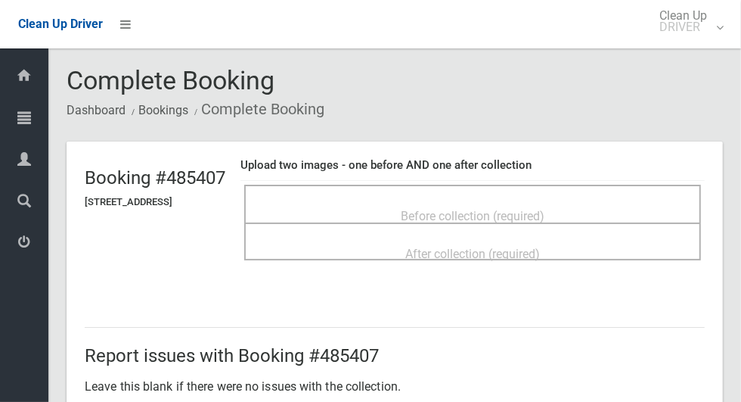
click at [528, 209] on span "Before collection (required)" at bounding box center [473, 216] width 144 height 14
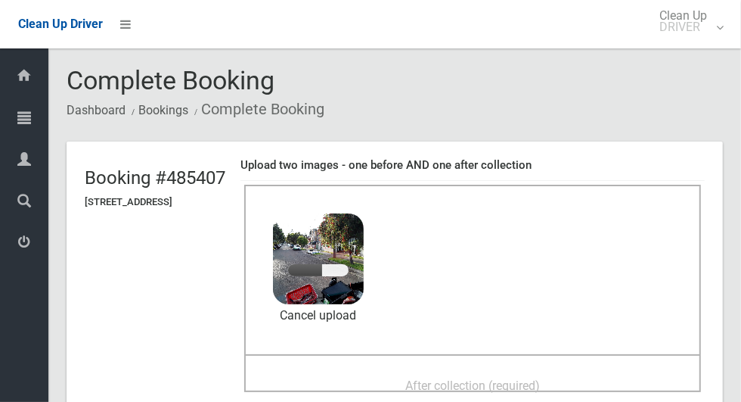
scroll to position [98, 0]
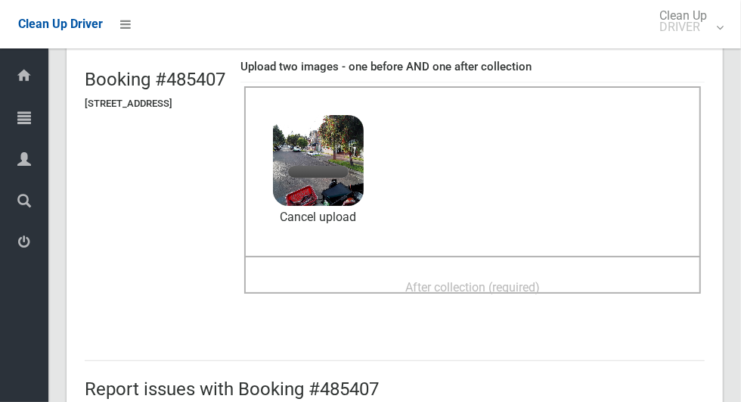
click at [586, 273] on div "After collection (required)" at bounding box center [473, 286] width 424 height 28
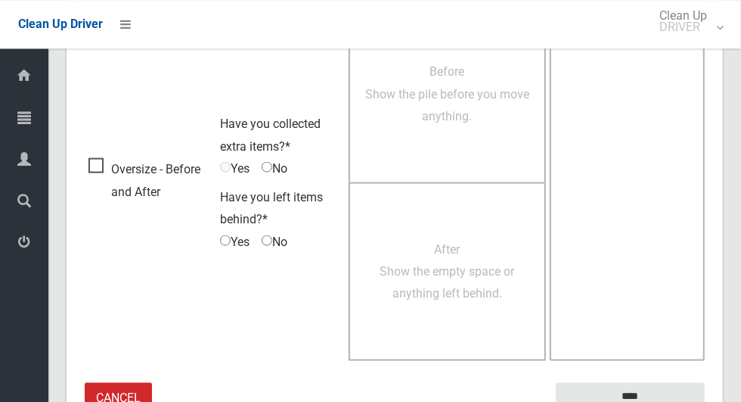
scroll to position [1237, 0]
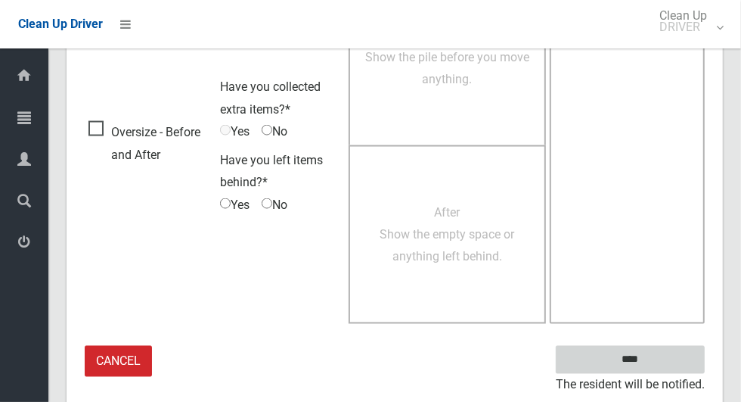
click at [657, 361] on input "****" at bounding box center [630, 360] width 149 height 28
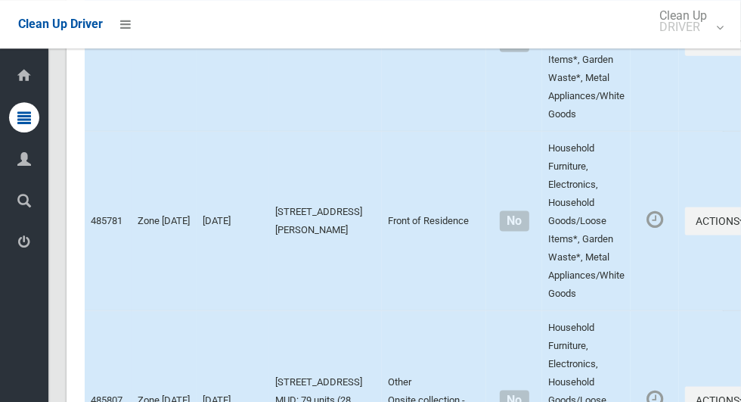
scroll to position [7350, 0]
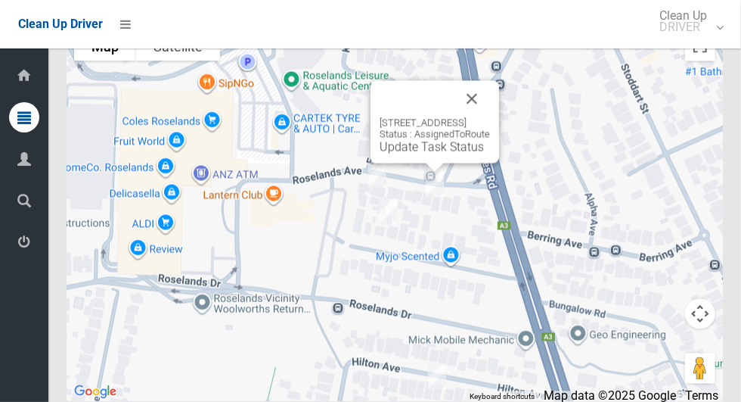
click at [490, 117] on button "Close" at bounding box center [472, 99] width 36 height 36
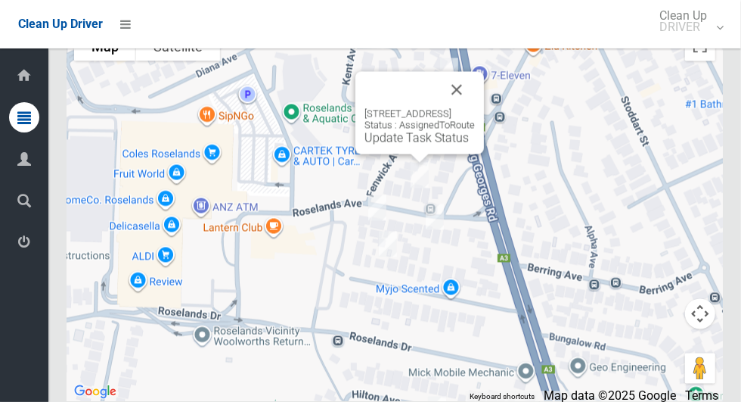
click at [475, 108] on button "Close" at bounding box center [457, 90] width 36 height 36
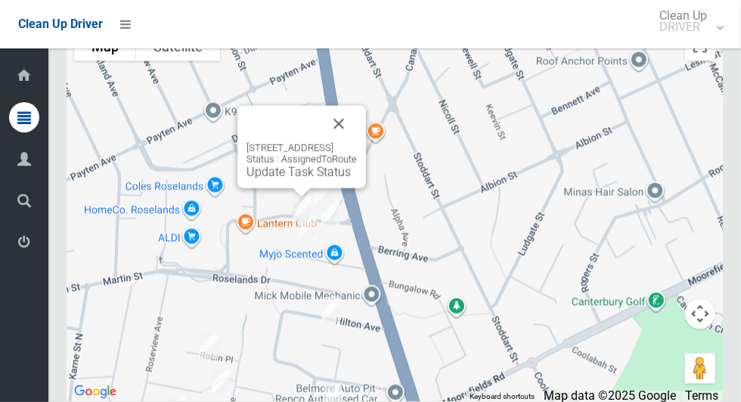
click at [317, 188] on div "19-21 Roseland Avenue, ROSELANDS NSW 2196 Status : AssignedToRoute Update Task …" at bounding box center [301, 147] width 129 height 82
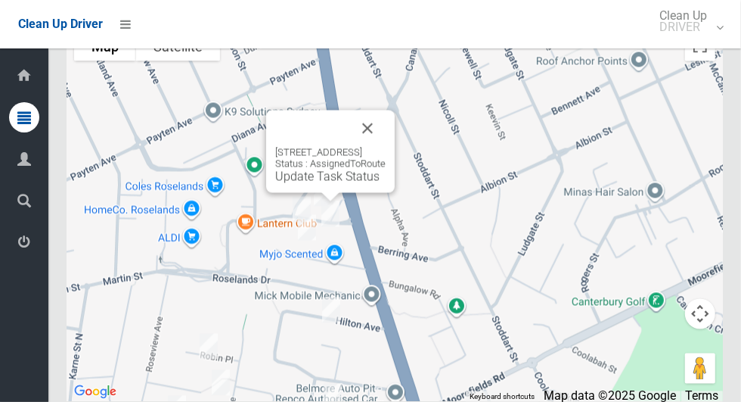
click at [386, 147] on button "Close" at bounding box center [367, 128] width 36 height 36
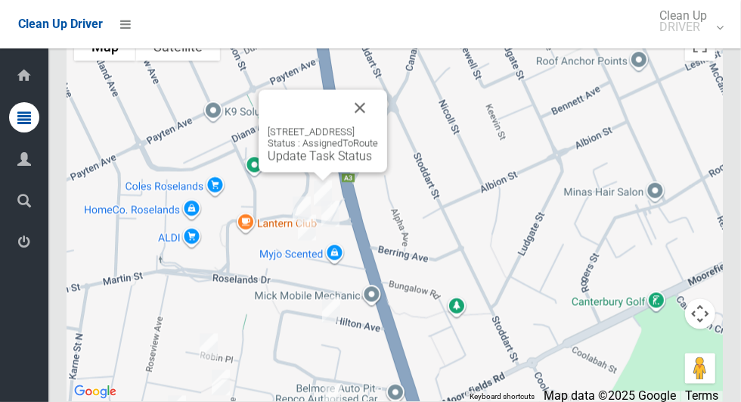
click at [378, 126] on button "Close" at bounding box center [360, 108] width 36 height 36
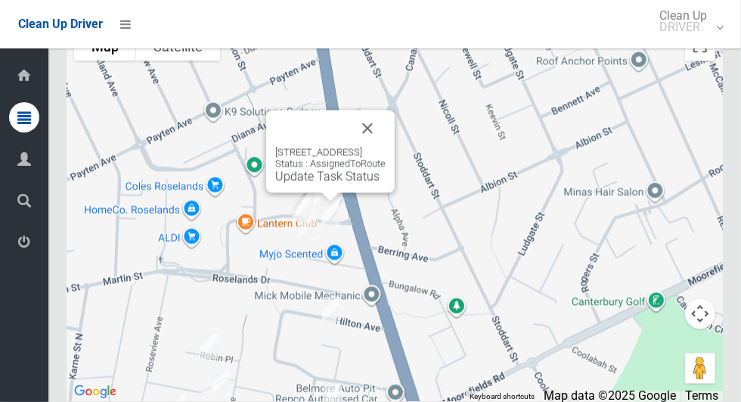
click at [386, 147] on button "Close" at bounding box center [367, 128] width 36 height 36
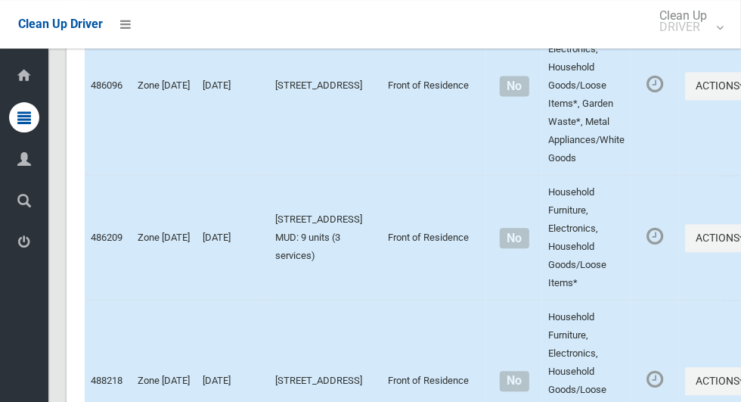
scroll to position [1749, 0]
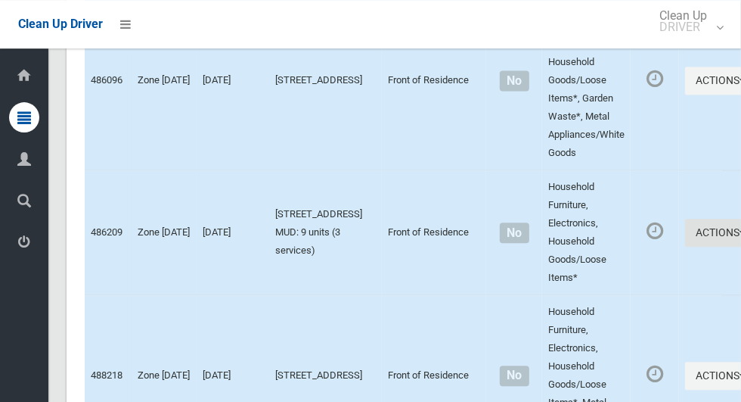
click at [740, 231] on icon "button" at bounding box center [743, 232] width 6 height 11
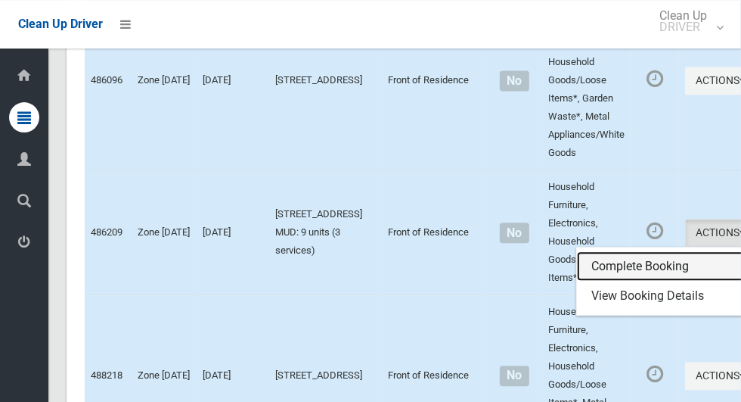
click at [591, 256] on link "Complete Booking" at bounding box center [667, 266] width 180 height 30
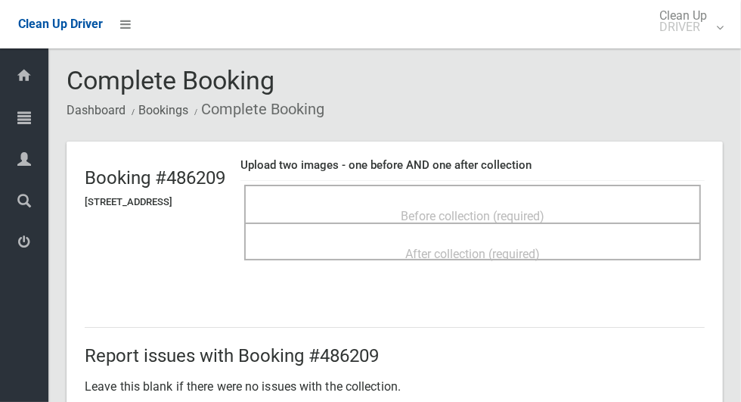
click at [545, 209] on span "Before collection (required)" at bounding box center [473, 216] width 144 height 14
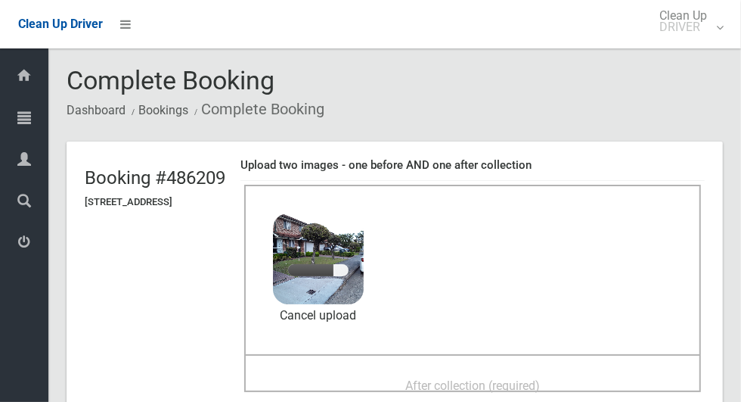
scroll to position [111, 0]
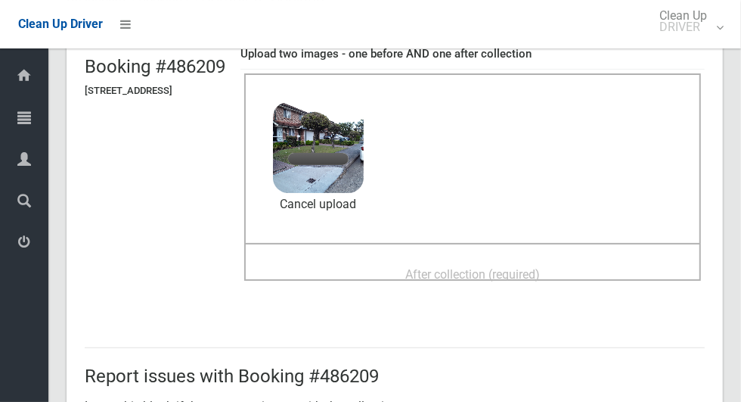
click at [536, 267] on span "After collection (required)" at bounding box center [472, 274] width 135 height 14
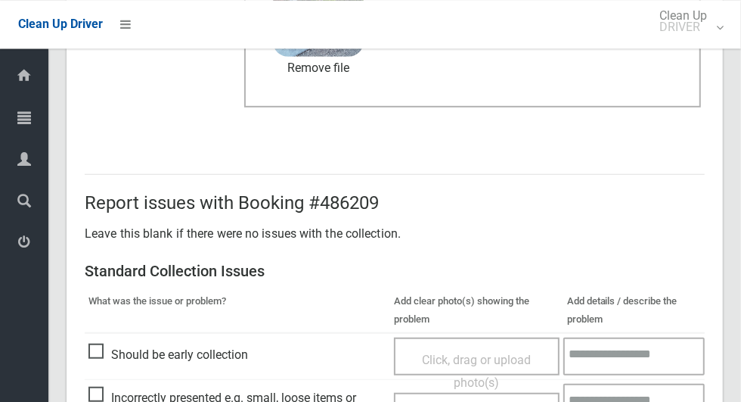
scroll to position [781, 0]
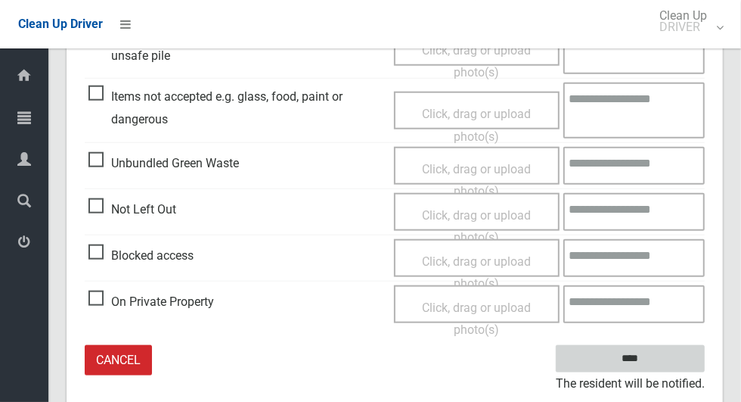
click at [669, 364] on input "****" at bounding box center [630, 359] width 149 height 28
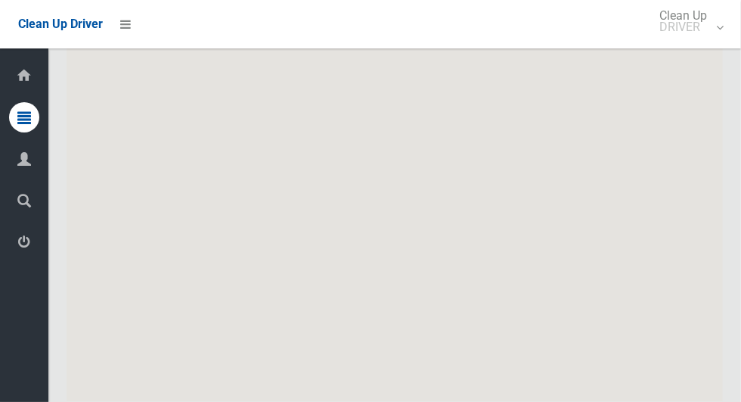
scroll to position [7350, 0]
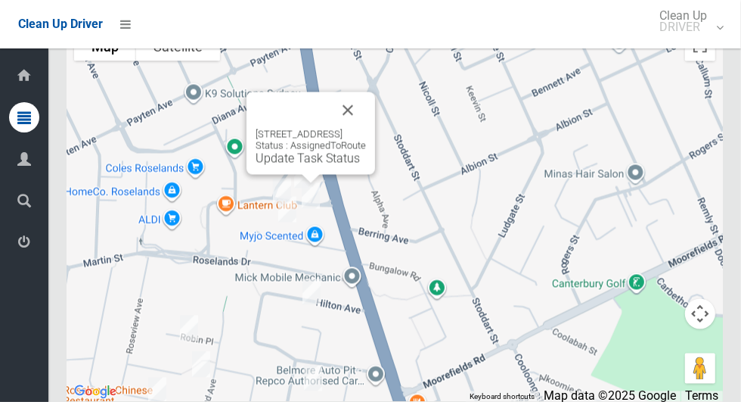
click at [366, 129] on button "Close" at bounding box center [348, 110] width 36 height 36
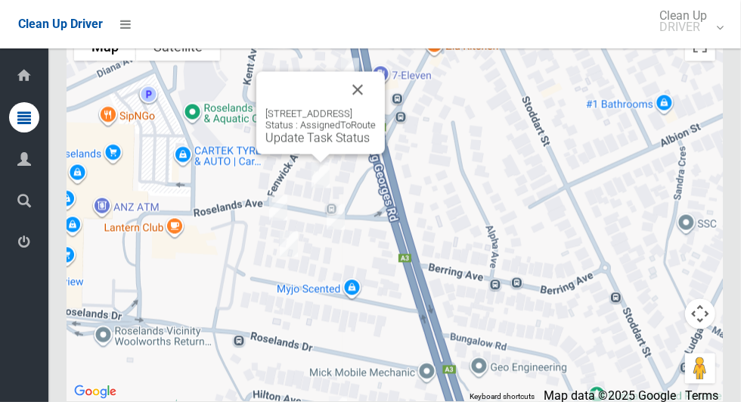
click at [305, 145] on link "Update Task Status" at bounding box center [317, 138] width 104 height 14
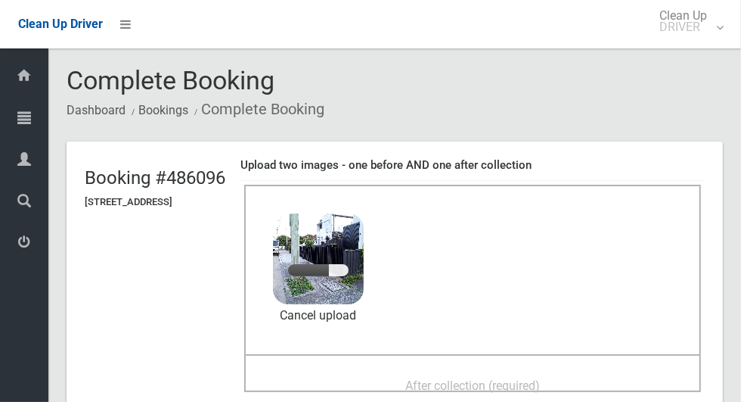
scroll to position [71, 0]
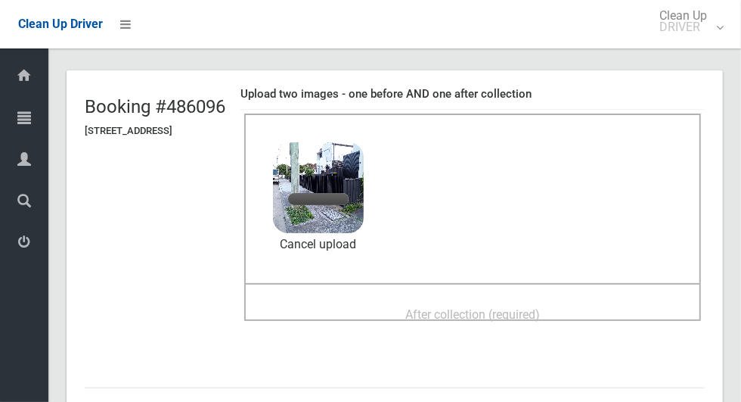
click at [514, 307] on span "After collection (required)" at bounding box center [472, 314] width 135 height 14
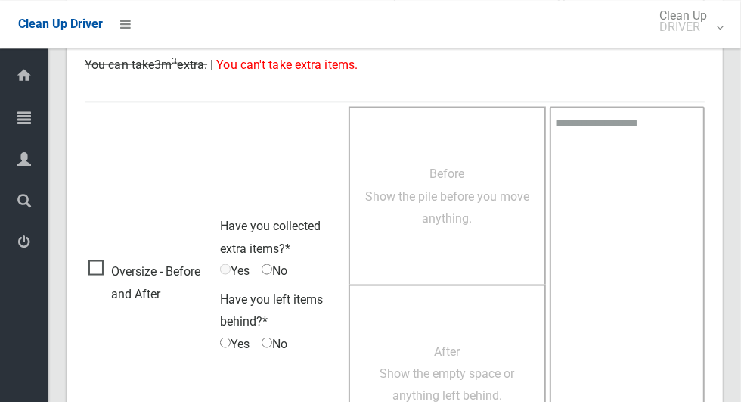
scroll to position [1237, 0]
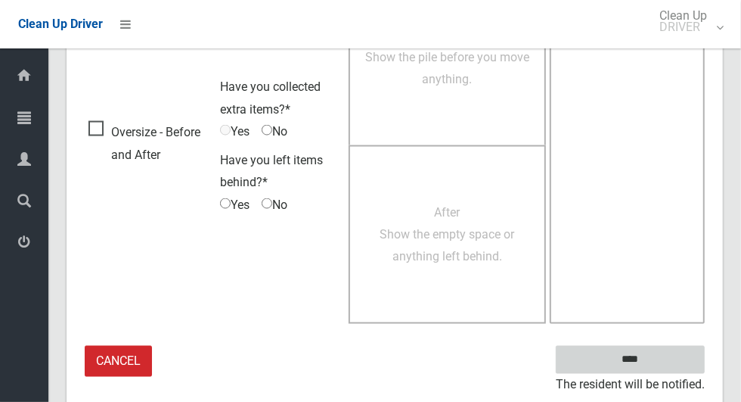
click at [657, 362] on input "****" at bounding box center [630, 360] width 149 height 28
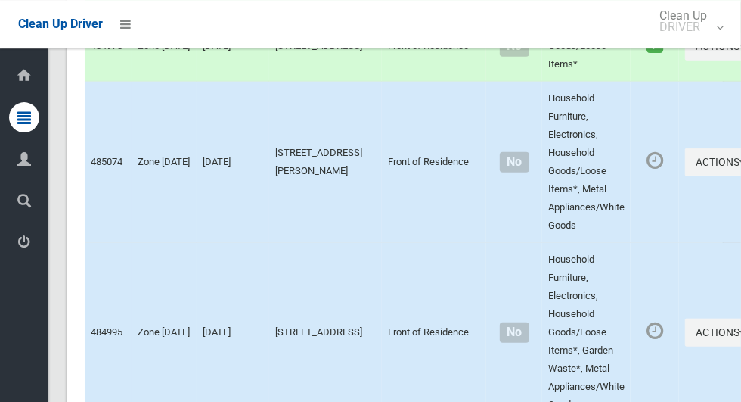
scroll to position [7350, 0]
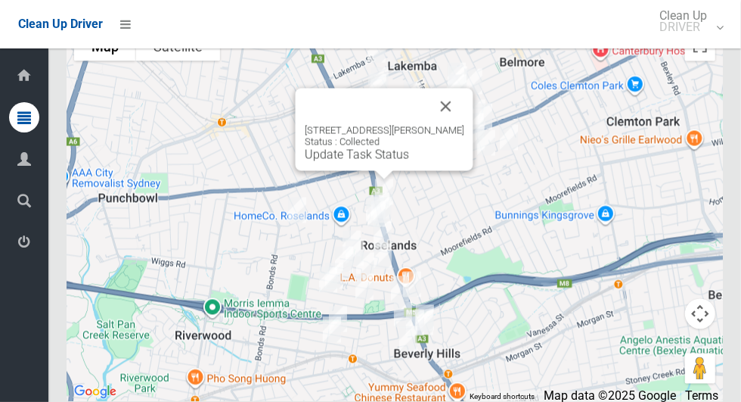
click at [464, 125] on button "Close" at bounding box center [446, 106] width 36 height 36
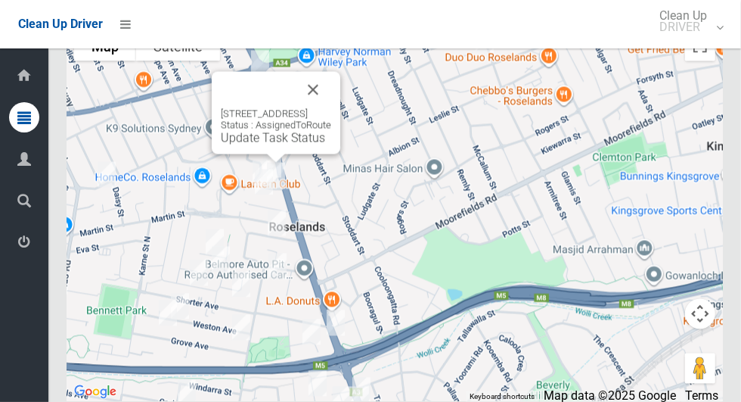
click at [278, 145] on link "Update Task Status" at bounding box center [273, 138] width 104 height 14
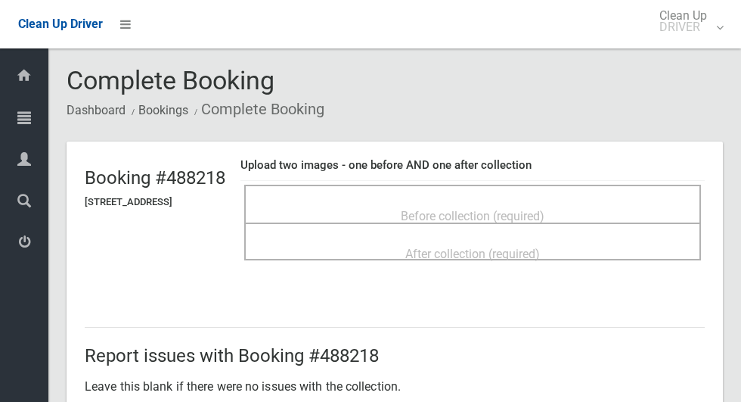
click at [601, 216] on div "Before collection (required)" at bounding box center [473, 215] width 424 height 28
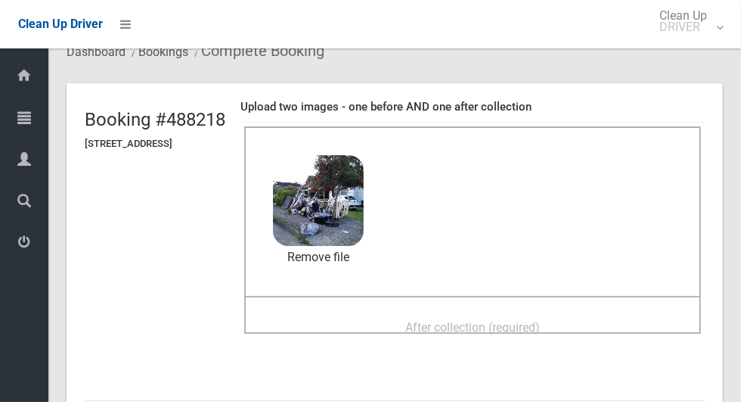
scroll to position [59, 0]
click at [616, 319] on div "After collection (required)" at bounding box center [473, 326] width 424 height 28
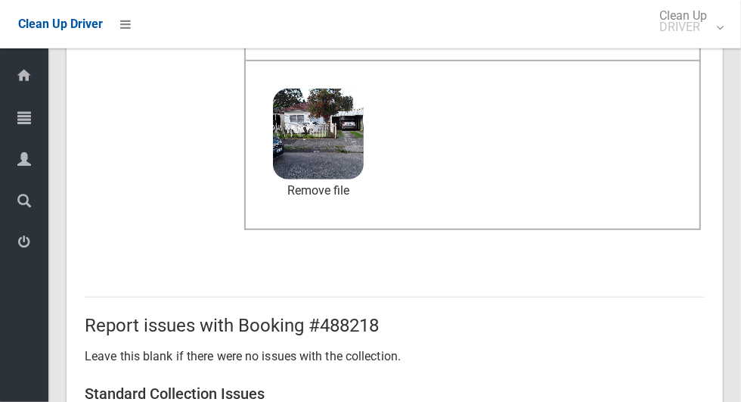
scroll to position [1237, 0]
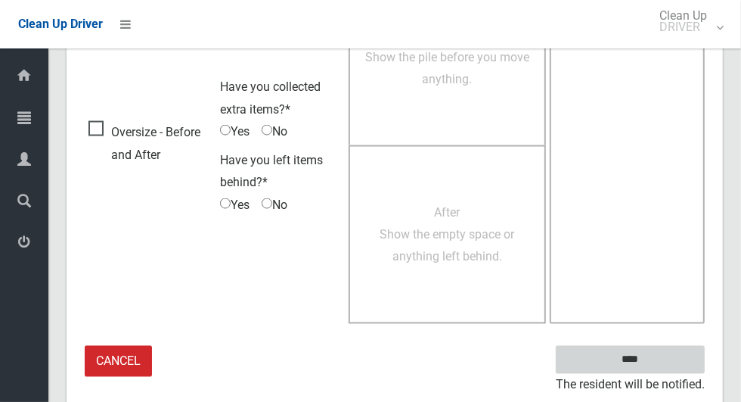
click at [669, 352] on input "****" at bounding box center [630, 360] width 149 height 28
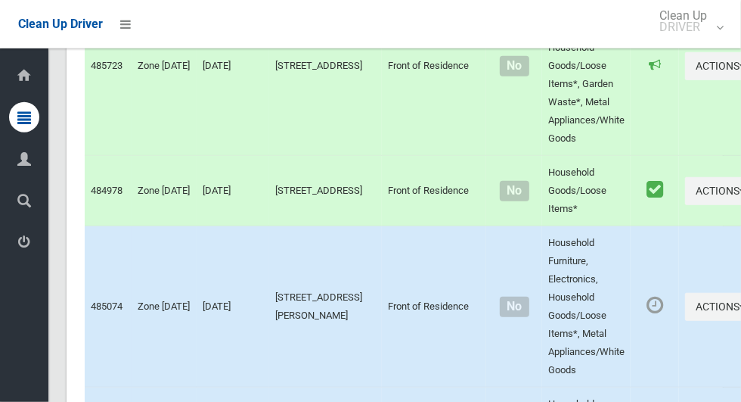
scroll to position [7350, 0]
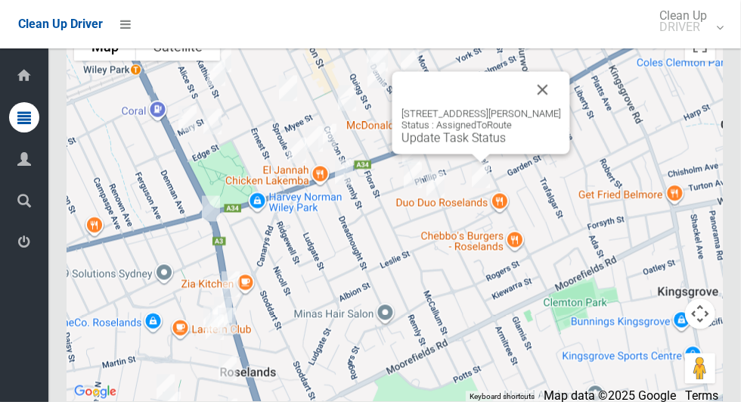
click at [554, 108] on button "Close" at bounding box center [543, 90] width 36 height 36
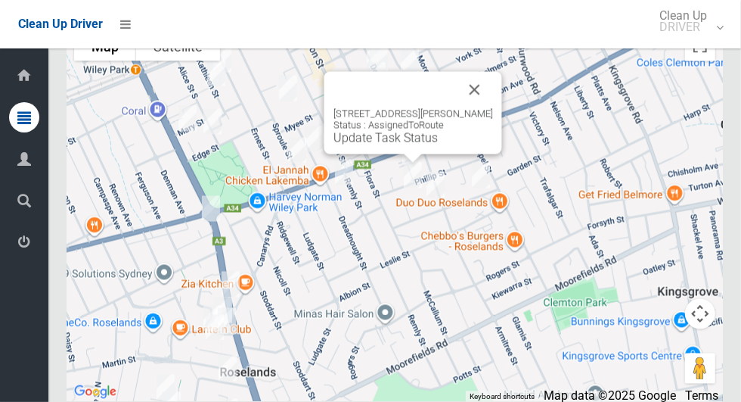
click at [485, 108] on button "Close" at bounding box center [475, 90] width 36 height 36
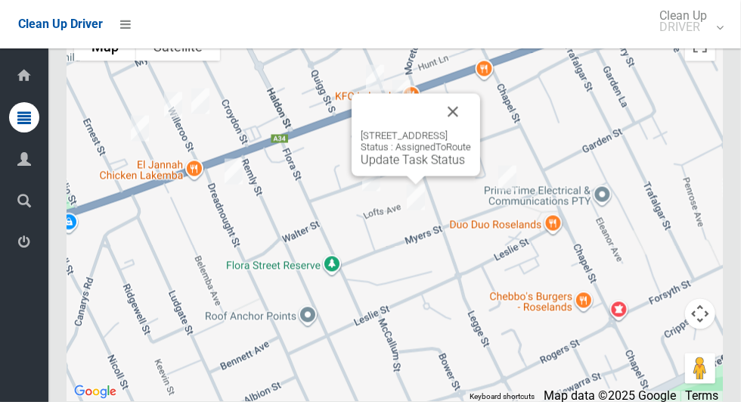
click at [471, 123] on button "Close" at bounding box center [453, 112] width 36 height 36
click at [471, 130] on button "Close" at bounding box center [453, 112] width 36 height 36
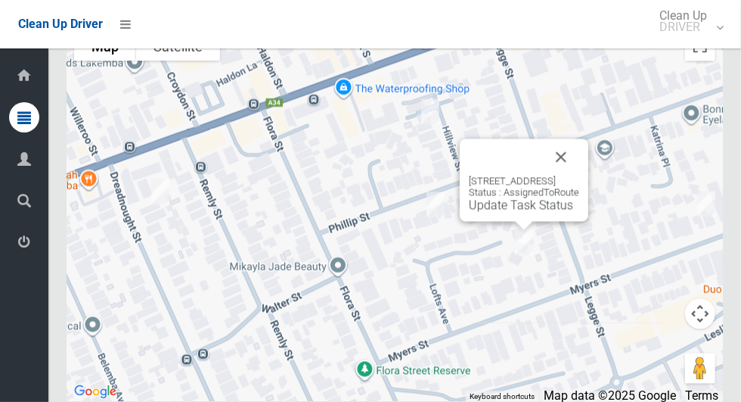
click at [532, 213] on link "Update Task Status" at bounding box center [521, 205] width 104 height 14
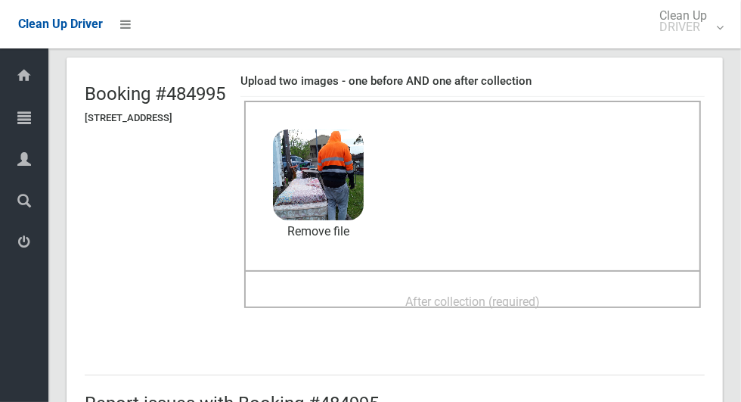
scroll to position [98, 0]
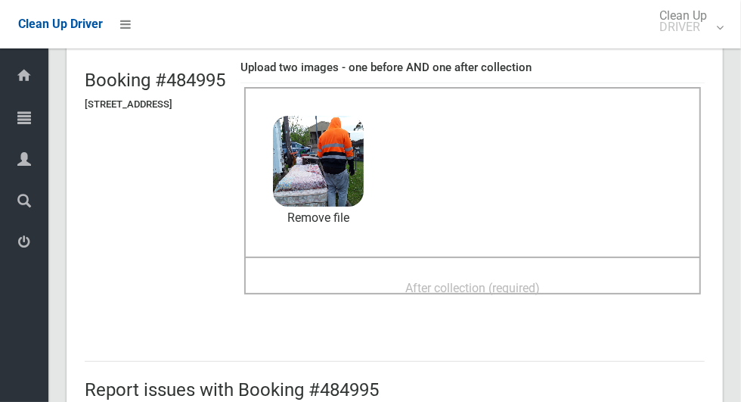
click at [599, 283] on div "After collection (required)" at bounding box center [473, 287] width 424 height 28
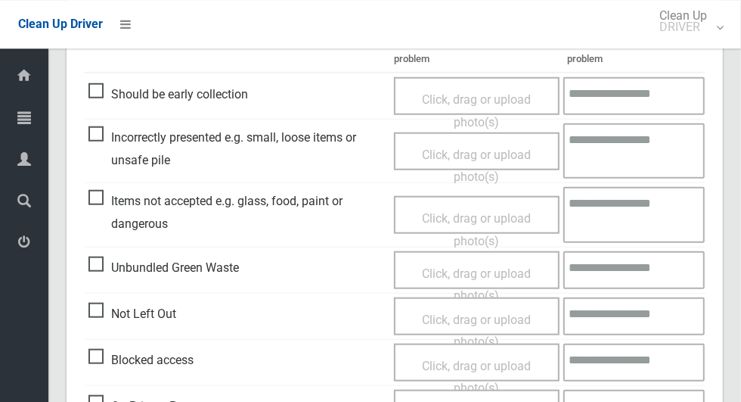
scroll to position [1237, 0]
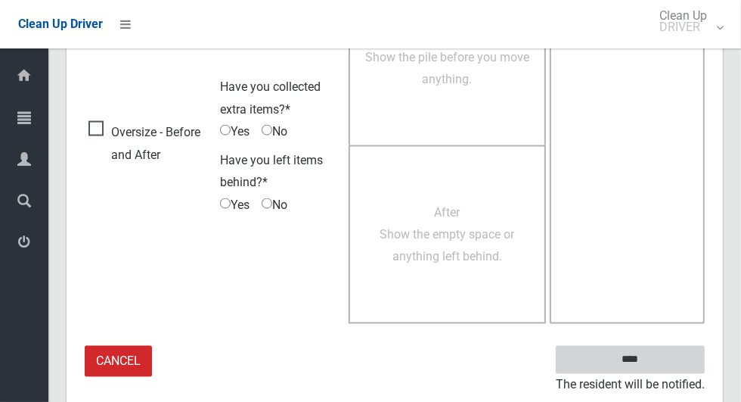
click at [657, 367] on input "****" at bounding box center [630, 360] width 149 height 28
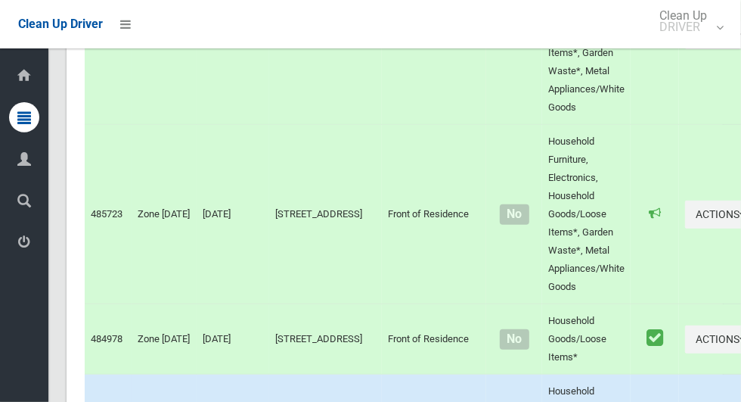
scroll to position [7350, 0]
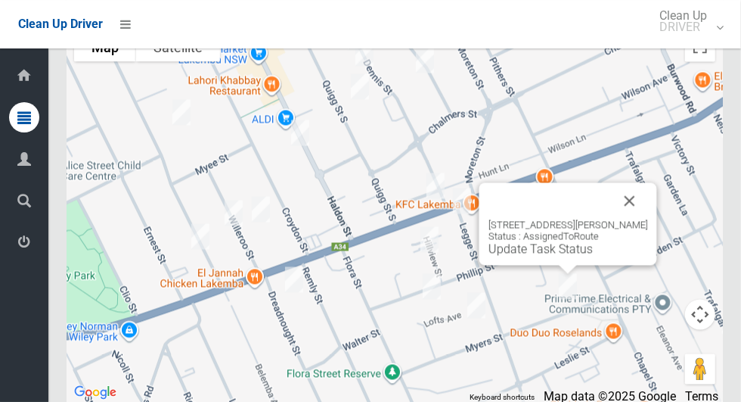
click at [539, 256] on link "Update Task Status" at bounding box center [541, 248] width 104 height 14
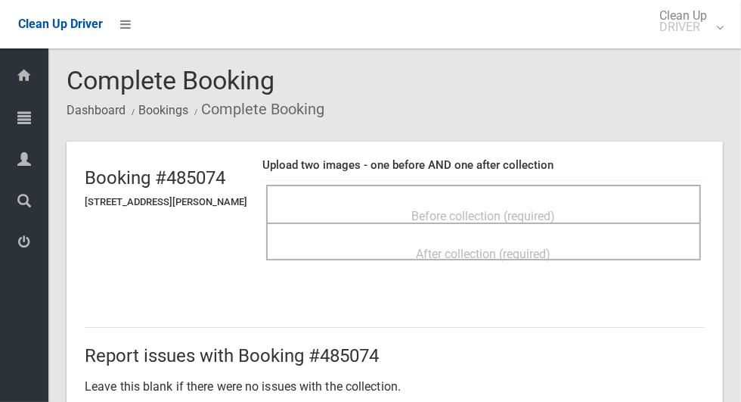
click at [556, 210] on span "Before collection (required)" at bounding box center [484, 216] width 144 height 14
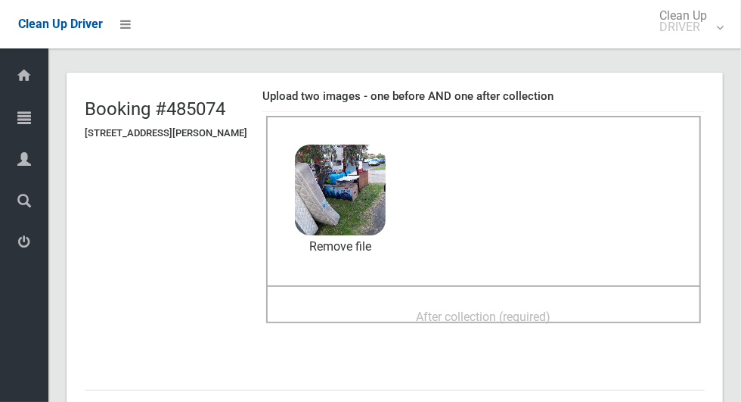
scroll to position [72, 0]
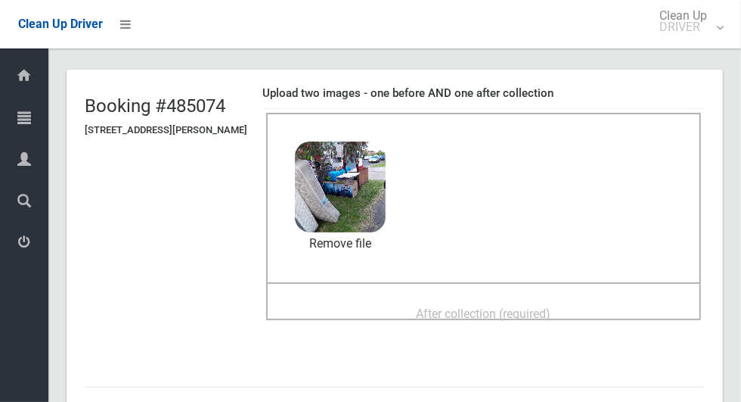
click at [585, 305] on div "After collection (required)" at bounding box center [484, 313] width 402 height 28
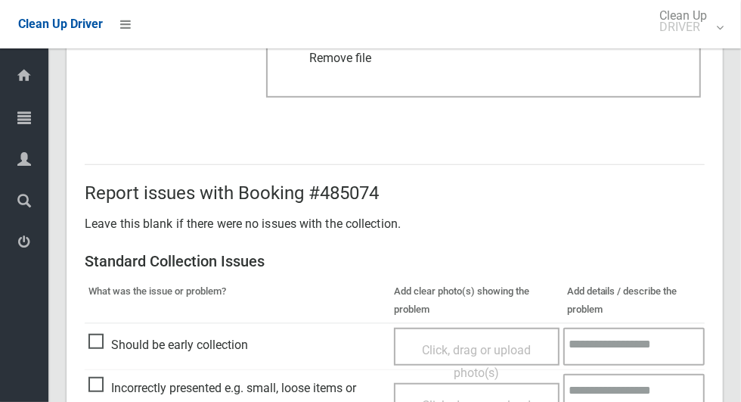
scroll to position [1237, 0]
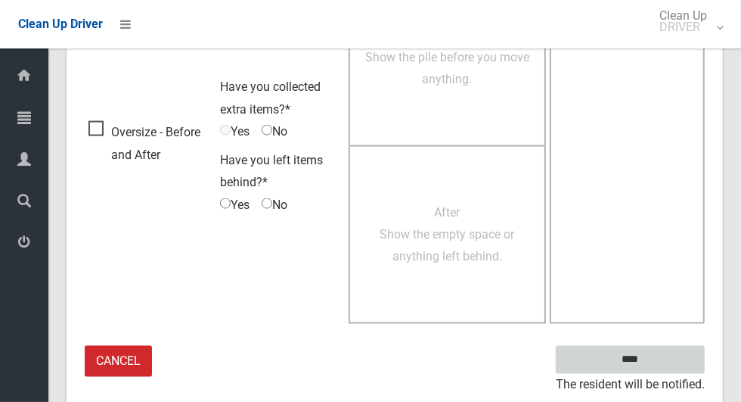
click at [642, 359] on input "****" at bounding box center [630, 360] width 149 height 28
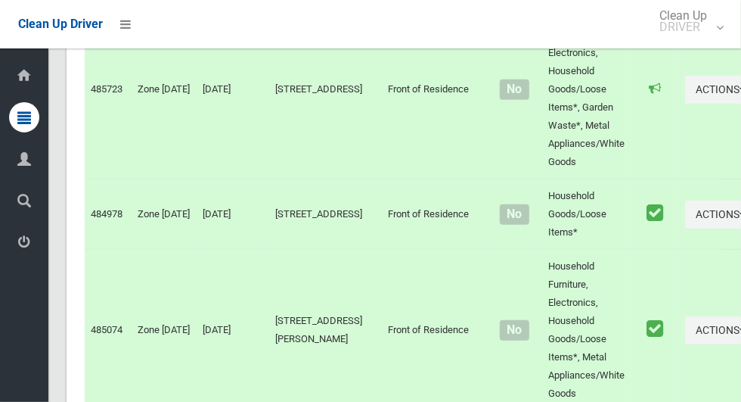
scroll to position [7350, 0]
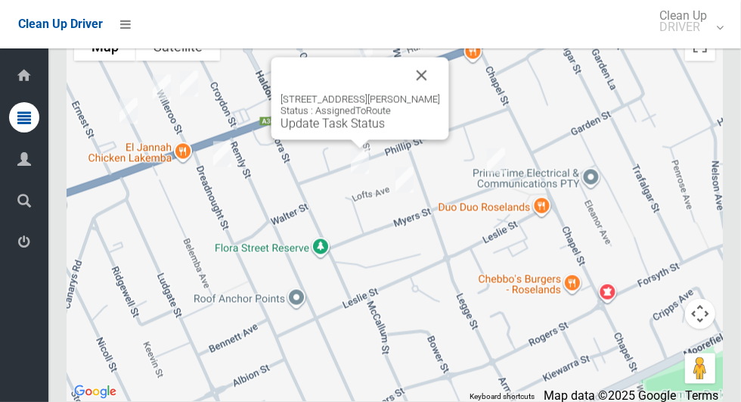
click at [427, 94] on button "Close" at bounding box center [422, 75] width 36 height 36
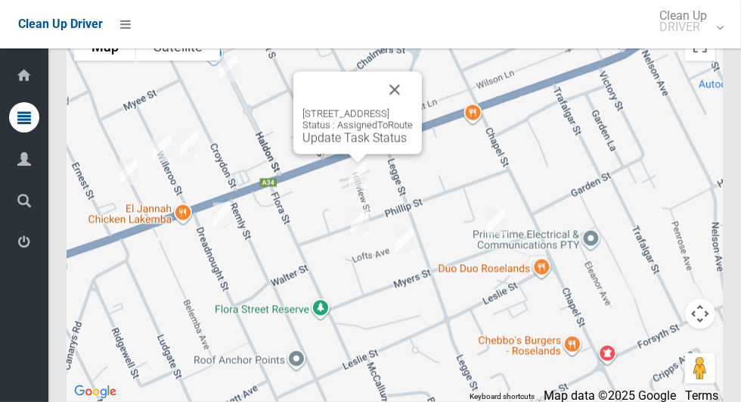
click at [345, 145] on link "Update Task Status" at bounding box center [355, 138] width 104 height 14
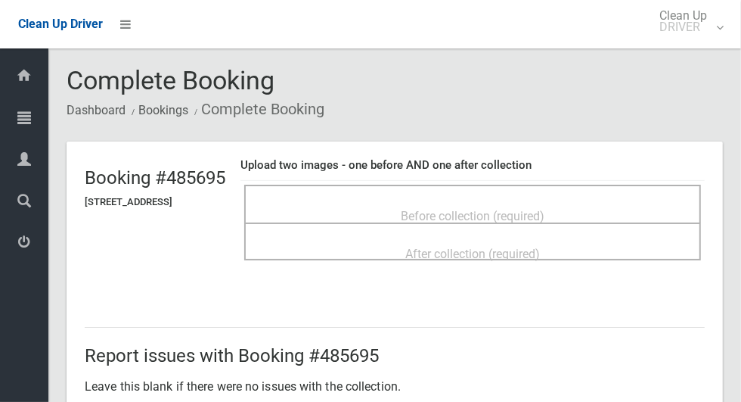
click at [627, 210] on div "Before collection (required)" at bounding box center [473, 215] width 424 height 28
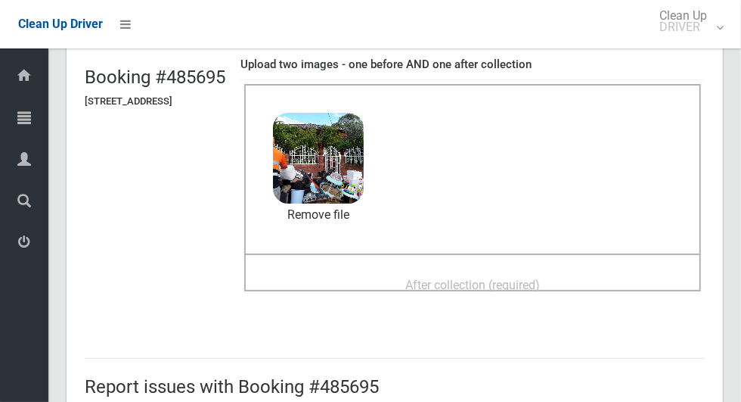
scroll to position [101, 0]
click at [585, 278] on div "After collection (required)" at bounding box center [473, 283] width 424 height 28
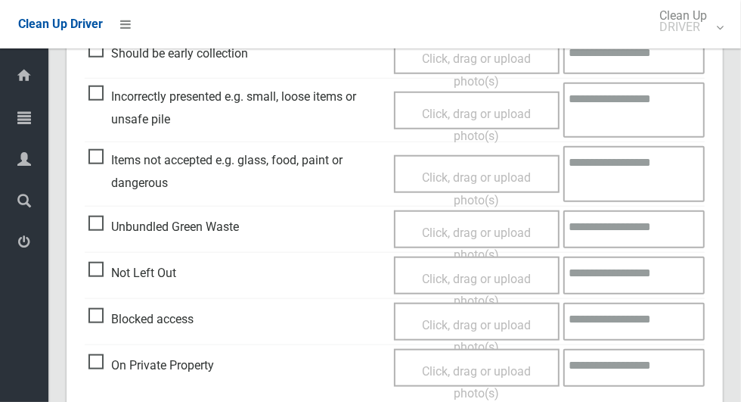
scroll to position [717, 0]
click at [100, 165] on span "Items not accepted e.g. glass, food, paint or dangerous" at bounding box center [237, 172] width 298 height 45
click at [479, 173] on span "Click, drag or upload photo(s)" at bounding box center [476, 189] width 109 height 37
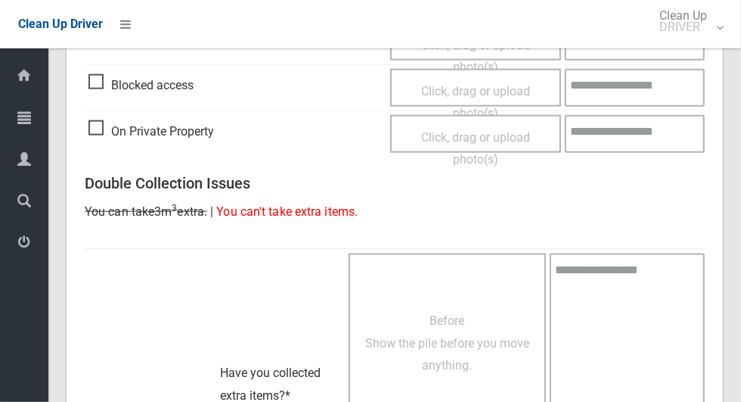
scroll to position [1237, 0]
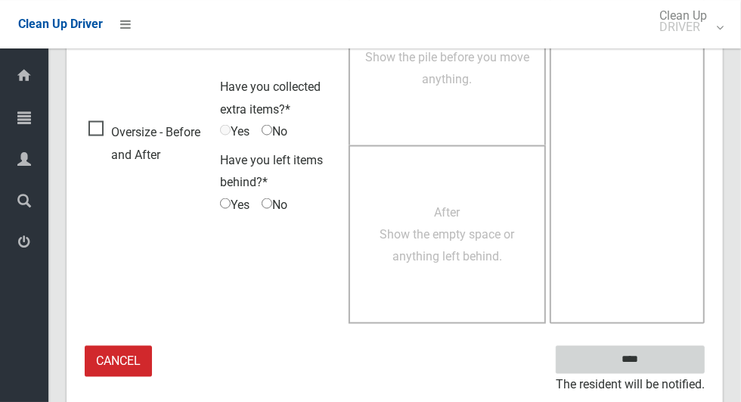
click at [641, 357] on input "****" at bounding box center [630, 360] width 149 height 28
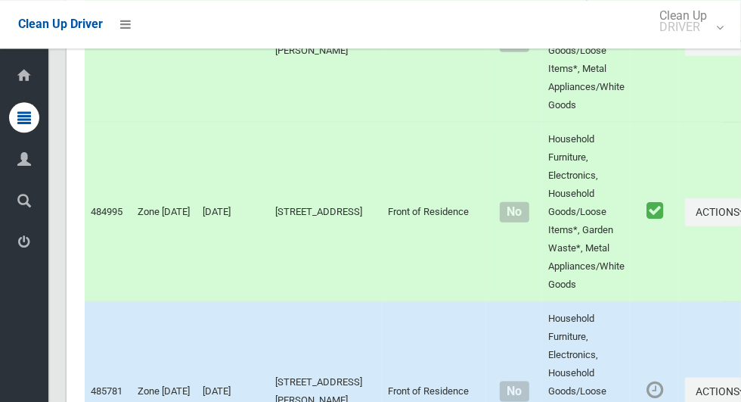
scroll to position [7350, 0]
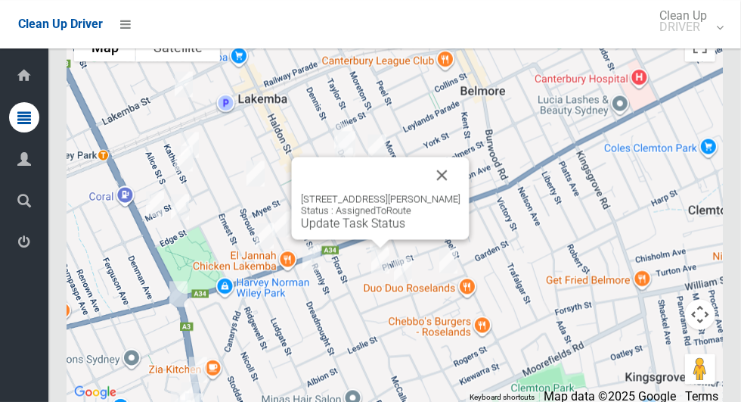
click at [355, 230] on link "Update Task Status" at bounding box center [353, 223] width 104 height 14
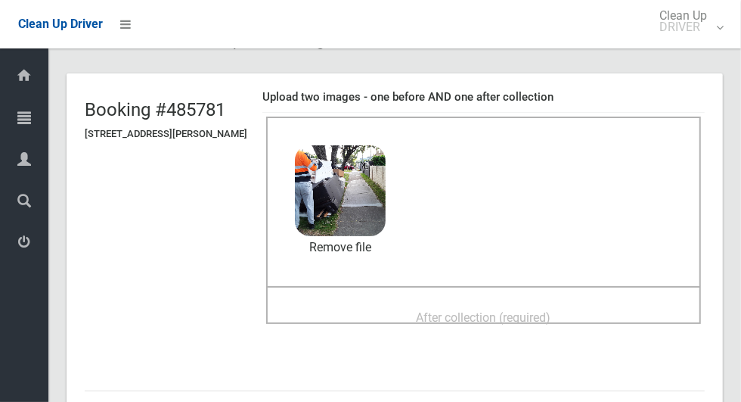
scroll to position [67, 0]
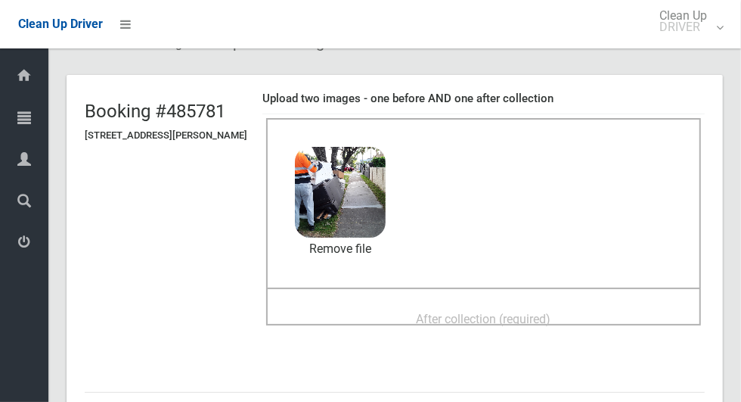
click at [617, 308] on div "After collection (required)" at bounding box center [484, 318] width 402 height 28
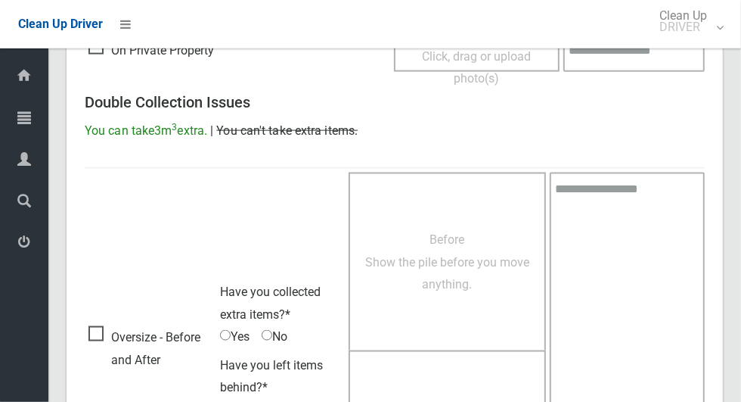
scroll to position [1237, 0]
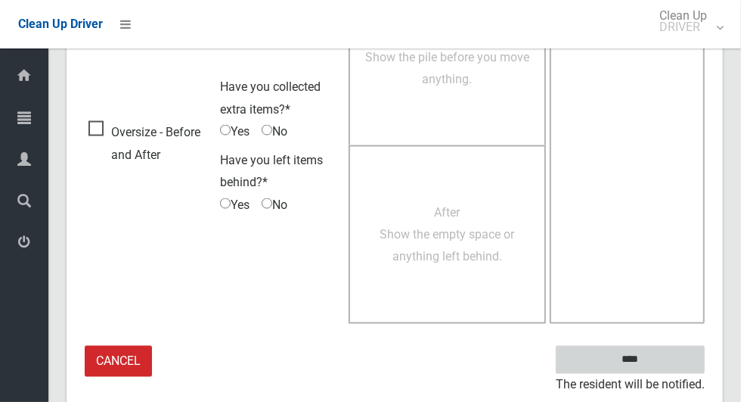
click at [657, 367] on input "****" at bounding box center [630, 360] width 149 height 28
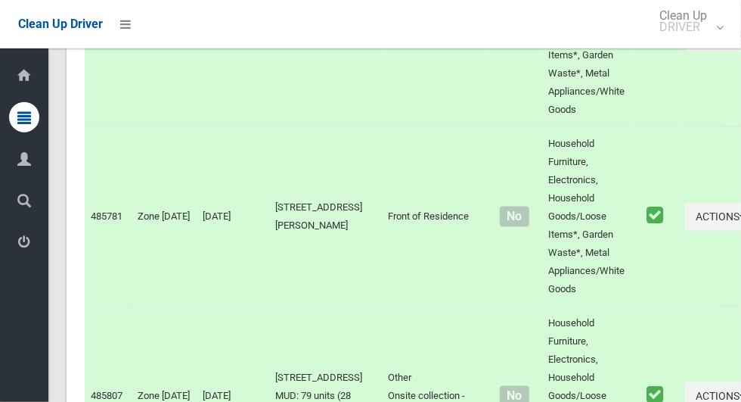
scroll to position [7350, 0]
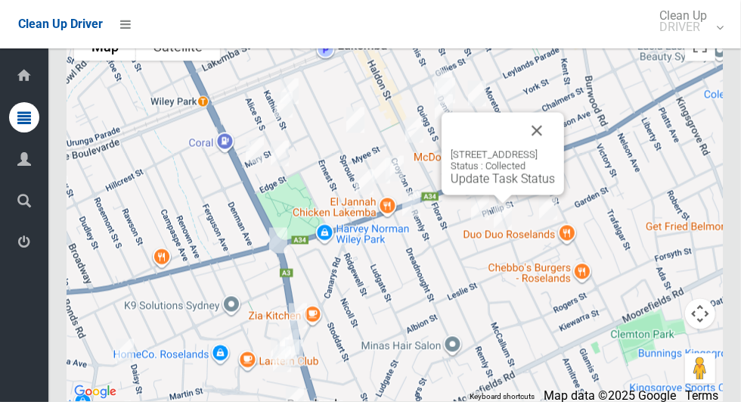
click at [555, 149] on button "Close" at bounding box center [537, 131] width 36 height 36
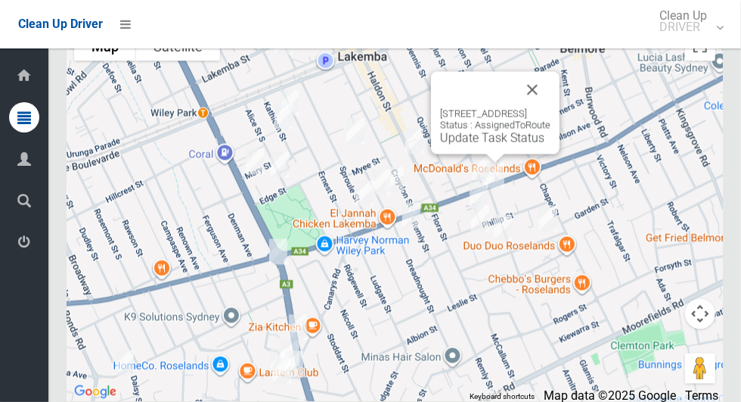
click at [551, 108] on button "Close" at bounding box center [532, 90] width 36 height 36
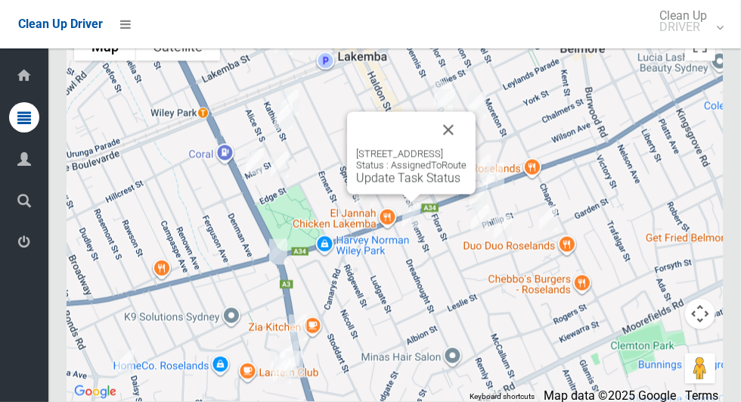
click at [467, 148] on button "Close" at bounding box center [448, 130] width 36 height 36
click at [467, 147] on button "Close" at bounding box center [448, 130] width 36 height 36
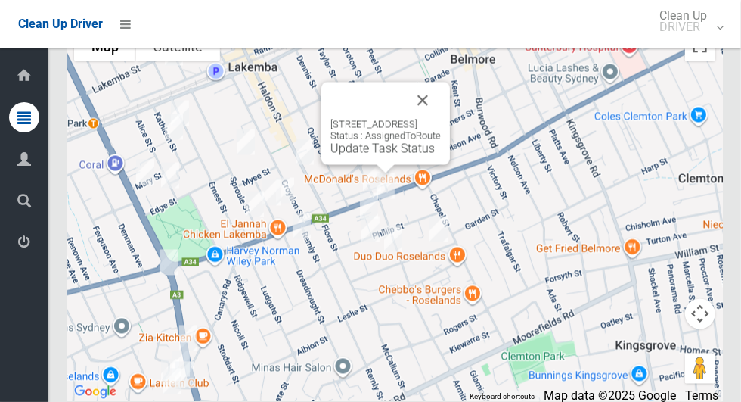
click at [441, 119] on button "Close" at bounding box center [423, 100] width 36 height 36
click at [347, 156] on link "Update Task Status" at bounding box center [383, 148] width 104 height 14
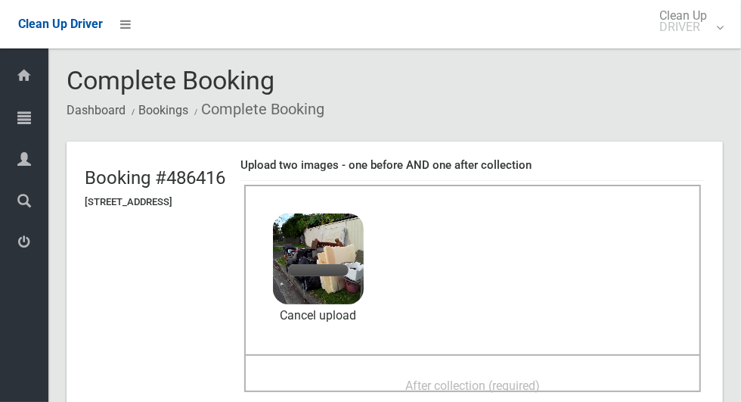
scroll to position [19, 0]
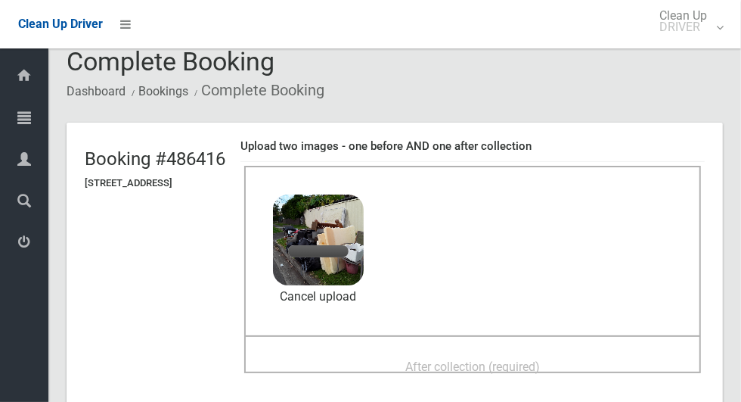
click at [540, 359] on span "After collection (required)" at bounding box center [472, 366] width 135 height 14
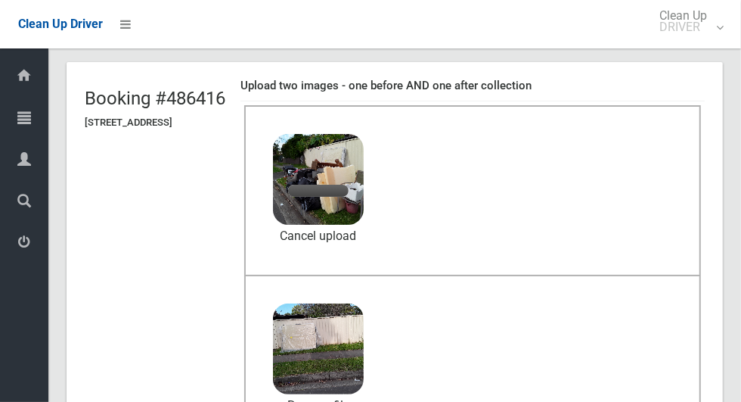
scroll to position [79, 0]
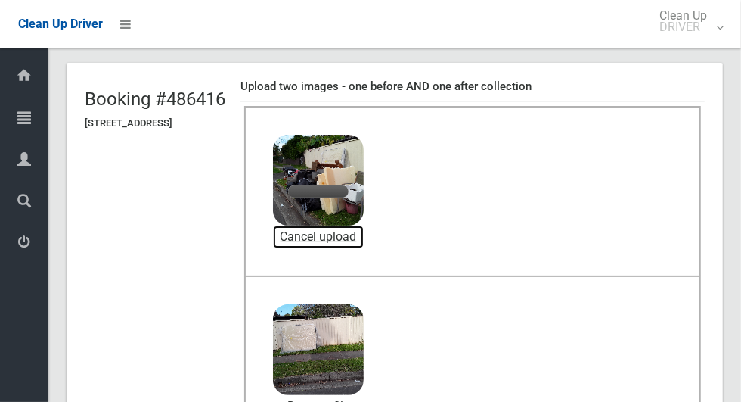
click at [364, 236] on link "Cancel upload" at bounding box center [318, 236] width 91 height 23
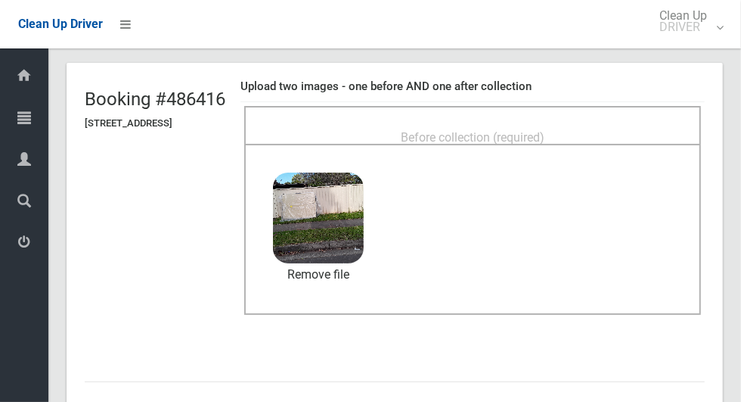
click at [545, 130] on span "Before collection (required)" at bounding box center [473, 137] width 144 height 14
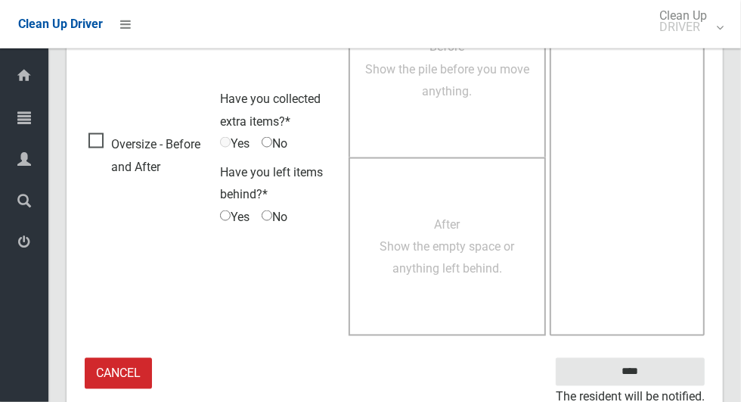
scroll to position [1237, 0]
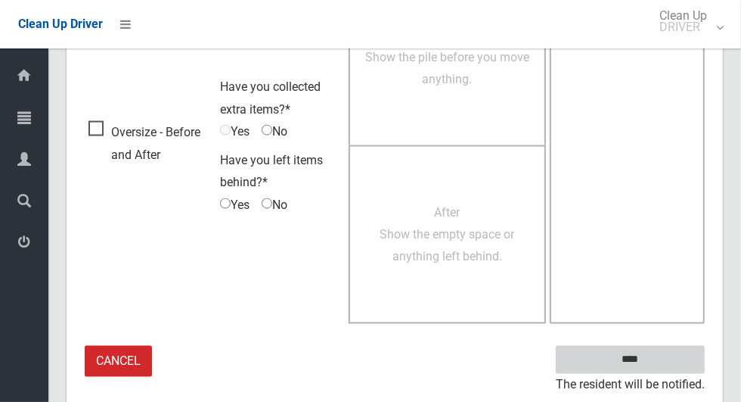
click at [657, 368] on input "****" at bounding box center [630, 360] width 149 height 28
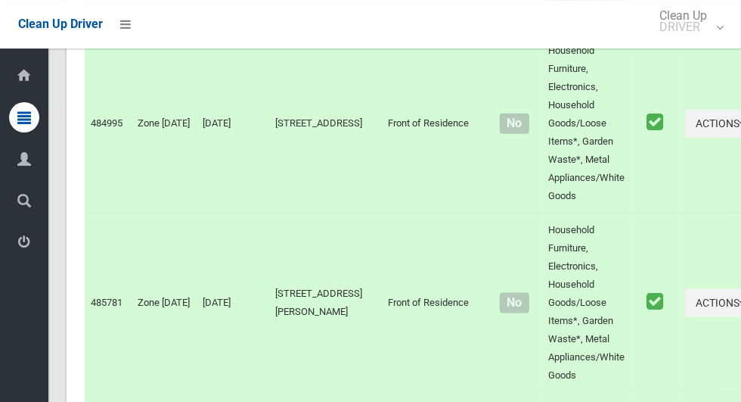
scroll to position [7350, 0]
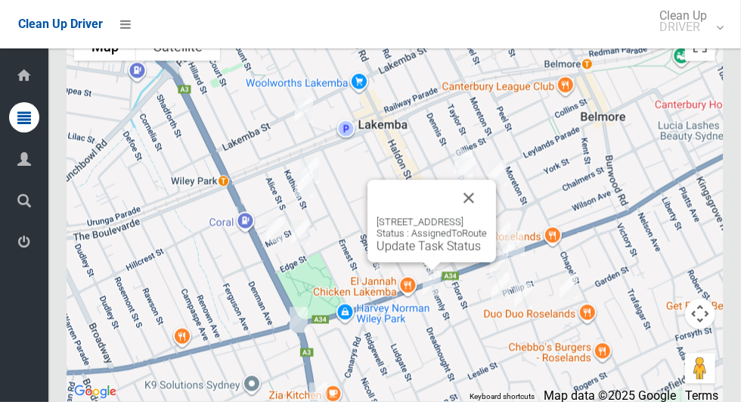
click at [429, 253] on link "Update Task Status" at bounding box center [429, 246] width 104 height 14
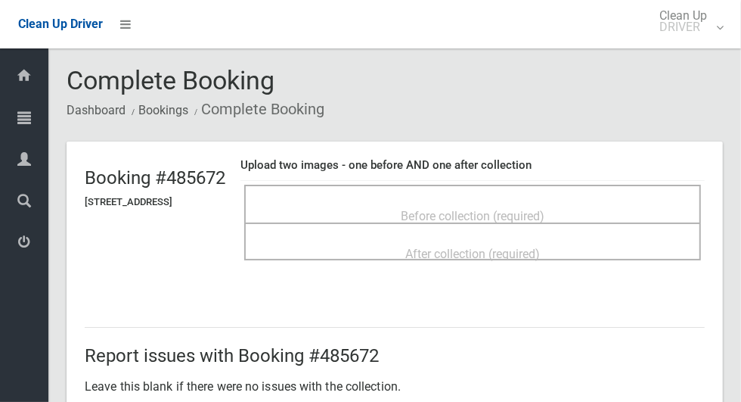
click at [604, 210] on div "Before collection (required)" at bounding box center [473, 215] width 424 height 28
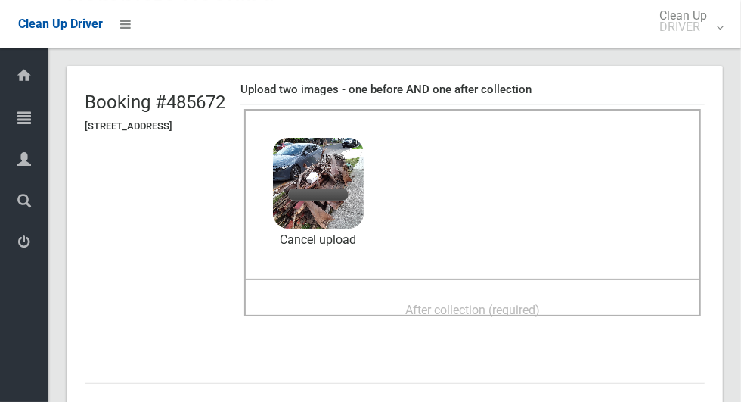
scroll to position [103, 0]
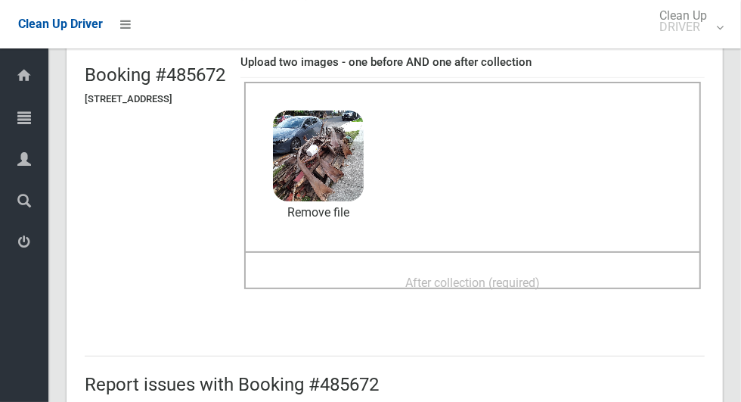
click at [589, 271] on div "After collection (required)" at bounding box center [473, 282] width 424 height 28
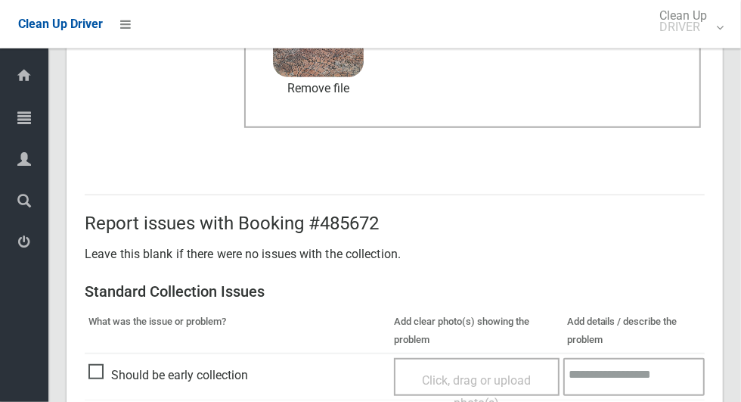
scroll to position [1237, 0]
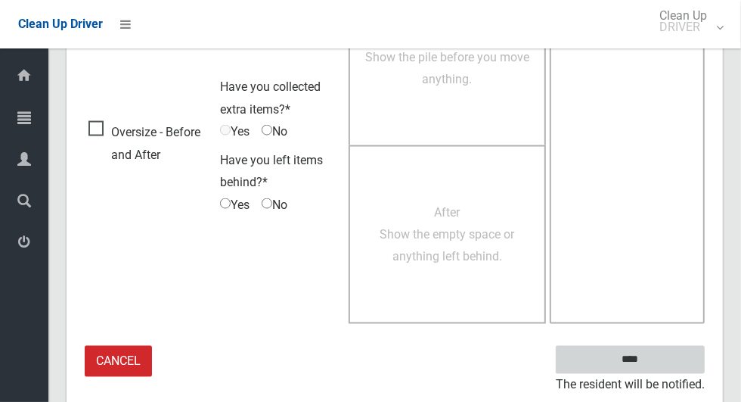
click at [657, 362] on input "****" at bounding box center [630, 360] width 149 height 28
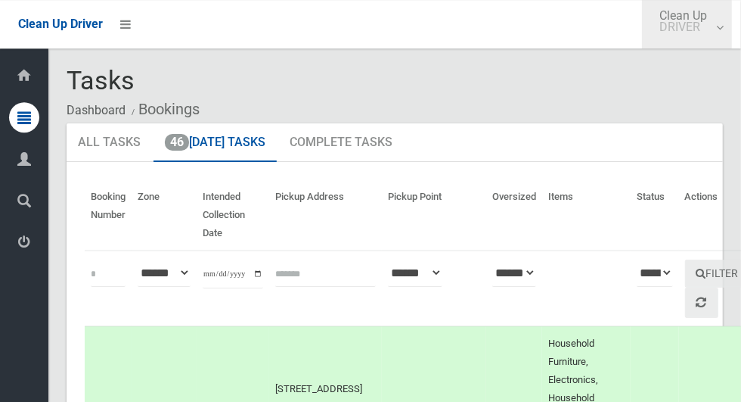
click at [732, 36] on link "Clean Up DRIVER" at bounding box center [687, 24] width 90 height 48
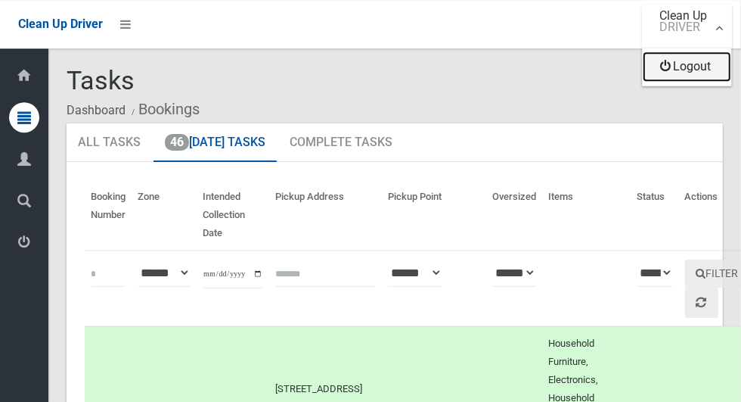
click at [706, 71] on link "Logout" at bounding box center [687, 66] width 88 height 30
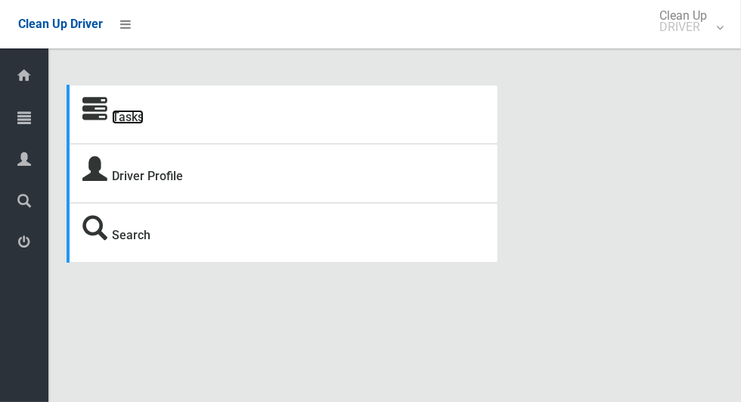
click at [135, 116] on link "Tasks" at bounding box center [128, 117] width 32 height 14
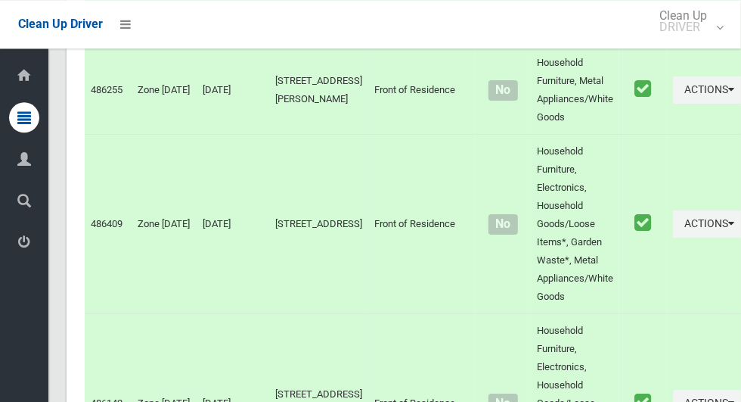
scroll to position [6951, 0]
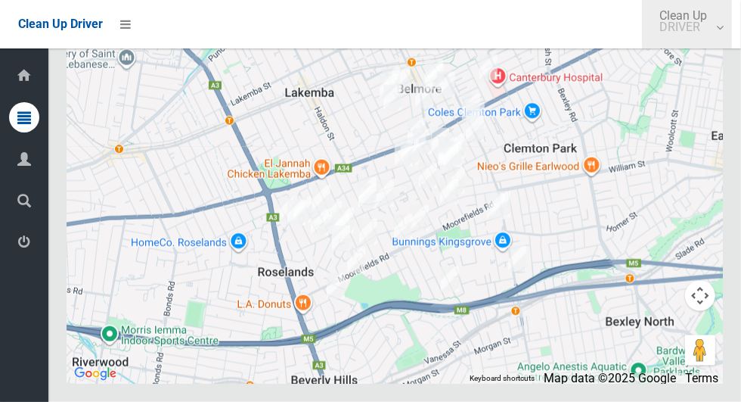
click at [718, 33] on link "Clean Up DRIVER" at bounding box center [687, 24] width 90 height 48
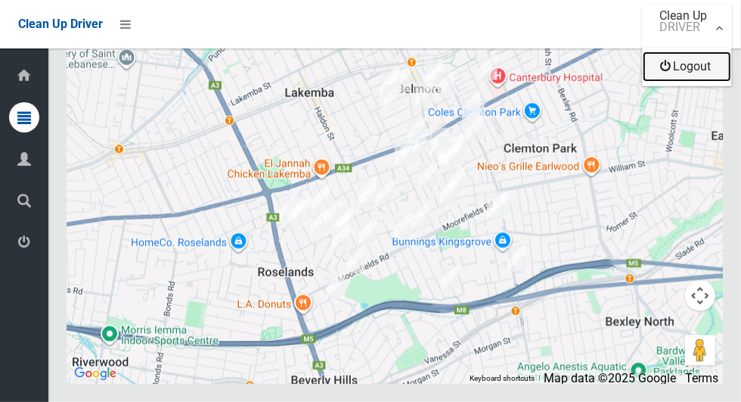
click at [703, 76] on link "Logout" at bounding box center [687, 66] width 88 height 30
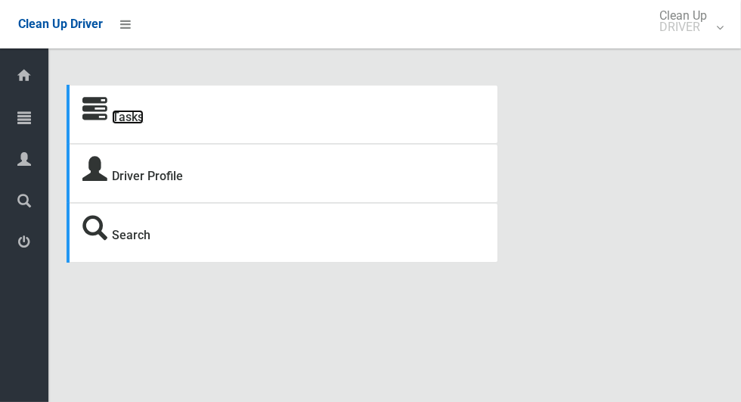
click at [118, 123] on link "Tasks" at bounding box center [128, 117] width 32 height 14
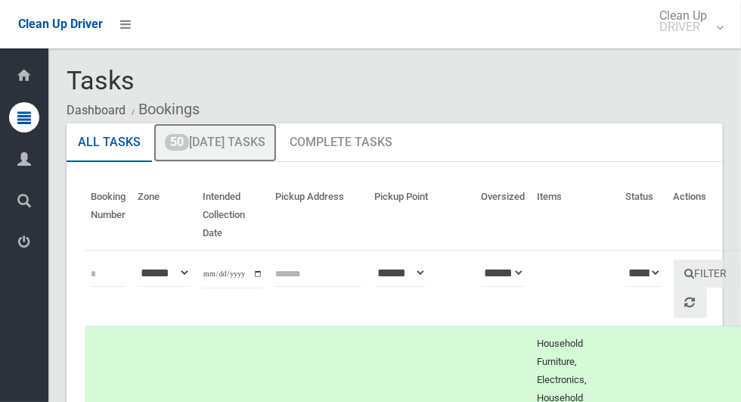
click at [215, 150] on link "50 [DATE] Tasks" at bounding box center [215, 142] width 123 height 39
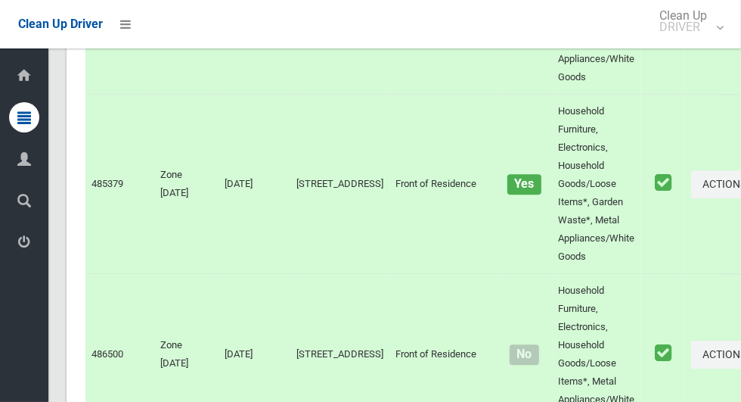
scroll to position [8685, 0]
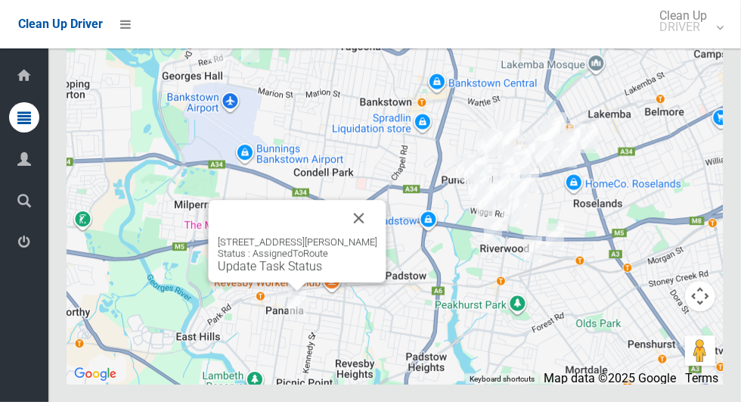
click at [374, 236] on button "Close" at bounding box center [359, 218] width 36 height 36
click at [376, 236] on button "Close" at bounding box center [359, 218] width 36 height 36
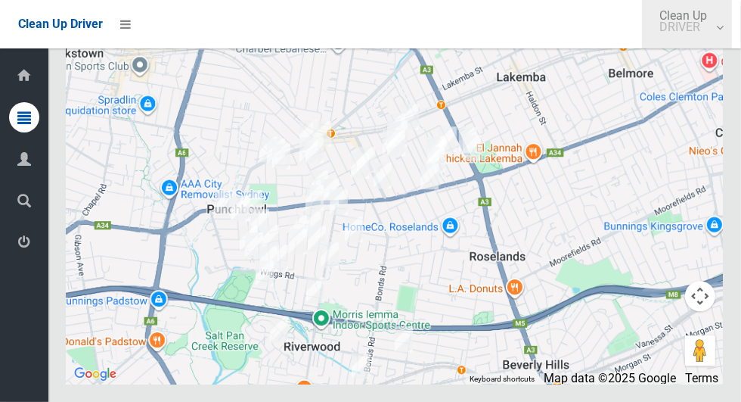
click at [732, 33] on link "Clean Up DRIVER" at bounding box center [687, 24] width 90 height 48
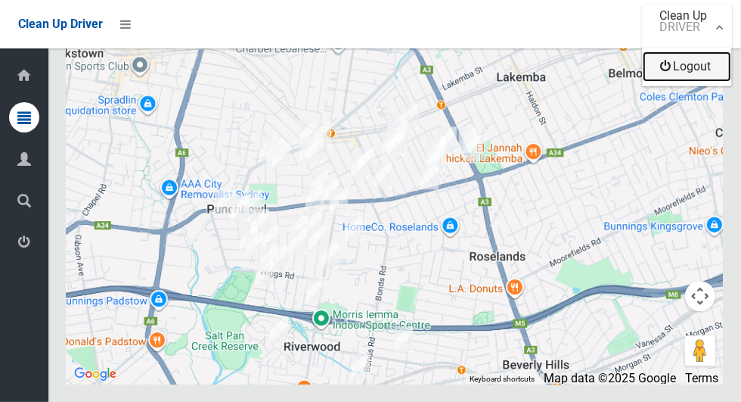
click at [698, 70] on link "Logout" at bounding box center [687, 66] width 88 height 30
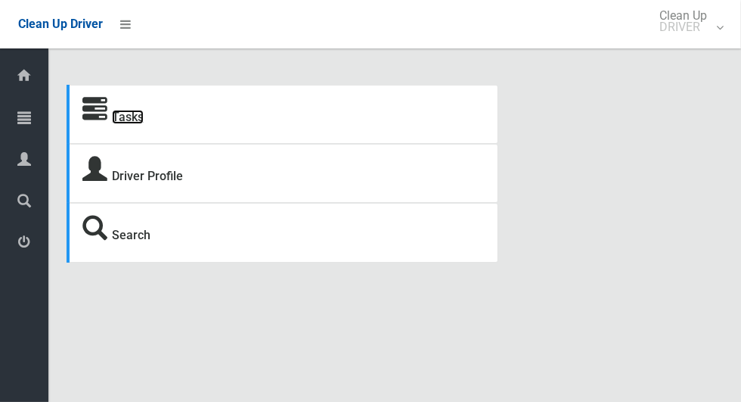
click at [129, 124] on link "Tasks" at bounding box center [128, 117] width 32 height 14
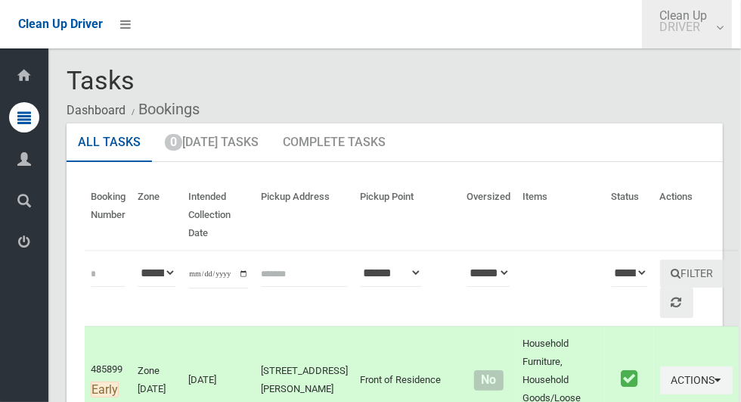
click at [732, 36] on link "Clean Up DRIVER" at bounding box center [687, 24] width 90 height 48
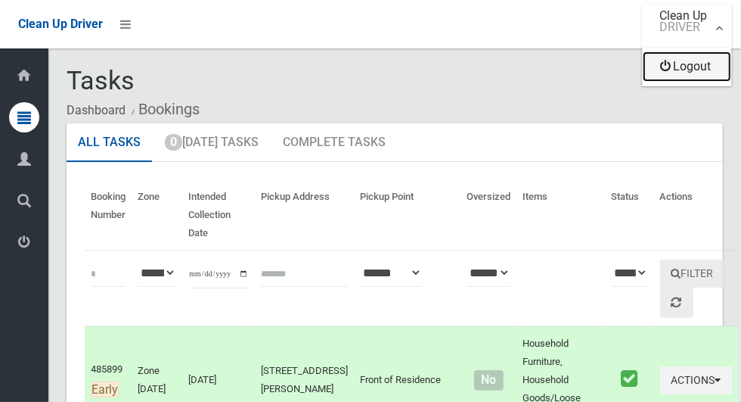
click at [713, 76] on link "Logout" at bounding box center [687, 66] width 88 height 30
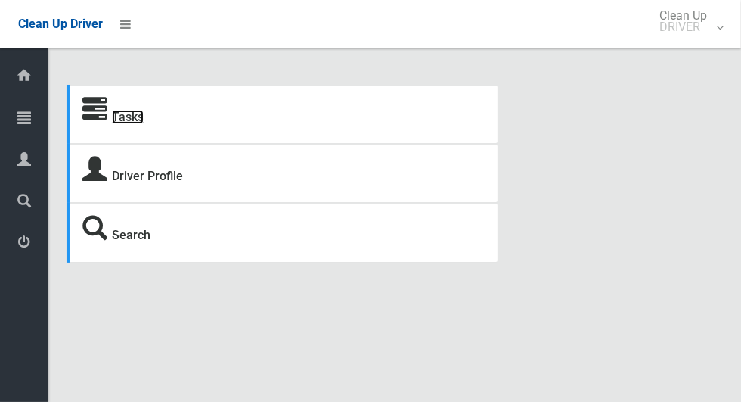
click at [134, 124] on link "Tasks" at bounding box center [128, 117] width 32 height 14
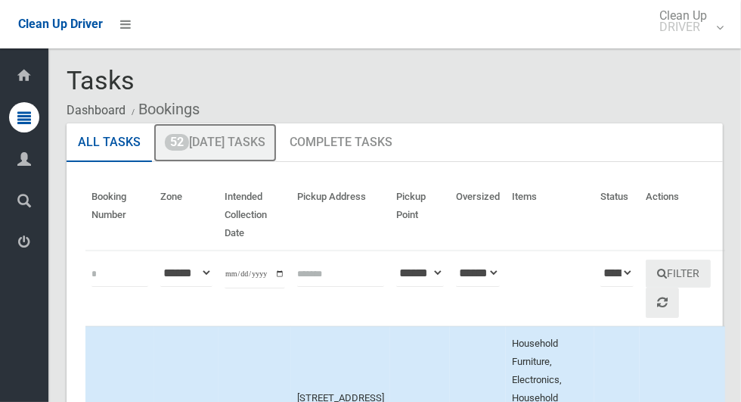
click at [265, 138] on link "52 Today's Tasks" at bounding box center [215, 142] width 123 height 39
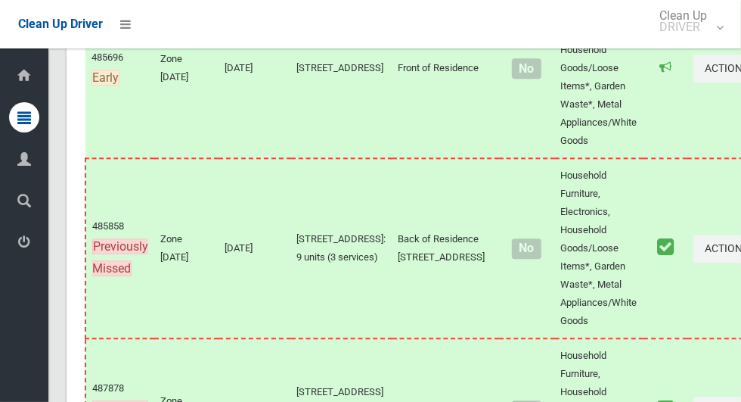
scroll to position [9264, 0]
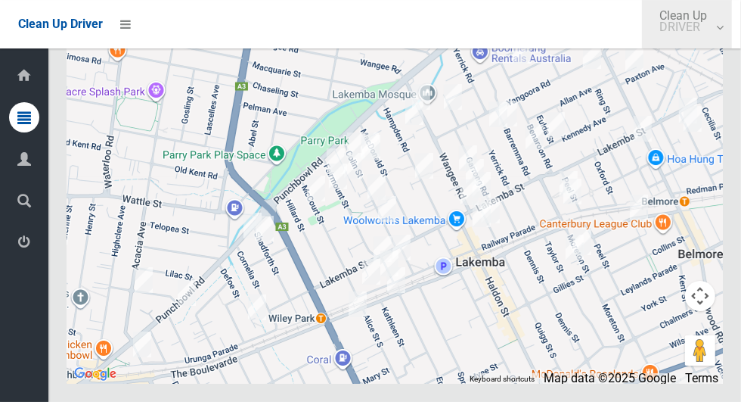
click at [732, 36] on link "Clean Up DRIVER" at bounding box center [687, 24] width 90 height 48
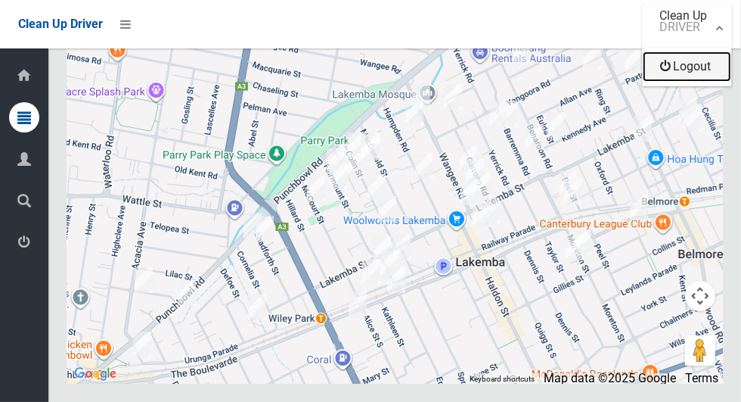
click at [719, 76] on link "Logout" at bounding box center [687, 66] width 88 height 30
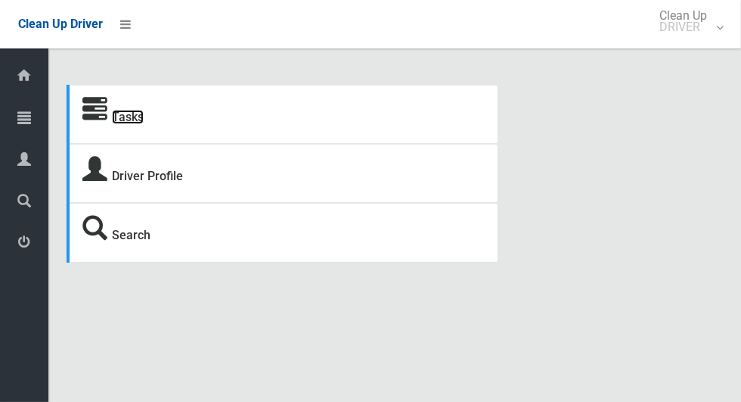
click at [136, 120] on link "Tasks" at bounding box center [128, 117] width 32 height 14
